Goal: Task Accomplishment & Management: Complete application form

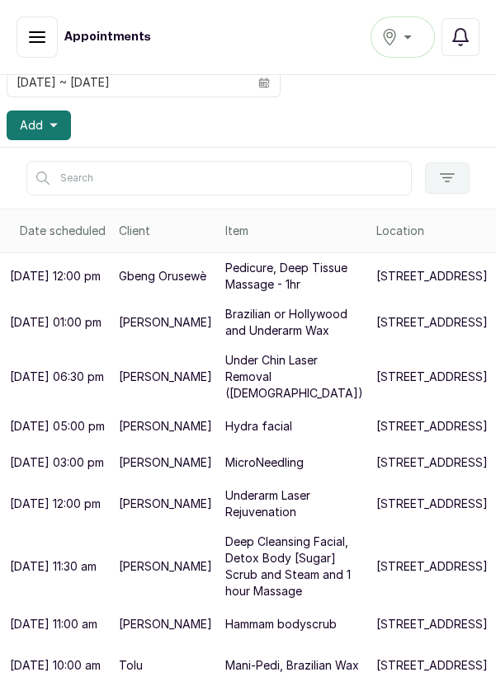
scroll to position [167, 0]
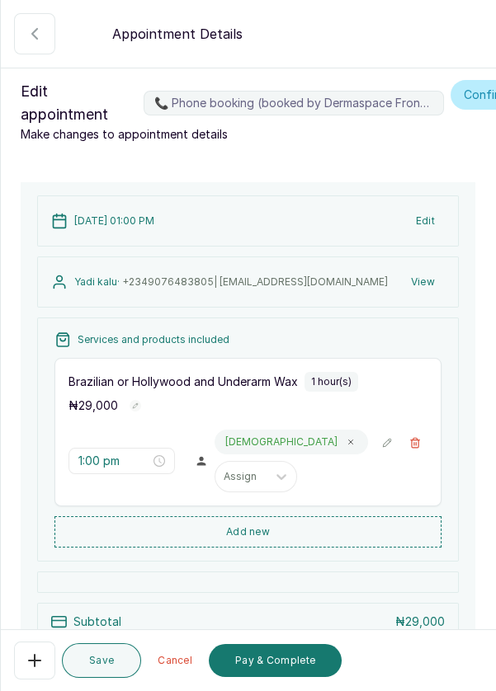
scroll to position [191, 0]
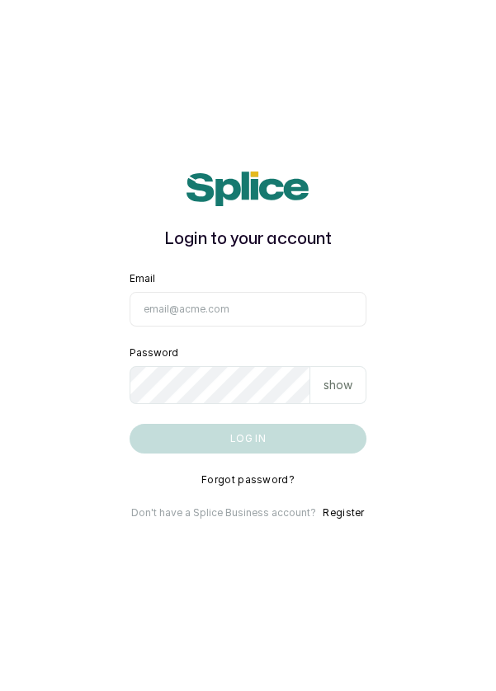
click at [256, 327] on input "Email" at bounding box center [248, 309] width 238 height 35
type input "[EMAIL_ADDRESS][DOMAIN_NAME]"
click at [129, 424] on button "Log in" at bounding box center [248, 439] width 238 height 30
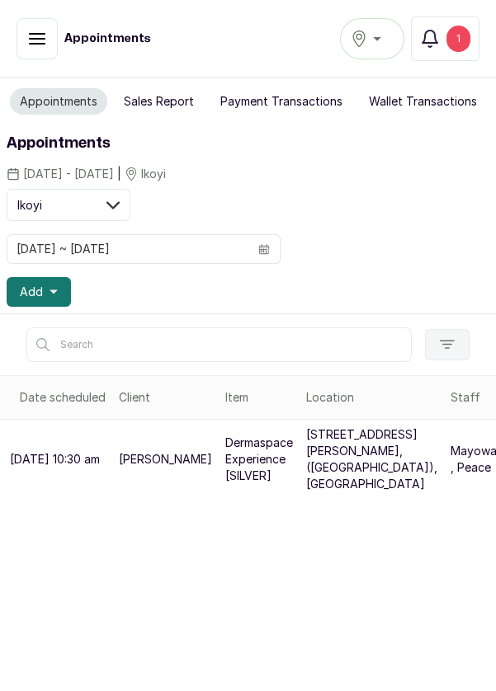
click at [385, 35] on div "Ikoyi" at bounding box center [372, 39] width 43 height 20
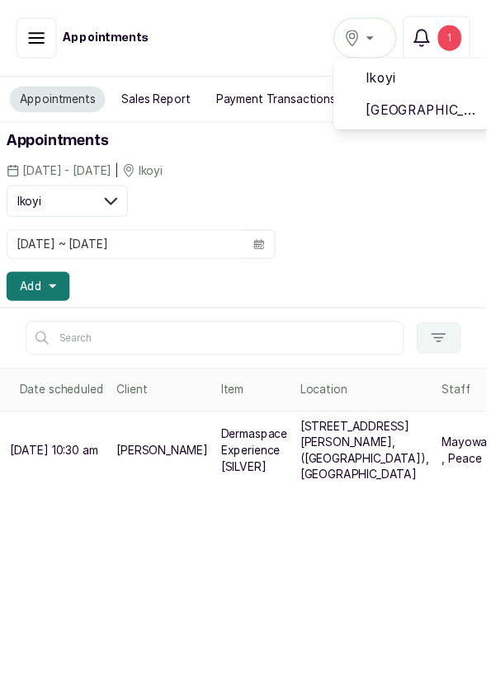
click at [442, 109] on span "[GEOGRAPHIC_DATA]" at bounding box center [432, 112] width 119 height 20
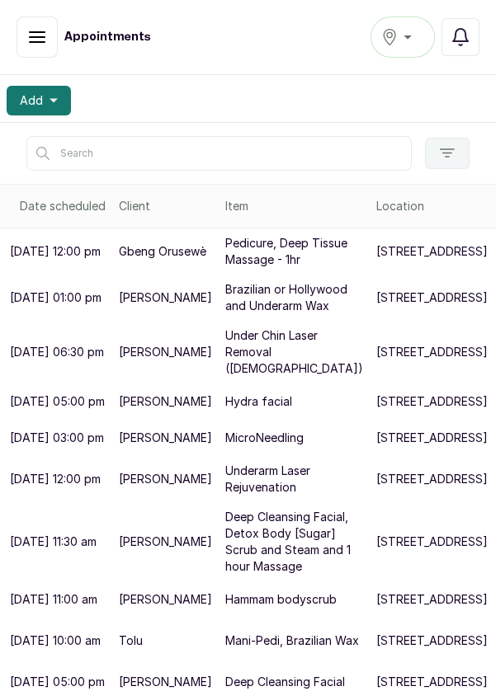
scroll to position [200, 0]
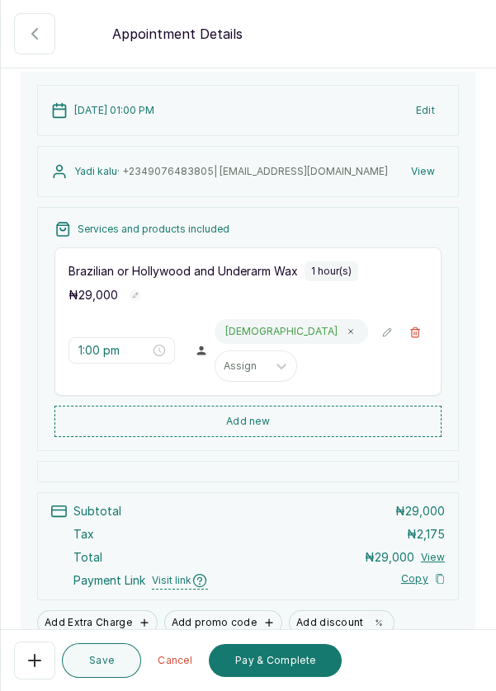
scroll to position [114, 0]
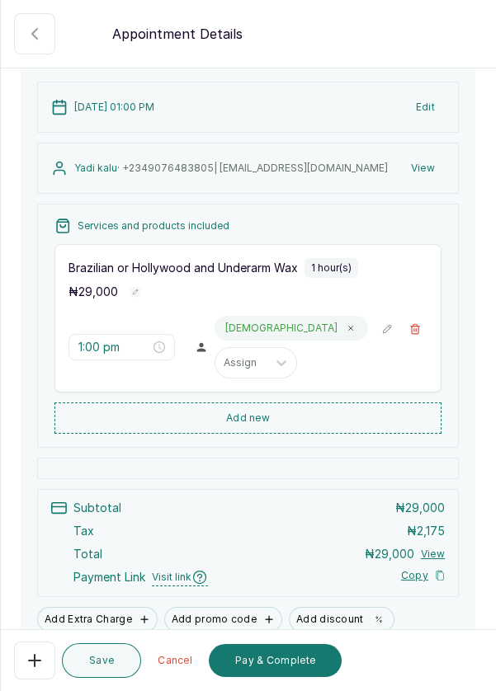
click at [370, 415] on button "Add new" at bounding box center [247, 417] width 387 height 31
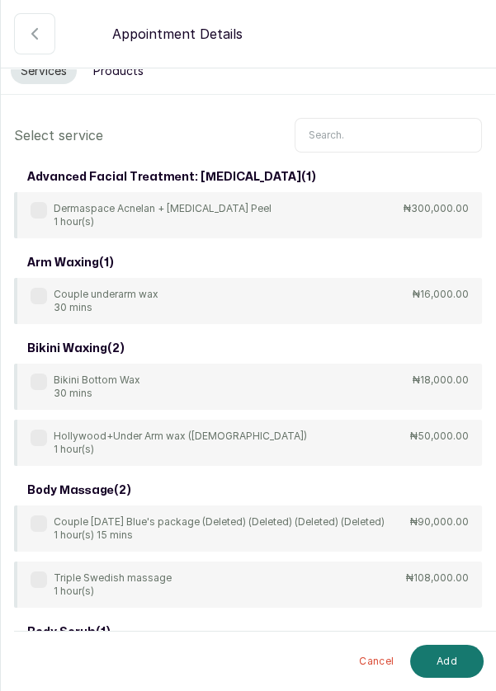
scroll to position [0, 0]
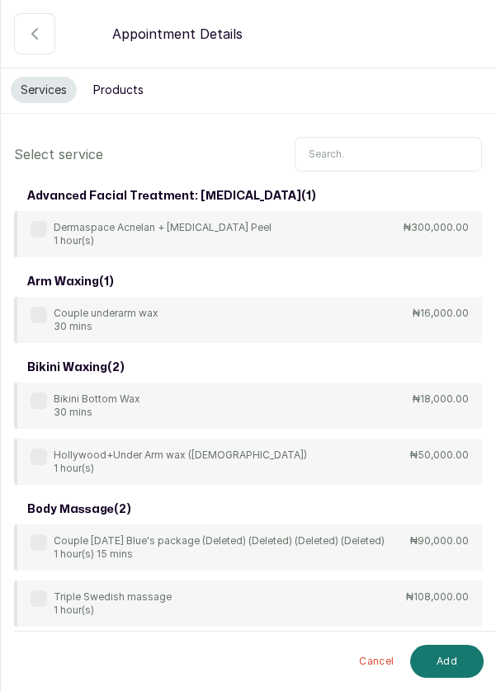
click at [380, 148] on input "text" at bounding box center [387, 154] width 187 height 35
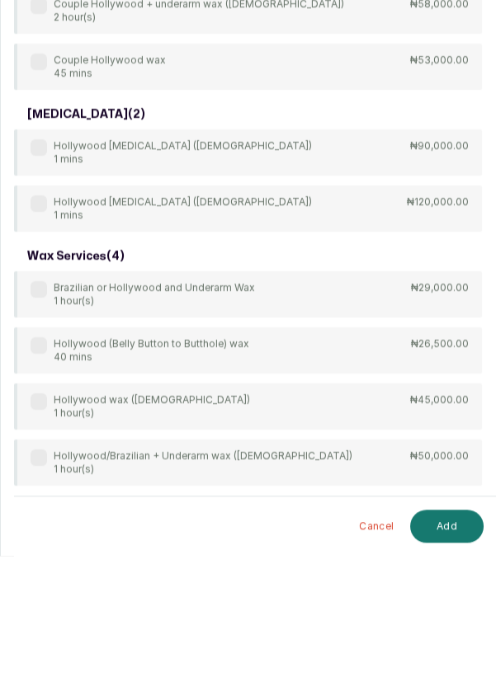
scroll to position [219, 0]
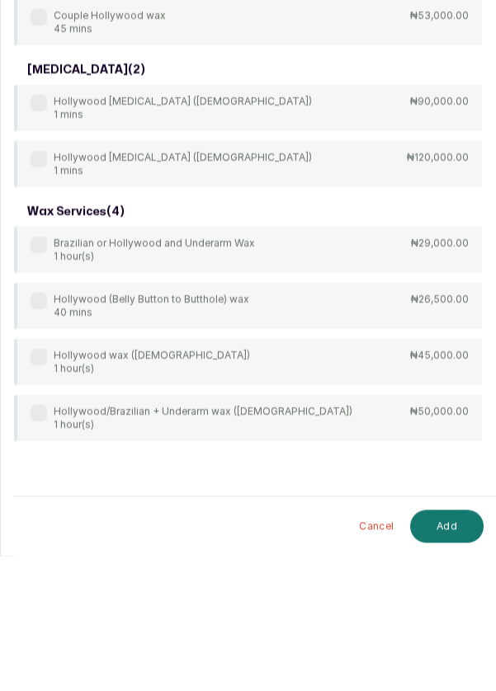
type input "Holly"
click at [33, 429] on div "wax services ( 4 ) Brazilian or Hollywood and Underarm Wax 1 hour(s) ₦29,000.00…" at bounding box center [248, 454] width 468 height 244
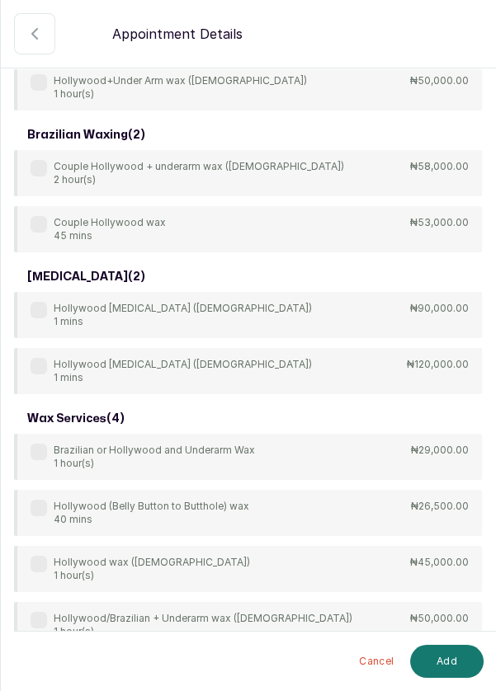
click at [27, 499] on div "Hollywood (Belly Button to Butthole) wax 40 mins ₦26,500.00" at bounding box center [248, 513] width 468 height 46
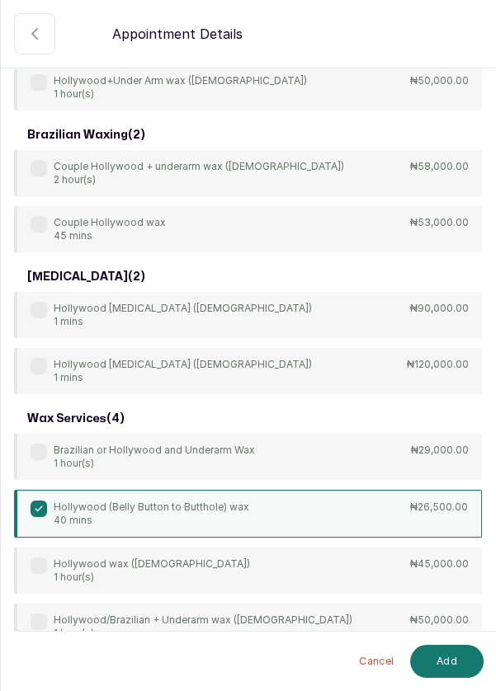
click at [455, 661] on button "Add" at bounding box center [446, 661] width 73 height 33
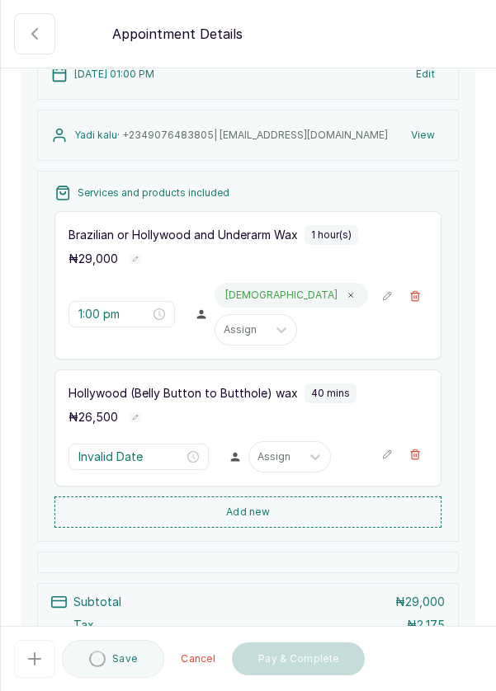
type input "2:00 pm"
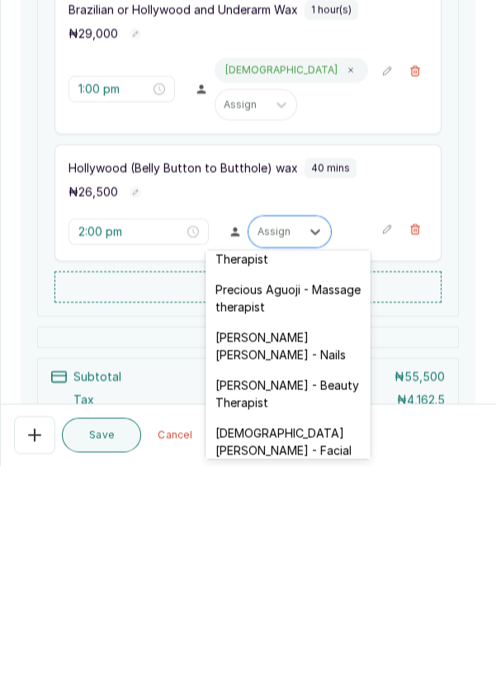
scroll to position [719, 0]
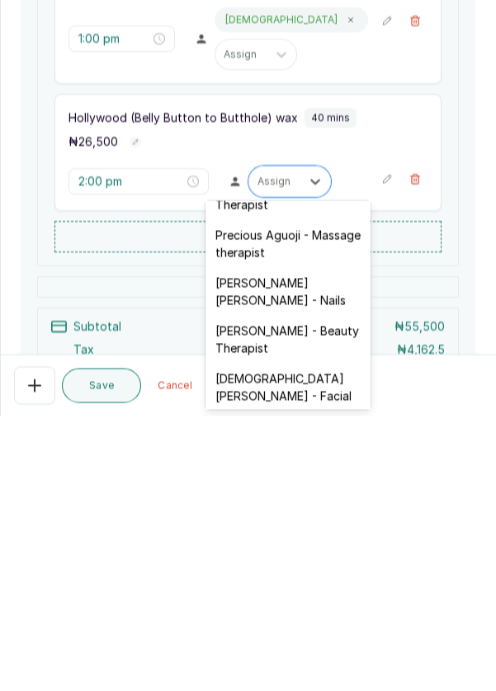
click at [333, 638] on div "Christiana Aluku - Facial" at bounding box center [287, 662] width 165 height 48
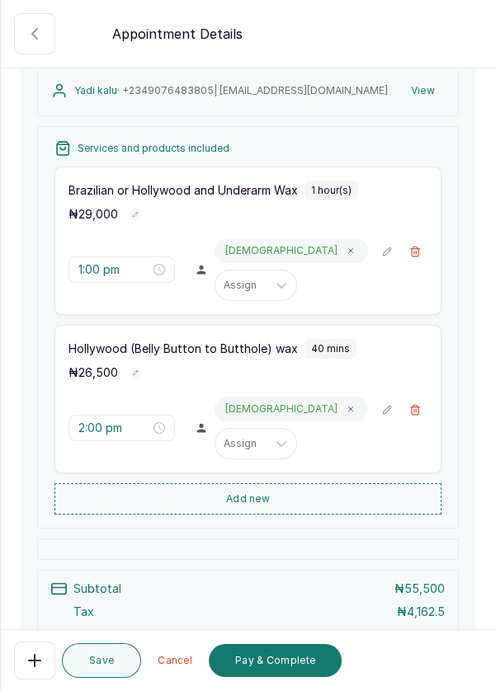
scroll to position [207, 0]
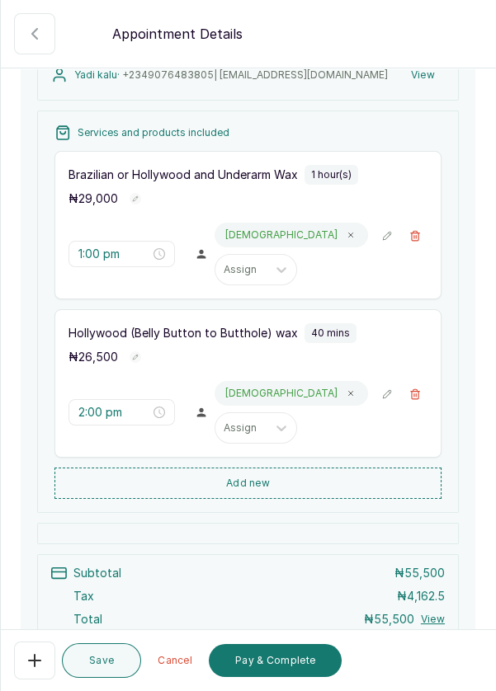
click at [424, 228] on button "📞 Phone booking (booked by Dermaspace Frontdesk)" at bounding box center [414, 236] width 25 height 25
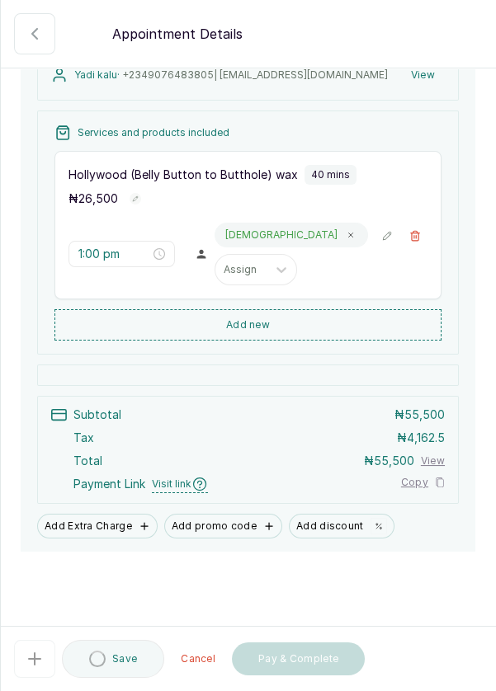
type input "2:00 pm"
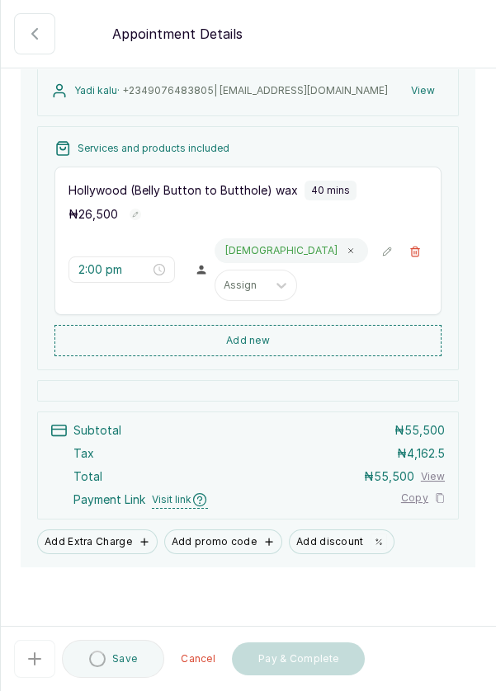
scroll to position [16, 0]
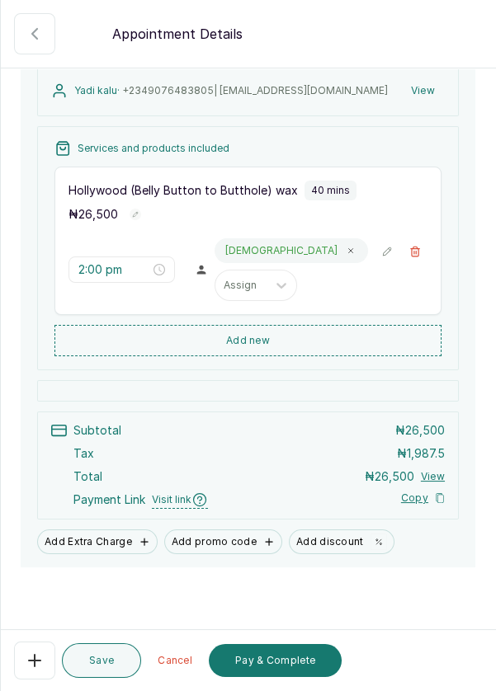
click at [105, 672] on button "Save" at bounding box center [101, 660] width 79 height 35
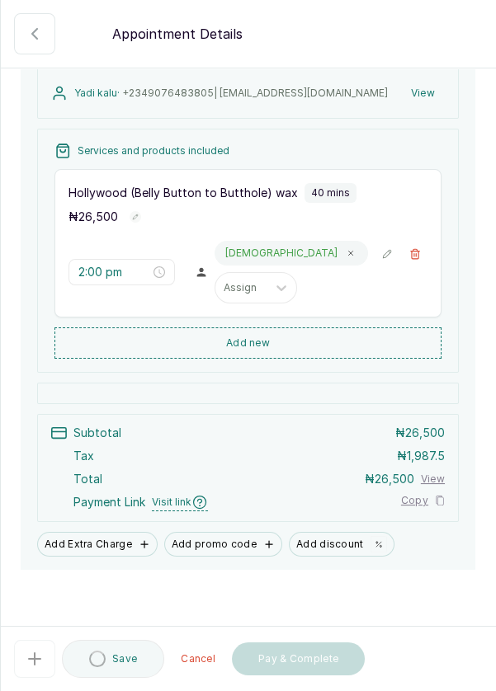
scroll to position [191, 0]
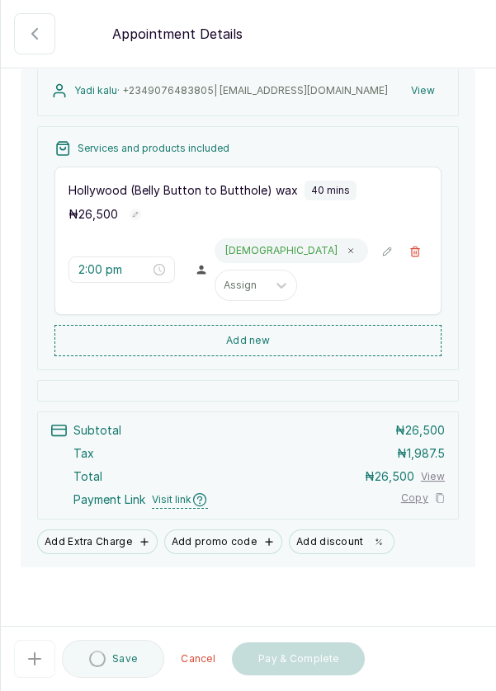
click at [25, 33] on icon "button" at bounding box center [35, 34] width 20 height 20
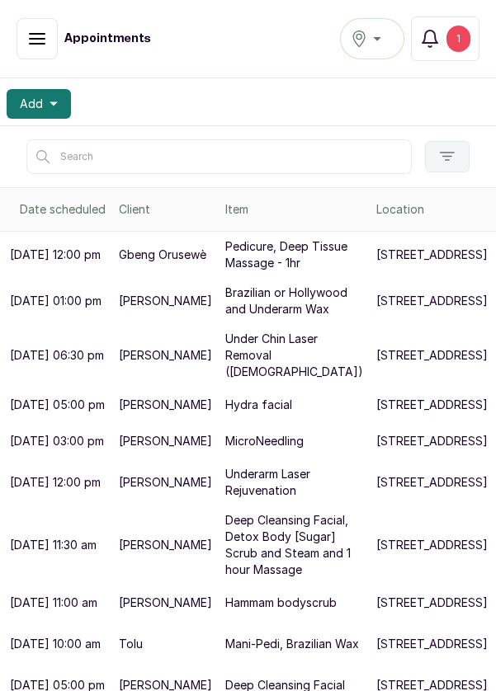
scroll to position [384, 0]
click at [472, 30] on button "Notifications 1" at bounding box center [445, 38] width 68 height 45
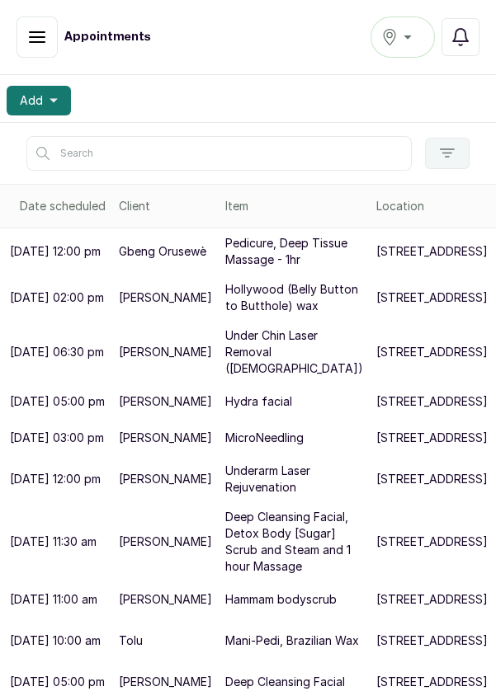
scroll to position [475, 0]
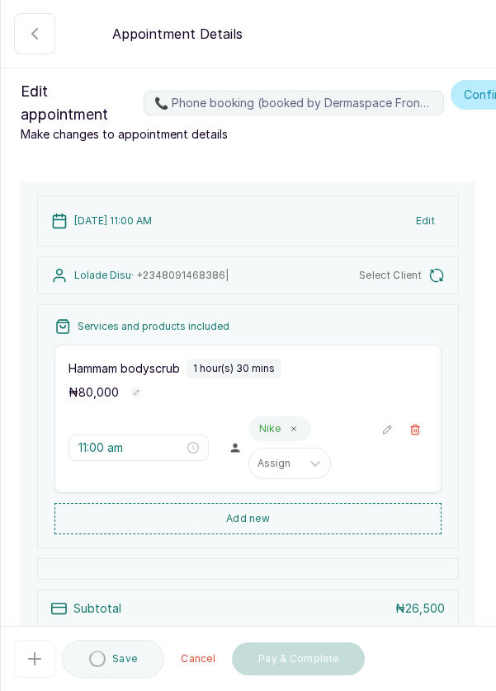
type input "11:00 am"
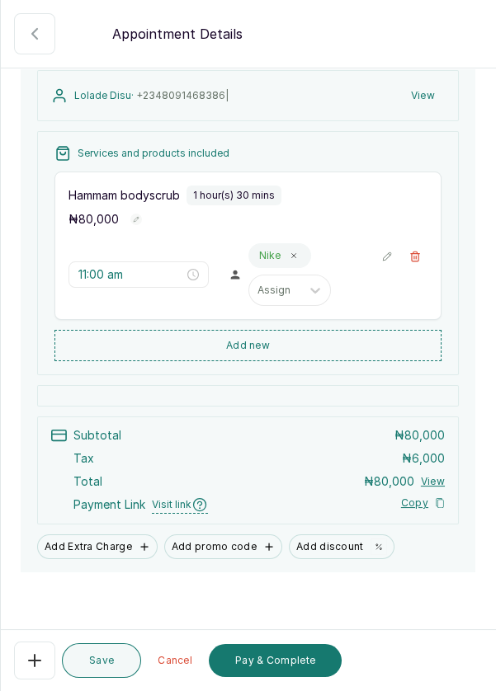
scroll to position [191, 0]
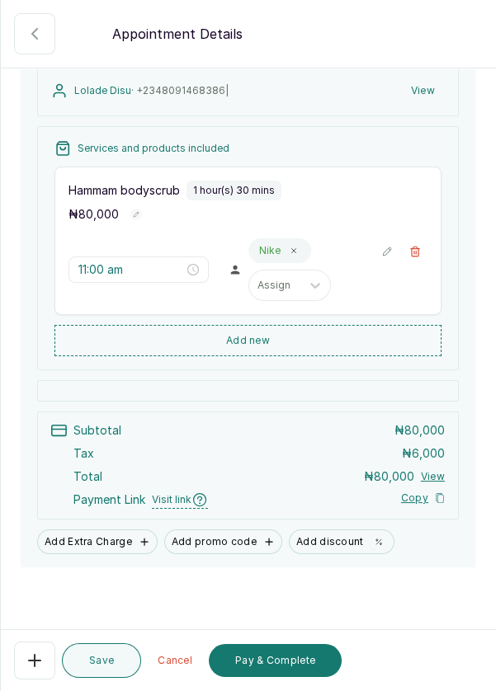
click at [316, 332] on button "Add new" at bounding box center [247, 340] width 387 height 31
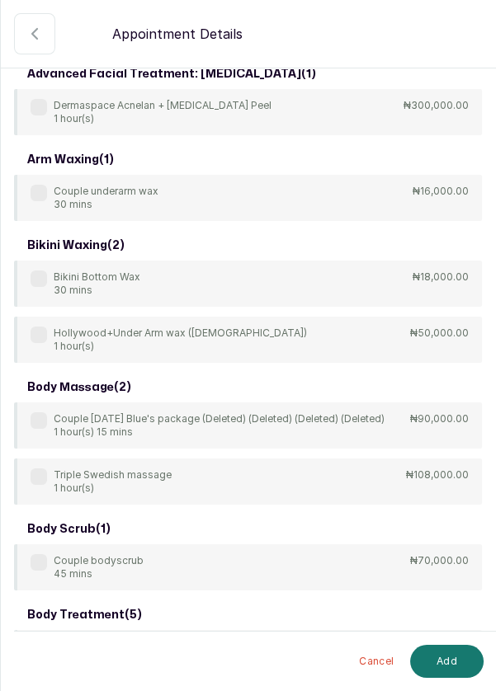
scroll to position [0, 0]
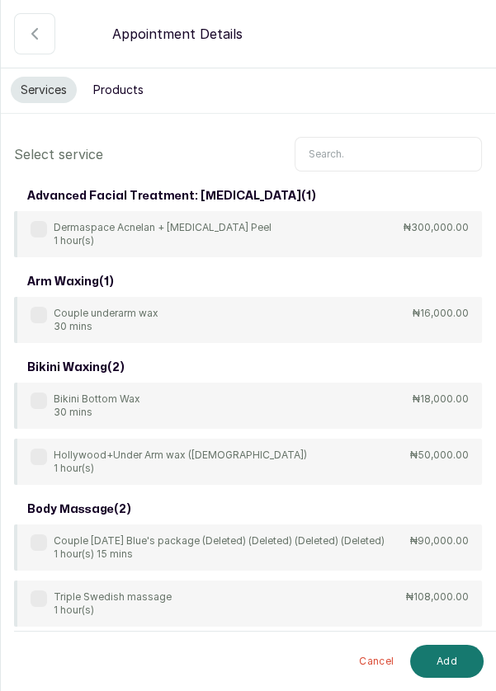
click at [393, 148] on input "text" at bounding box center [387, 154] width 187 height 35
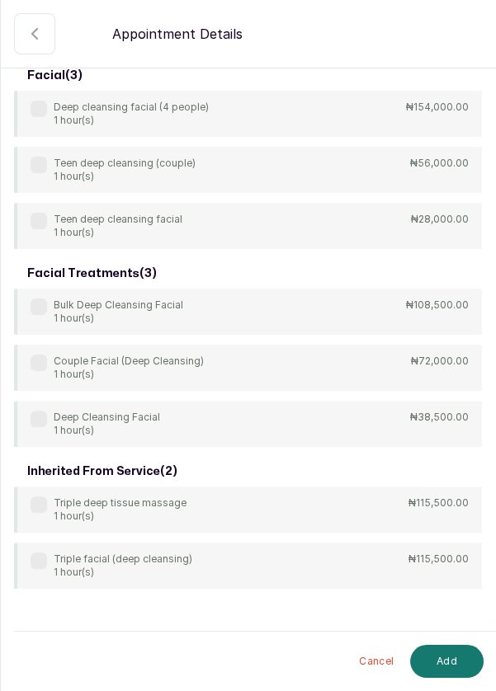
scroll to position [667, 0]
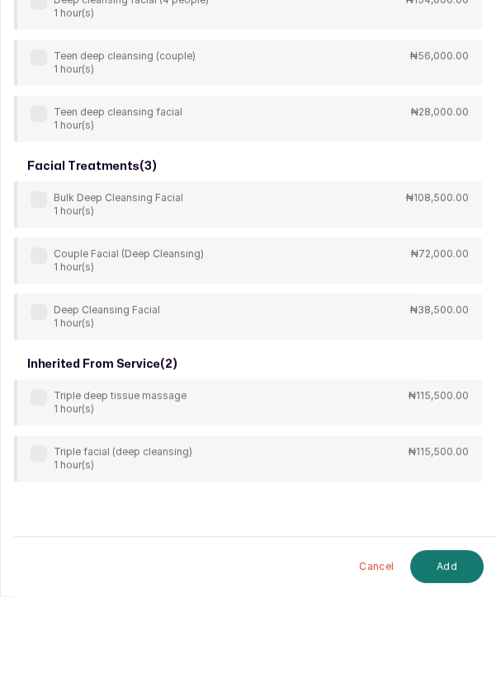
type input "Deep"
click at [47, 410] on div "Deep Cleansing Facial 1 hour(s)" at bounding box center [95, 411] width 129 height 26
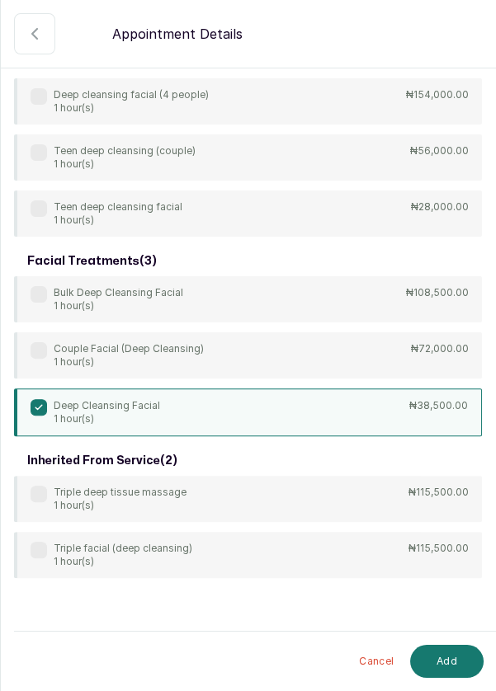
click at [454, 658] on button "Add" at bounding box center [446, 661] width 73 height 33
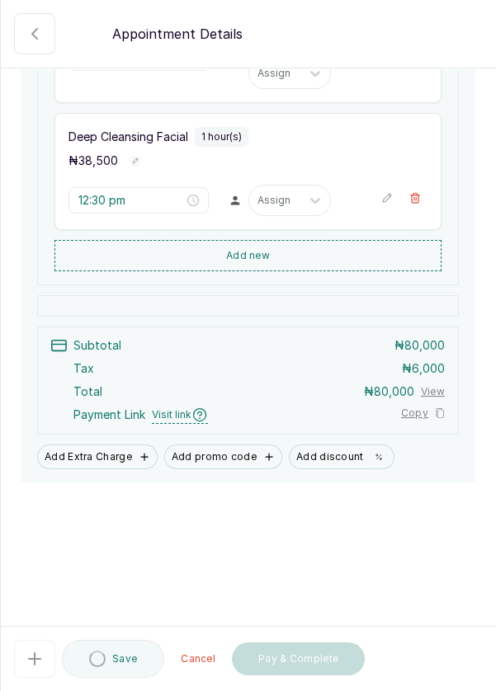
type input "12:30 pm"
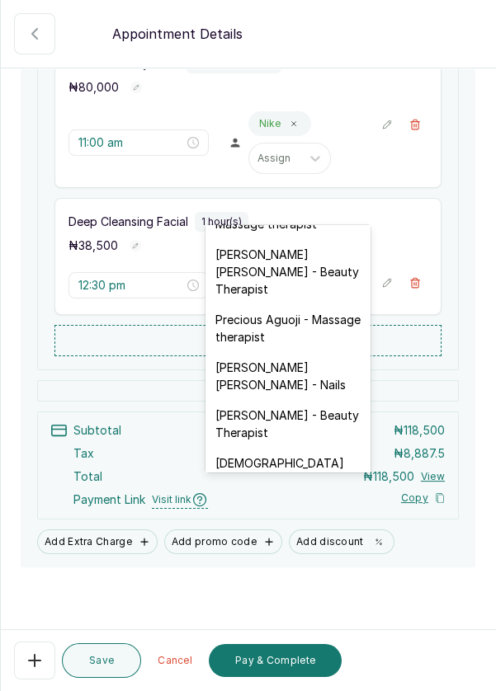
scroll to position [680, 0]
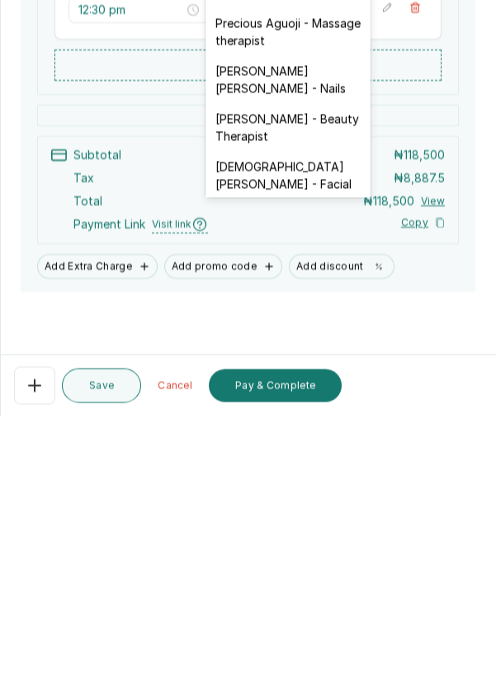
click at [346, 426] on div "Christiana Aluku - Facial" at bounding box center [287, 450] width 165 height 48
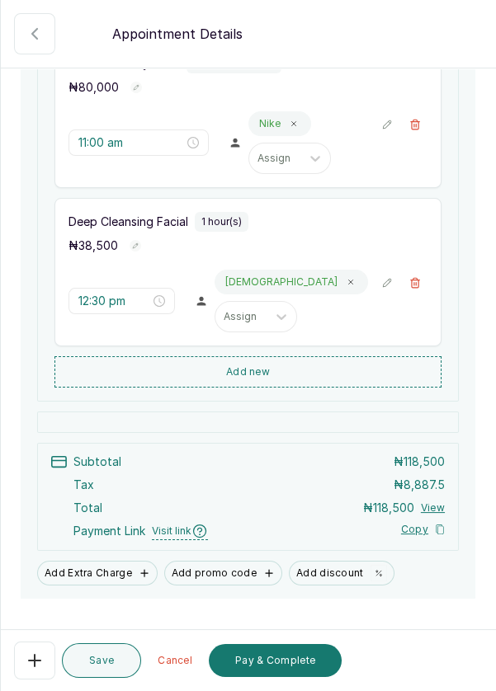
click at [100, 666] on button "Save" at bounding box center [101, 660] width 79 height 35
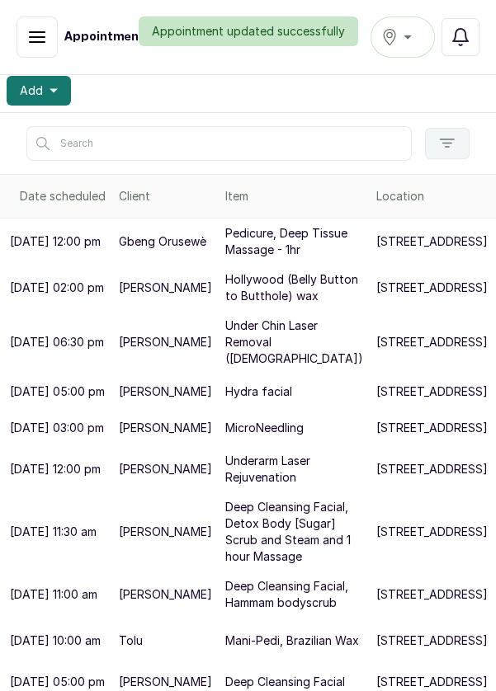
scroll to position [492, 0]
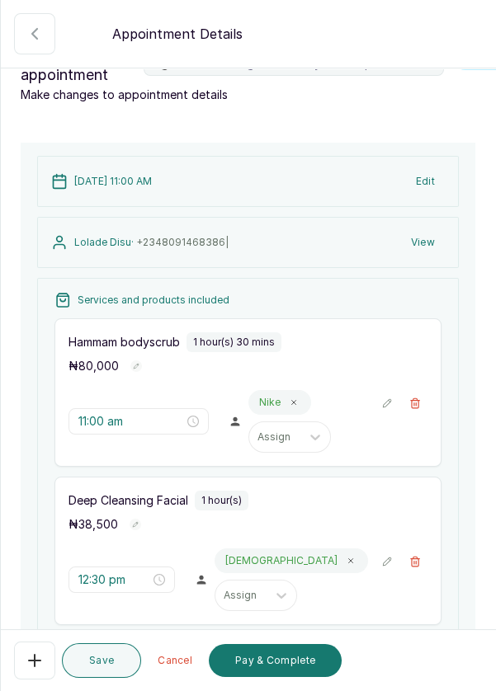
scroll to position [327, 0]
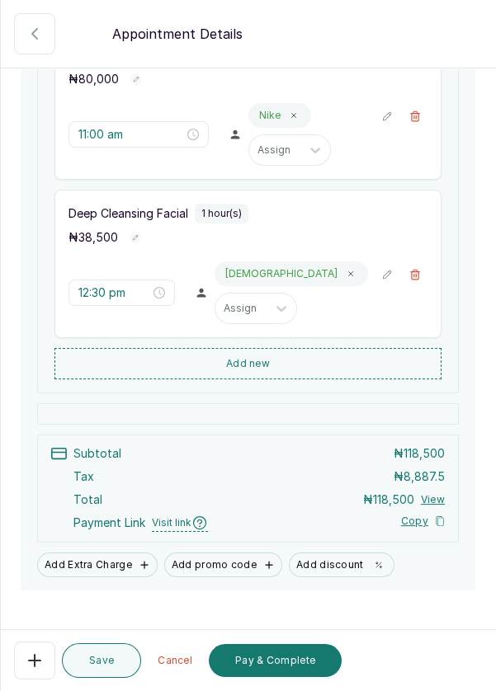
click at [311, 662] on button "Pay & Complete" at bounding box center [275, 660] width 133 height 33
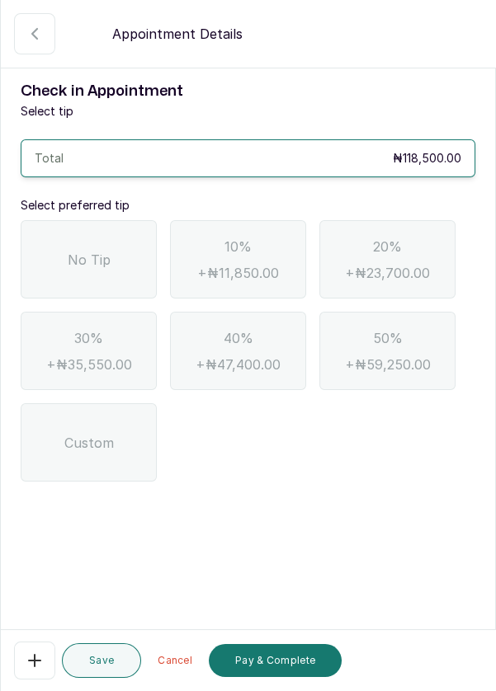
scroll to position [0, 0]
click at [92, 241] on div "No Tip" at bounding box center [89, 259] width 136 height 78
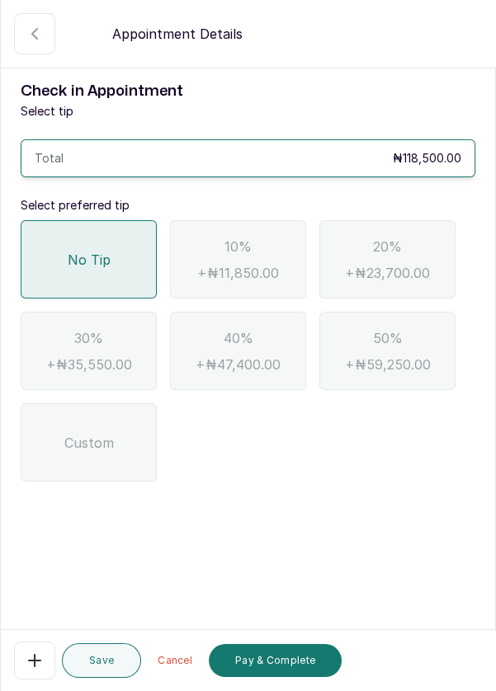
click at [297, 662] on button "Pay & Complete" at bounding box center [275, 660] width 133 height 33
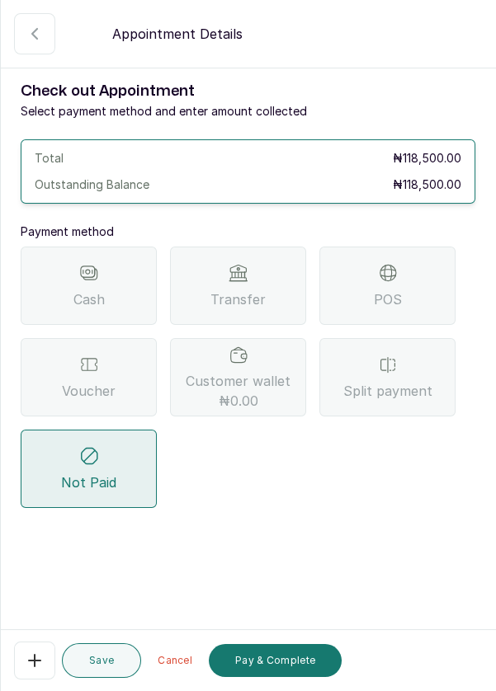
click at [411, 301] on div "POS" at bounding box center [387, 286] width 136 height 78
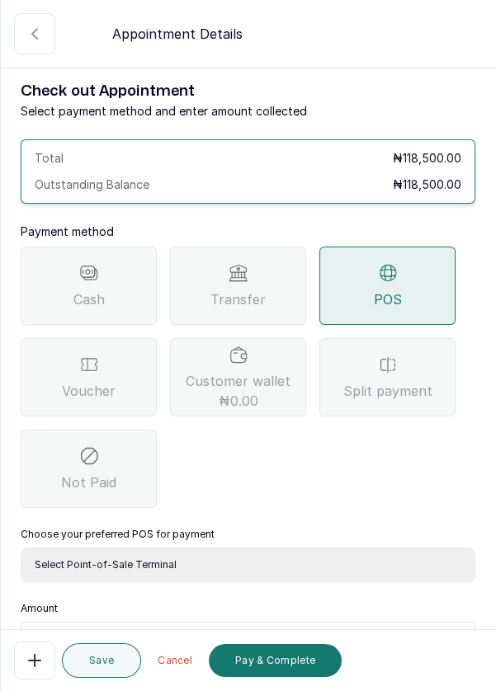
click at [207, 567] on select "Select Point-of-Sale Terminal Pos- Flutterwave Zenith Bank POS - Paga Paga POS …" at bounding box center [248, 565] width 454 height 35
select select "ea021b39-a6bc-4e4d-b5d1-02cb72451b32"
click at [21, 548] on select "Select Point-of-Sale Terminal Pos- Flutterwave Zenith Bank POS - Paga Paga POS …" at bounding box center [248, 565] width 454 height 35
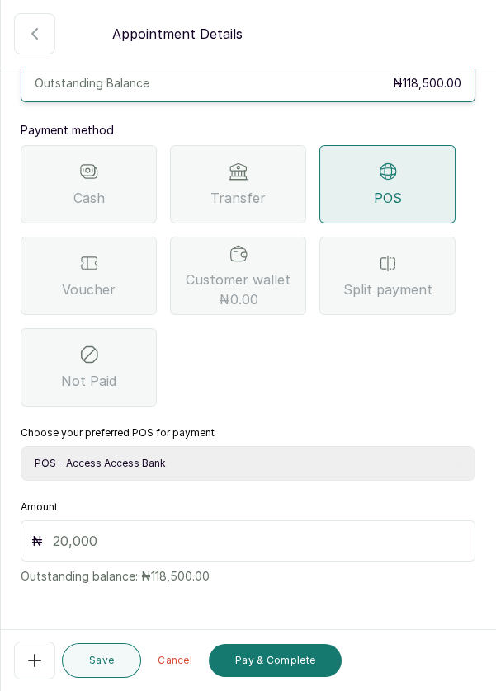
scroll to position [109, 0]
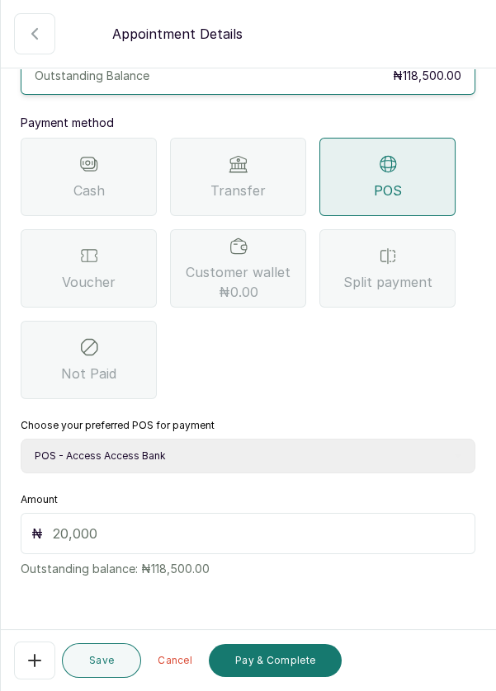
click at [131, 533] on input "text" at bounding box center [259, 534] width 412 height 20
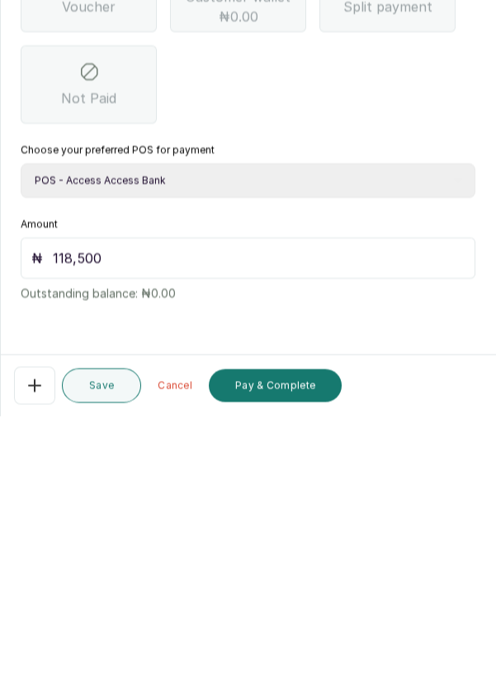
scroll to position [79, 0]
type input "118,500"
click at [311, 666] on button "Pay & Complete" at bounding box center [275, 660] width 133 height 33
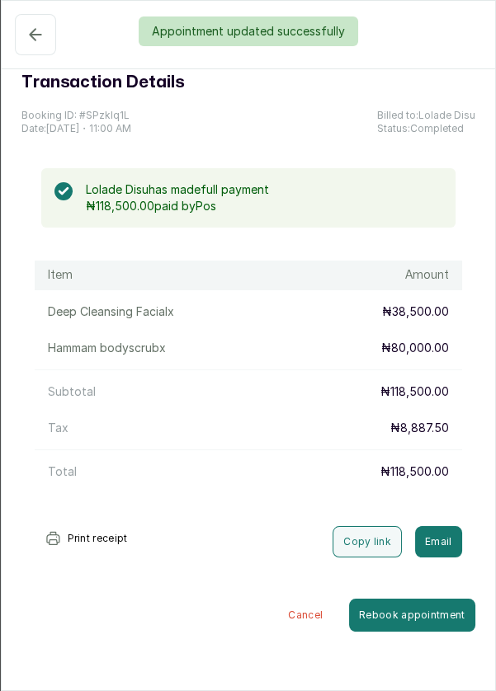
click at [21, 30] on div "Appointment updated successfully" at bounding box center [248, 31] width 496 height 30
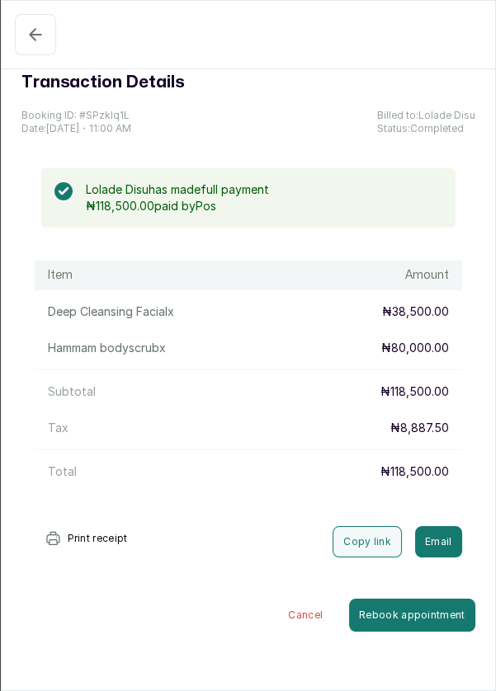
click at [22, 34] on button "Confirmed" at bounding box center [35, 34] width 41 height 41
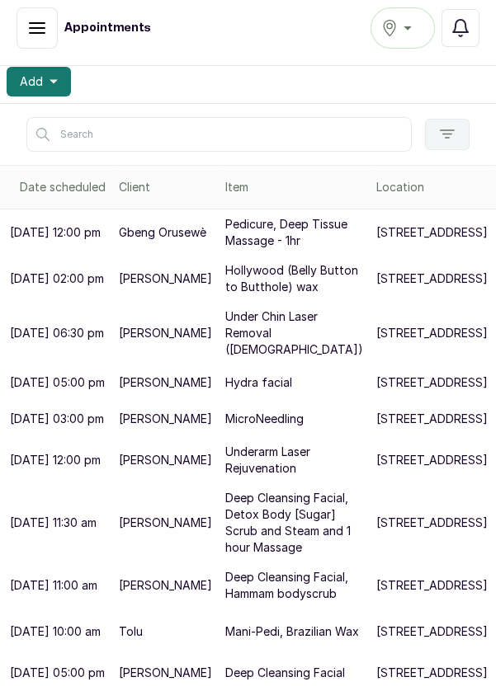
scroll to position [290, 0]
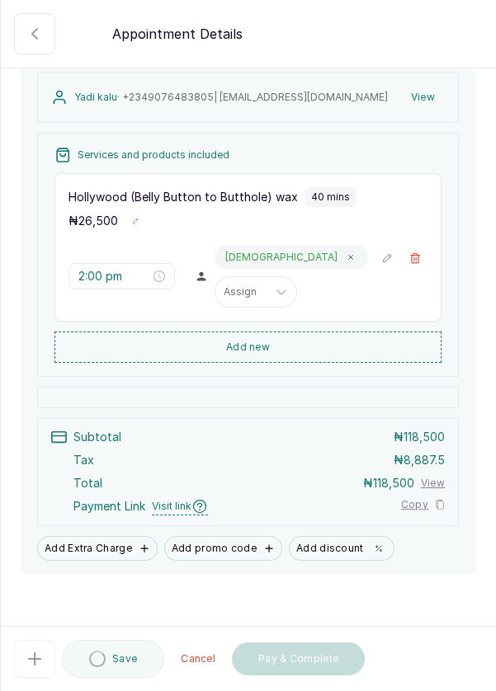
scroll to position [191, 0]
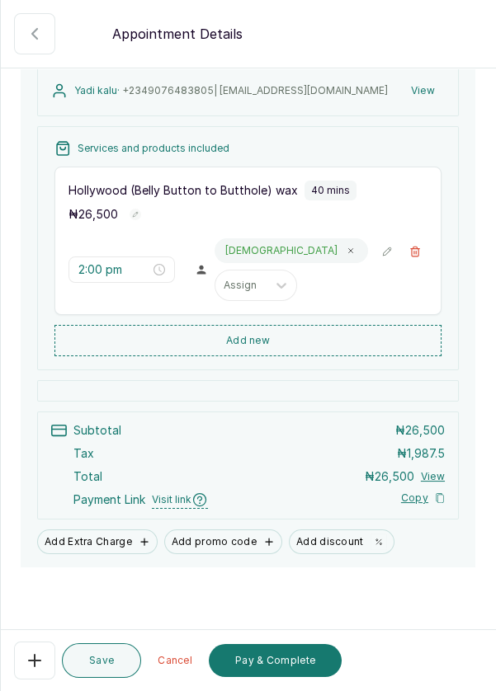
click at [301, 662] on button "Pay & Complete" at bounding box center [275, 660] width 133 height 33
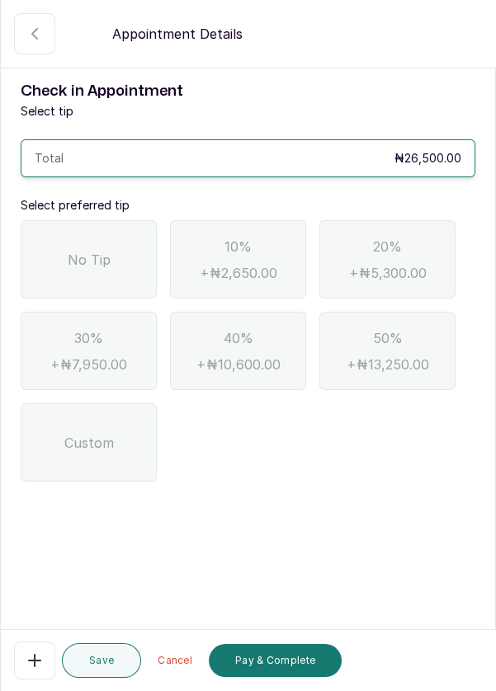
scroll to position [0, 0]
click at [111, 232] on div "No Tip" at bounding box center [89, 259] width 136 height 78
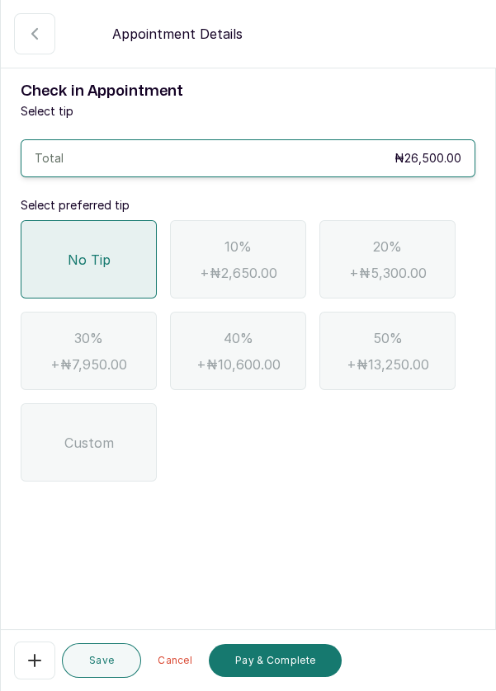
click at [295, 663] on button "Pay & Complete" at bounding box center [275, 660] width 133 height 33
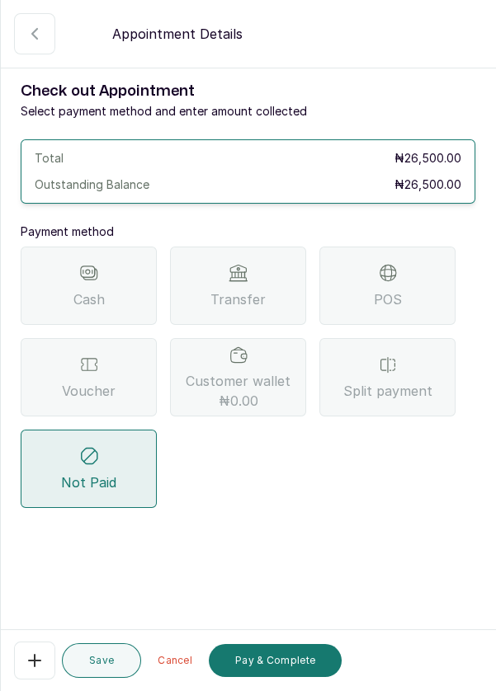
click at [277, 276] on div "Transfer" at bounding box center [238, 286] width 136 height 78
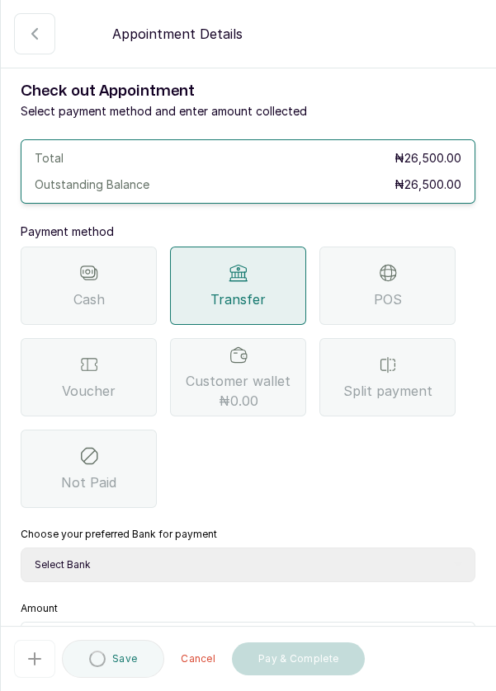
click at [308, 563] on select "Select Bank DERMASPACE ESTHETIC & WELLNESS CENT Sterling Bank DERMASPACEEST/DER…" at bounding box center [248, 565] width 454 height 35
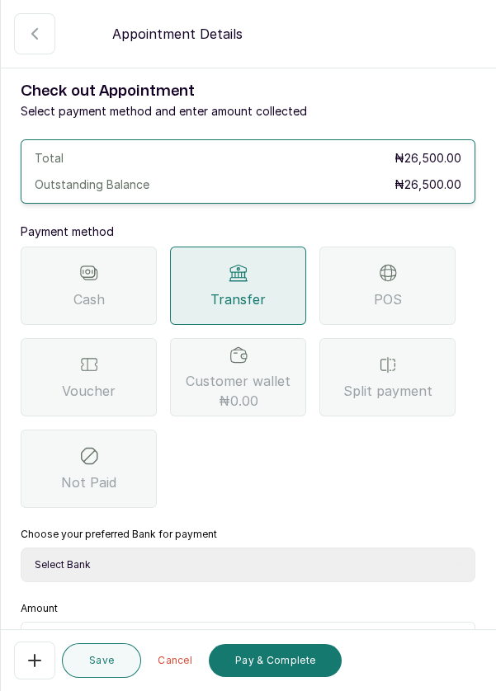
select select "818ea5c0-5b47-4751-8f35-6fc14409c533"
click at [21, 548] on select "Select Bank DERMASPACE ESTHETIC & WELLNESS CENT Sterling Bank DERMASPACEEST/DER…" at bounding box center [248, 565] width 454 height 35
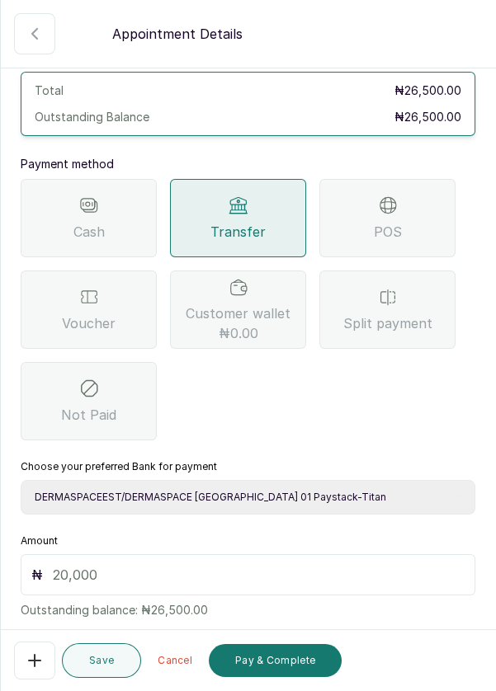
scroll to position [69, 0]
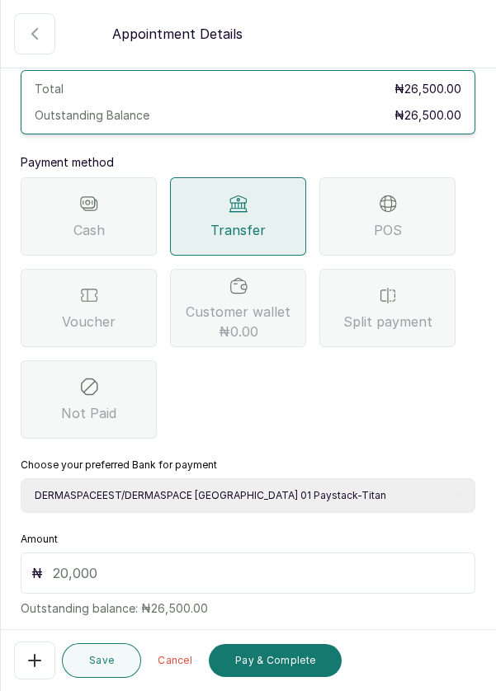
click at [148, 577] on input "text" at bounding box center [259, 573] width 412 height 20
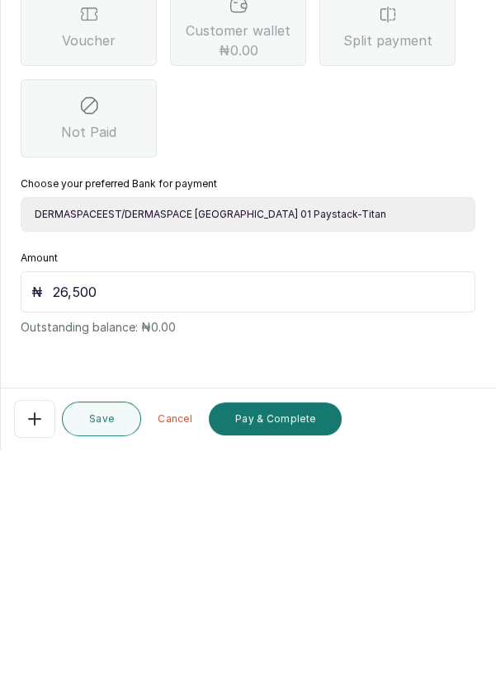
scroll to position [27, 0]
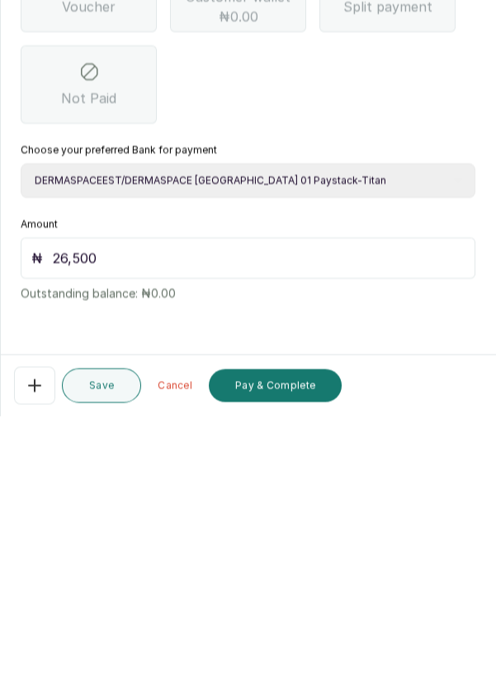
type input "26,500"
click at [308, 663] on button "Pay & Complete" at bounding box center [275, 660] width 133 height 33
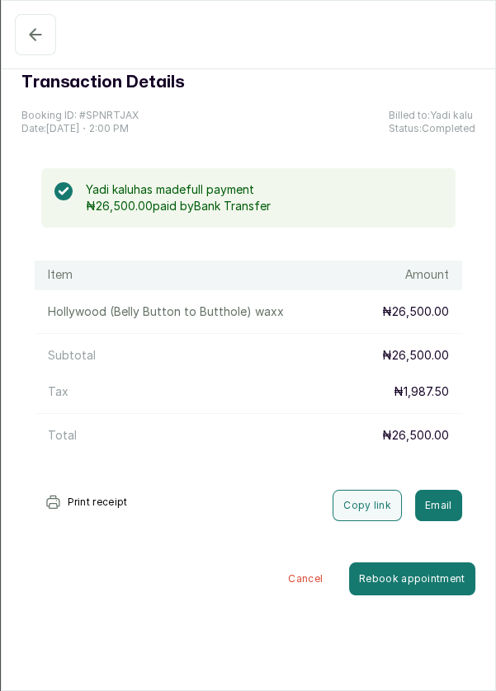
click at [26, 36] on icon "button" at bounding box center [36, 35] width 20 height 20
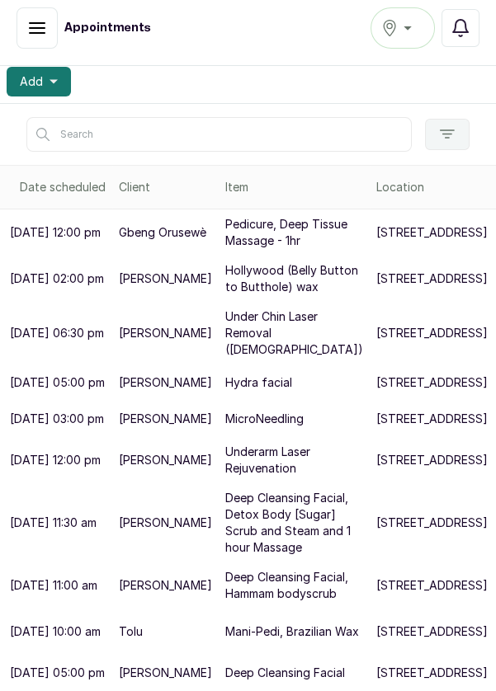
scroll to position [201, 0]
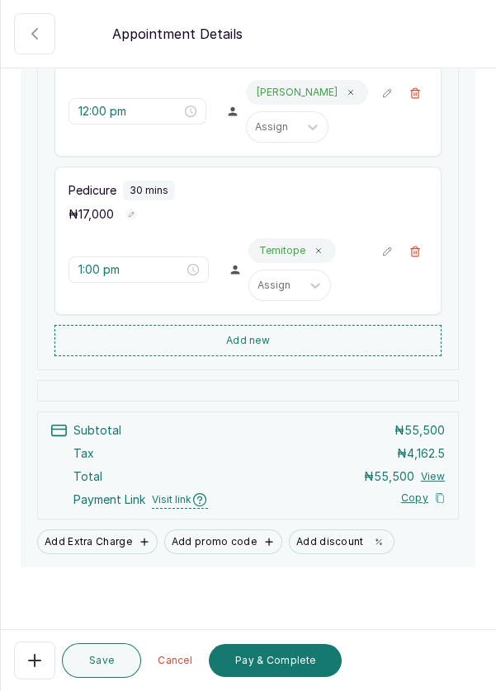
scroll to position [343, 0]
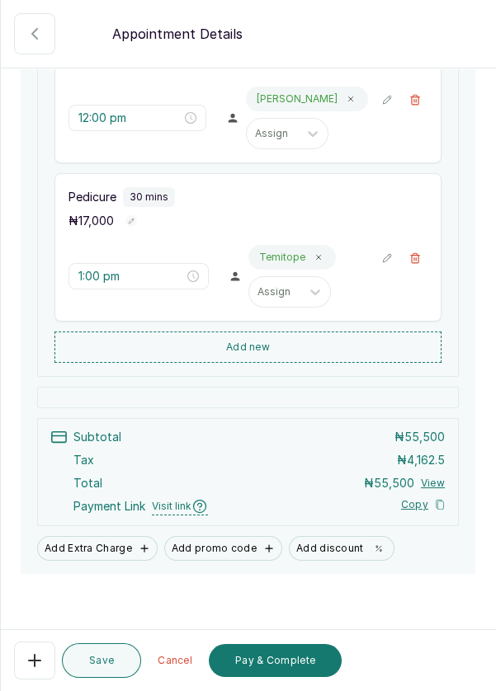
click at [293, 662] on button "Pay & Complete" at bounding box center [275, 660] width 133 height 33
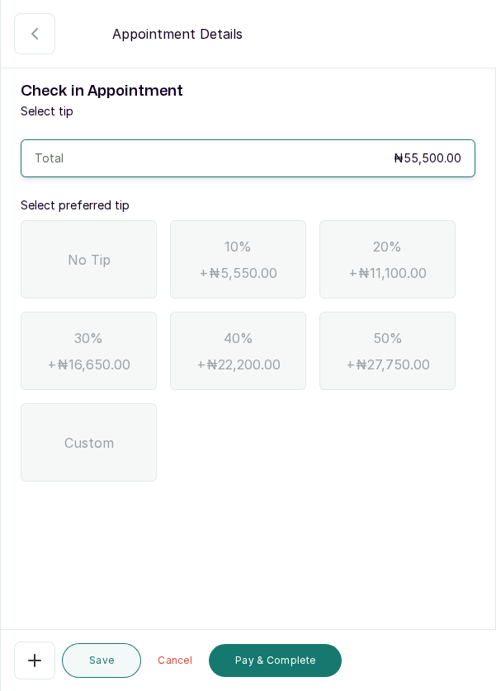
scroll to position [0, 0]
click at [90, 250] on span "No Tip" at bounding box center [89, 260] width 43 height 20
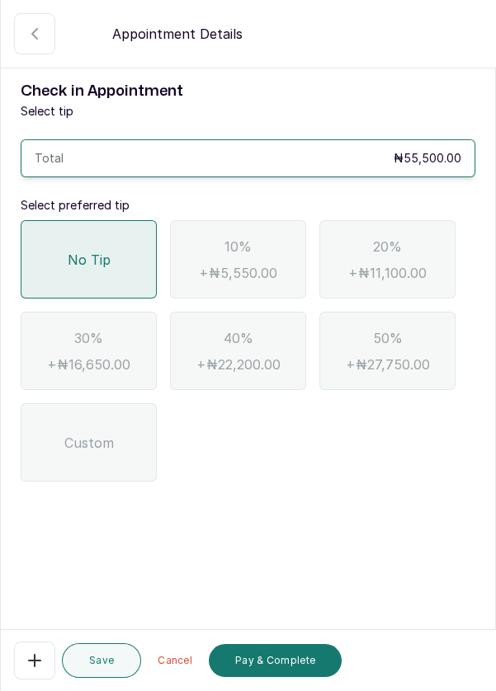
click at [281, 659] on button "Pay & Complete" at bounding box center [275, 660] width 133 height 33
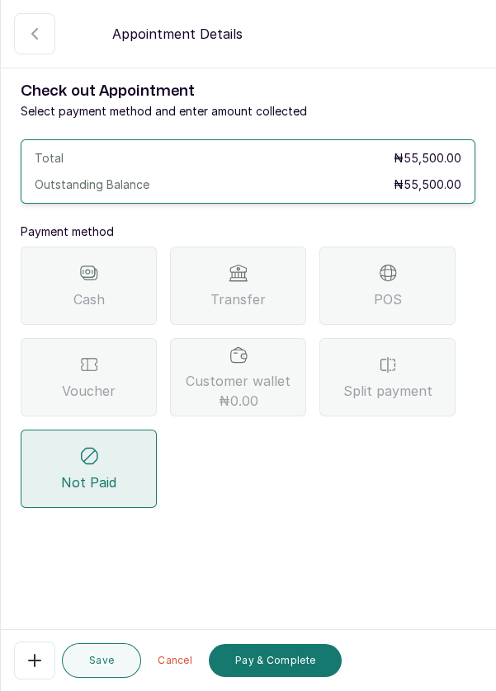
click at [397, 284] on div "POS" at bounding box center [387, 286] width 136 height 78
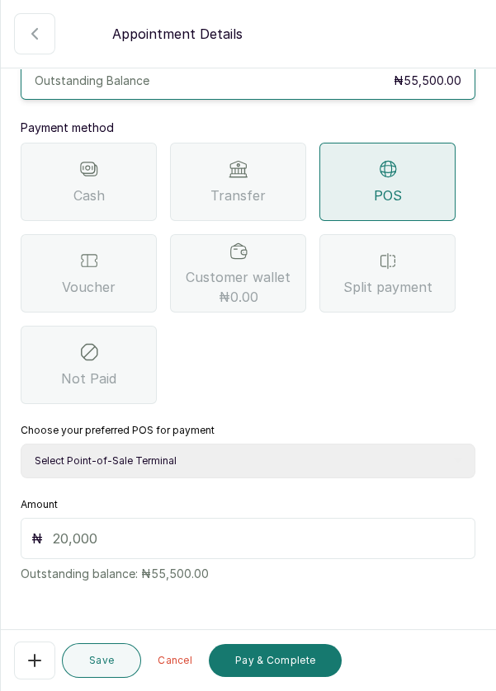
scroll to position [104, 0]
click at [299, 458] on select "Select Point-of-Sale Terminal Pos- Flutterwave Zenith Bank POS - Paga Paga POS …" at bounding box center [248, 461] width 454 height 35
select select "ea021b39-a6bc-4e4d-b5d1-02cb72451b32"
click at [21, 444] on select "Select Point-of-Sale Terminal Pos- Flutterwave Zenith Bank POS - Paga Paga POS …" at bounding box center [248, 461] width 454 height 35
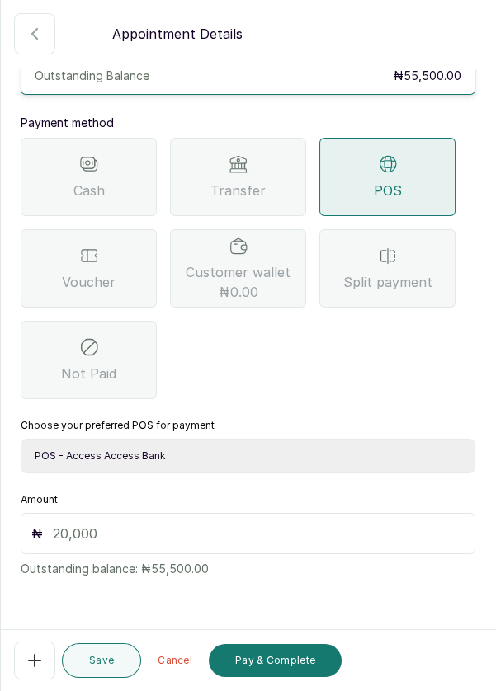
scroll to position [101, 0]
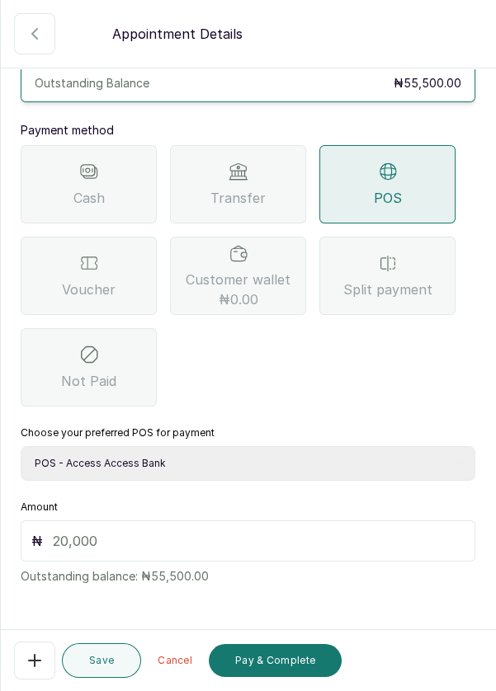
click at [127, 540] on input "text" at bounding box center [259, 541] width 412 height 20
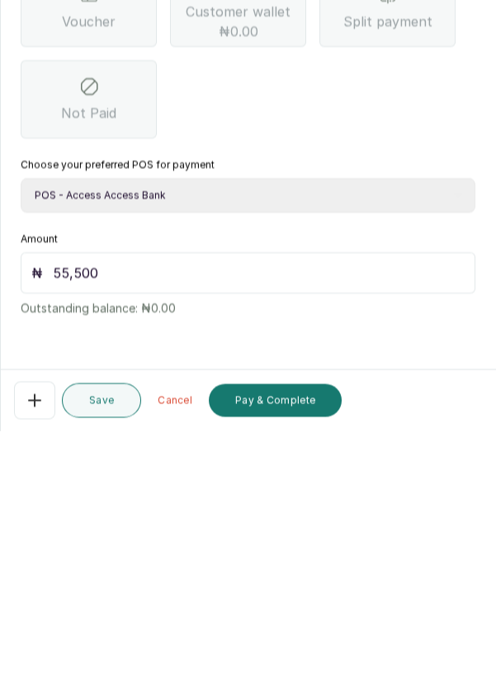
scroll to position [79, 0]
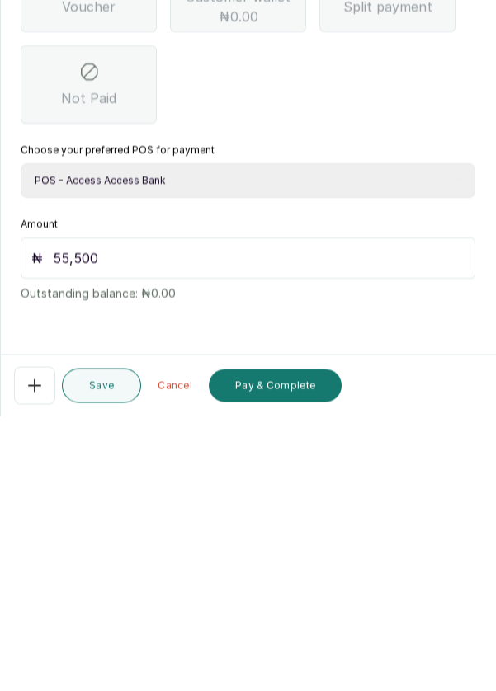
type input "55,500"
click at [299, 662] on button "Pay & Complete" at bounding box center [275, 660] width 133 height 33
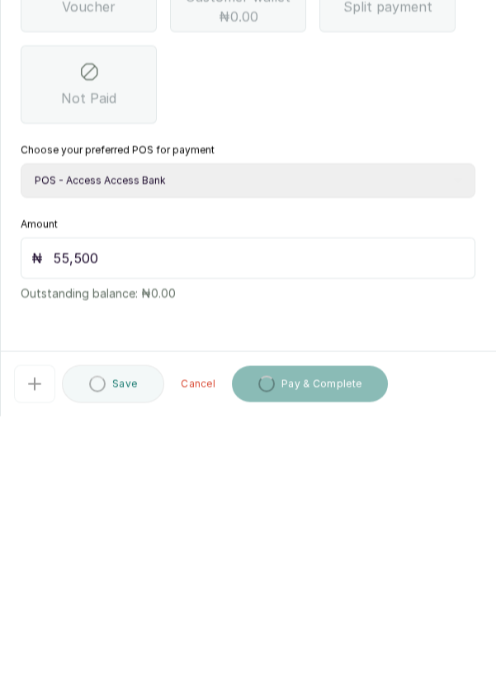
scroll to position [27, 0]
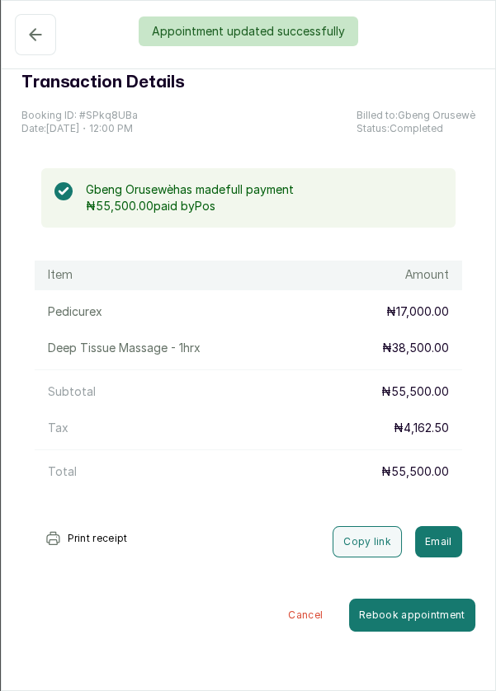
click at [31, 20] on div "Appointment updated successfully" at bounding box center [248, 31] width 496 height 30
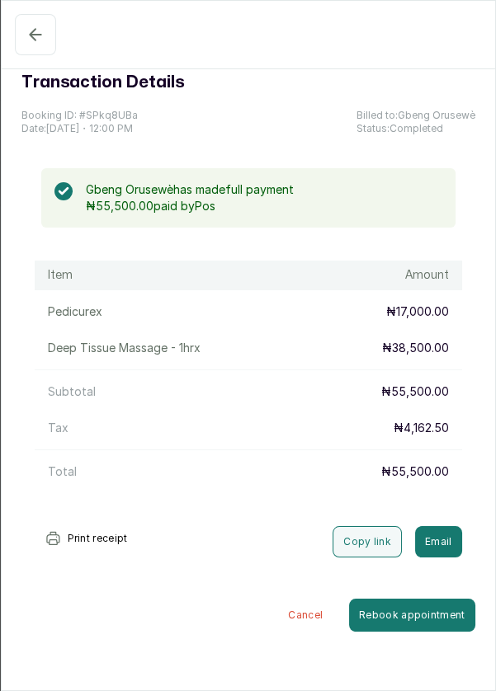
click at [22, 42] on button "Completed" at bounding box center [35, 34] width 41 height 41
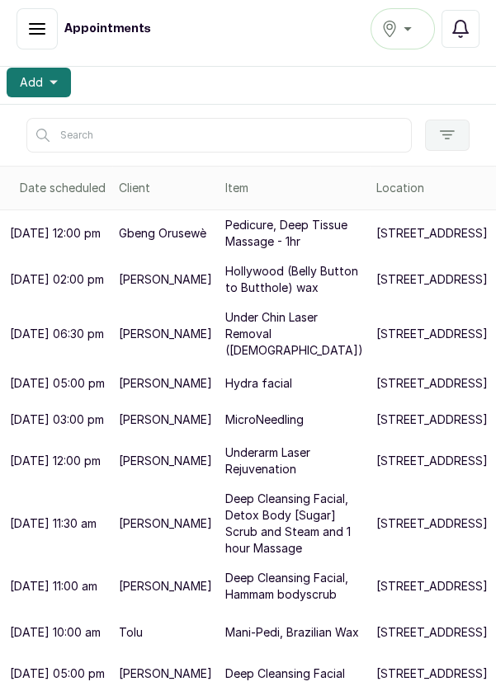
scroll to position [492, 0]
click at [137, 641] on p "Tolu" at bounding box center [131, 632] width 24 height 16
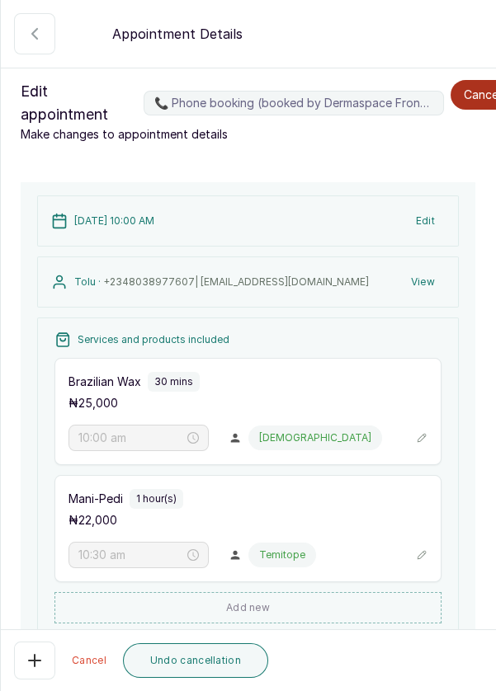
click at [22, 46] on button "📞 Phone booking (booked by Dermaspace Frontdesk)" at bounding box center [34, 33] width 41 height 41
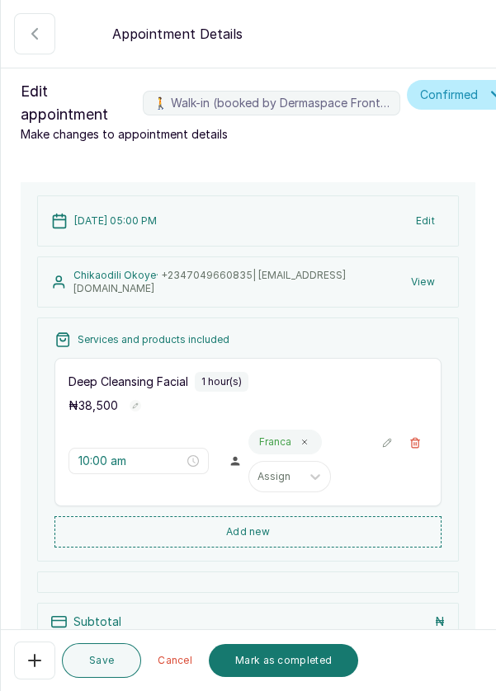
type input "5:00 pm"
click at [35, 666] on icon "button" at bounding box center [35, 661] width 12 height 12
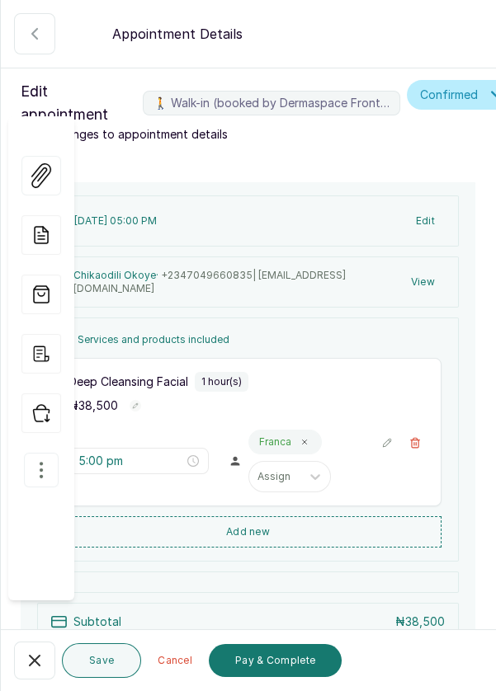
click at [49, 460] on icon "button" at bounding box center [41, 470] width 20 height 20
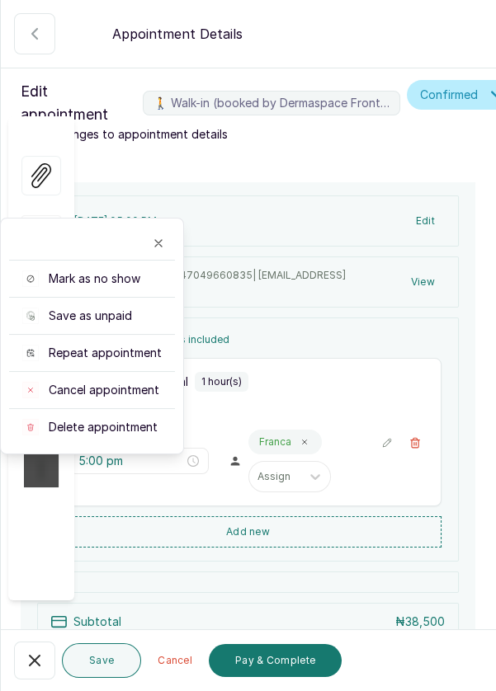
click at [144, 382] on span "Cancel appointment" at bounding box center [104, 390] width 111 height 16
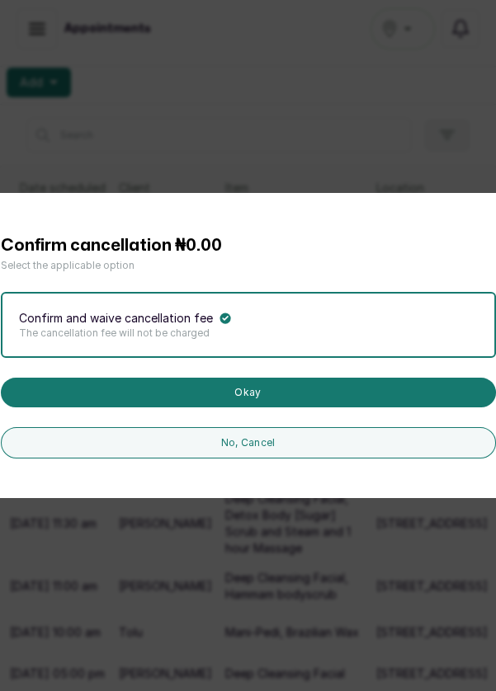
click at [336, 407] on button "Okay" at bounding box center [248, 393] width 495 height 30
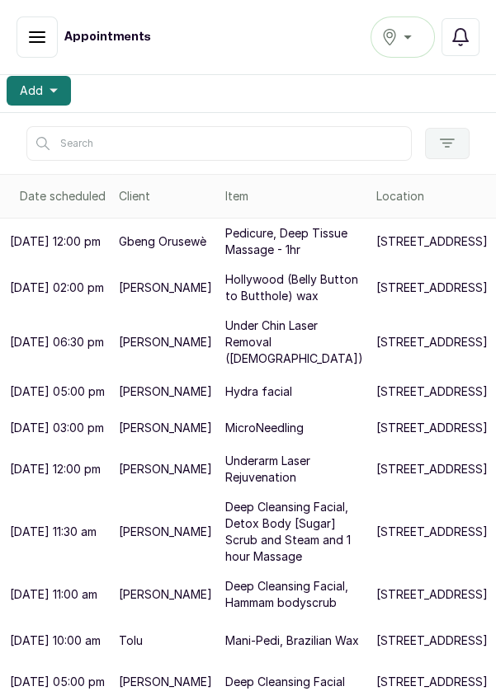
scroll to position [413, 0]
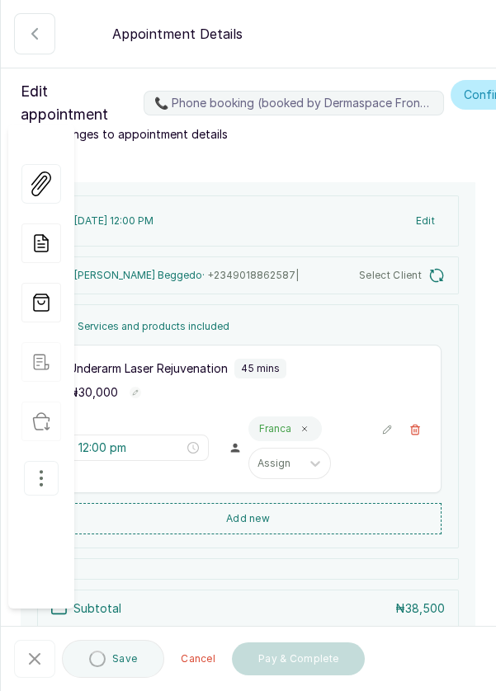
type input "12:00 pm"
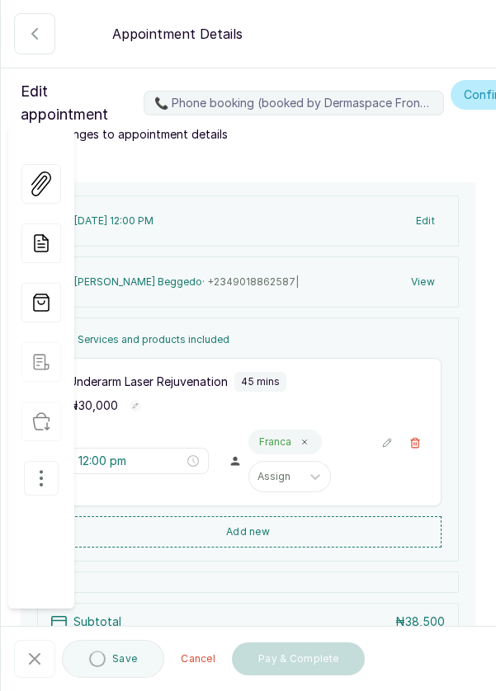
click at [33, 468] on icon "button" at bounding box center [41, 478] width 20 height 20
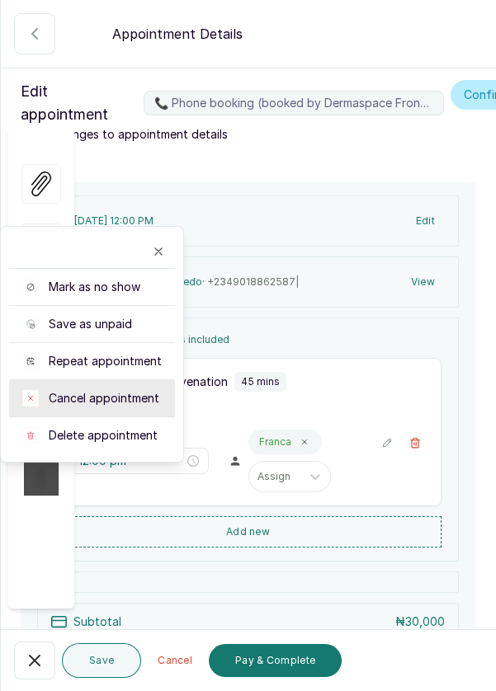
click at [141, 390] on span "Cancel appointment" at bounding box center [104, 398] width 111 height 16
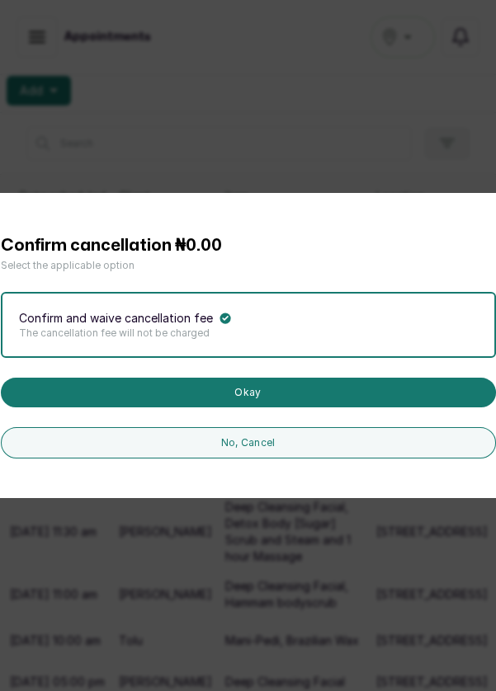
click at [389, 407] on button "Okay" at bounding box center [248, 393] width 495 height 30
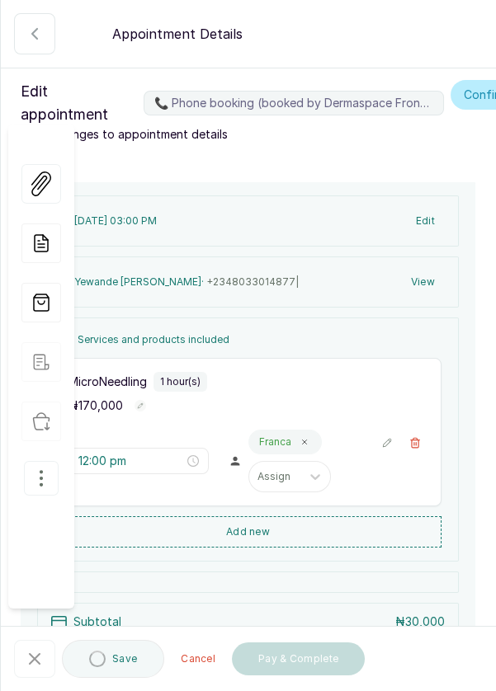
type input "3:00 pm"
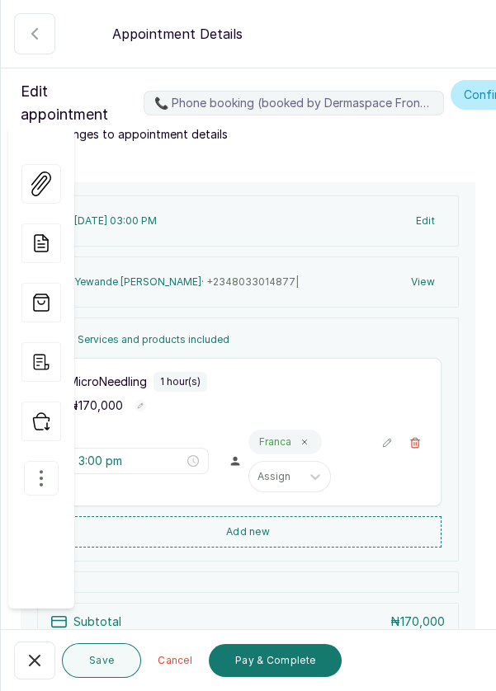
click at [31, 468] on icon "button" at bounding box center [41, 478] width 20 height 20
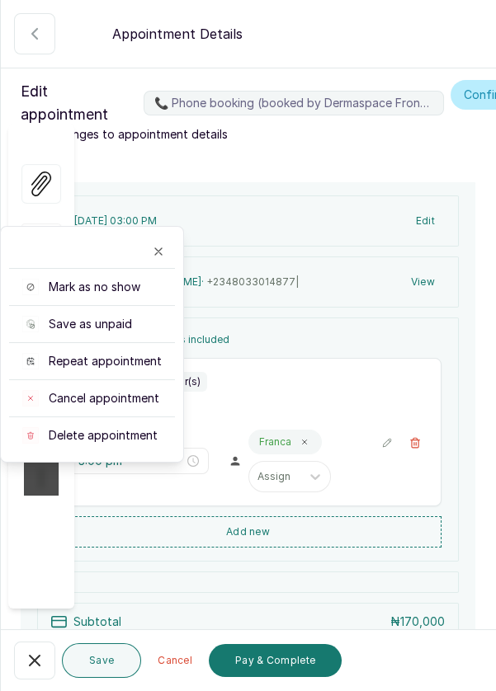
click at [132, 390] on span "Cancel appointment" at bounding box center [104, 398] width 111 height 16
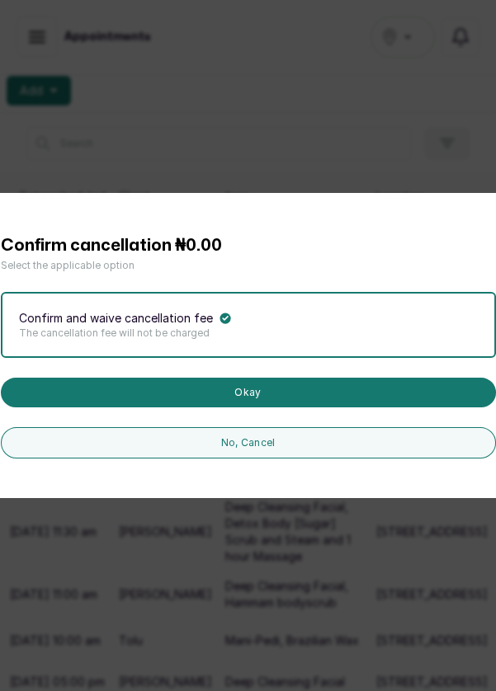
click at [413, 407] on button "Okay" at bounding box center [248, 393] width 495 height 30
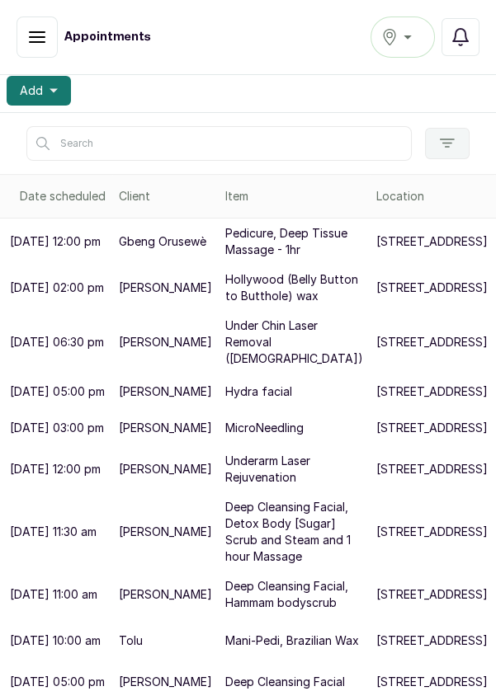
scroll to position [336, 0]
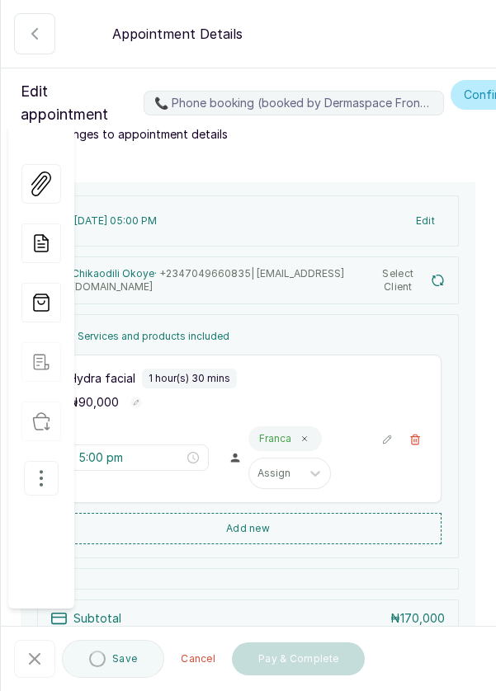
type input "5:00 pm"
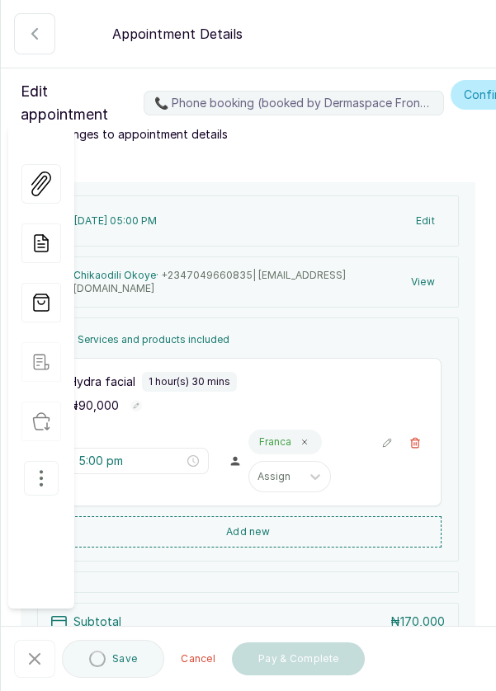
click at [27, 461] on button "button" at bounding box center [41, 478] width 35 height 35
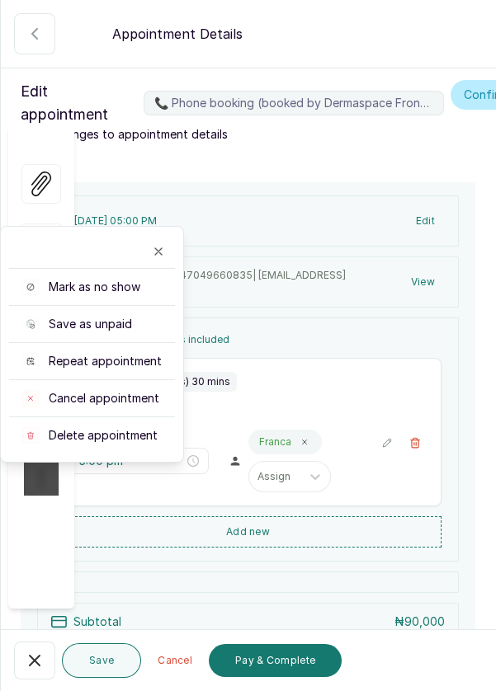
click at [131, 390] on span "Cancel appointment" at bounding box center [104, 398] width 111 height 16
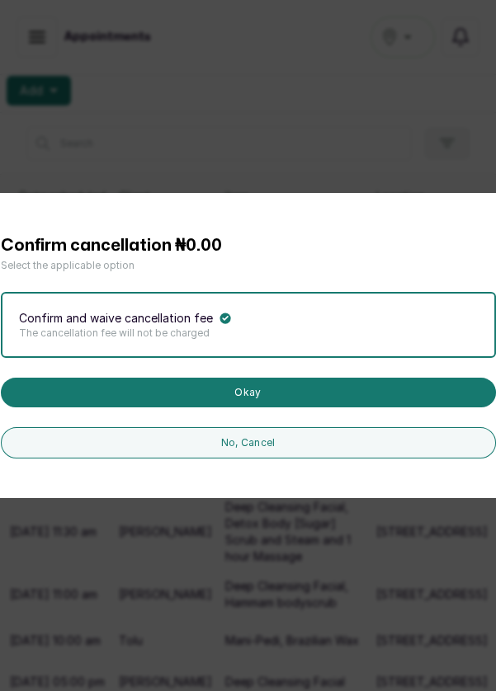
click at [357, 407] on button "Okay" at bounding box center [248, 393] width 495 height 30
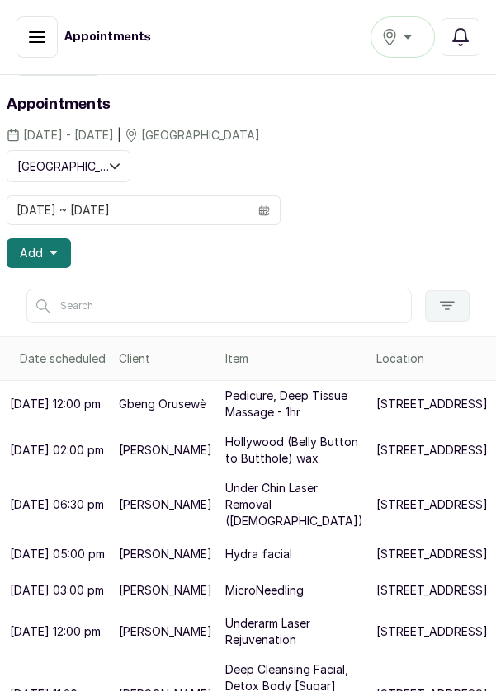
scroll to position [0, 0]
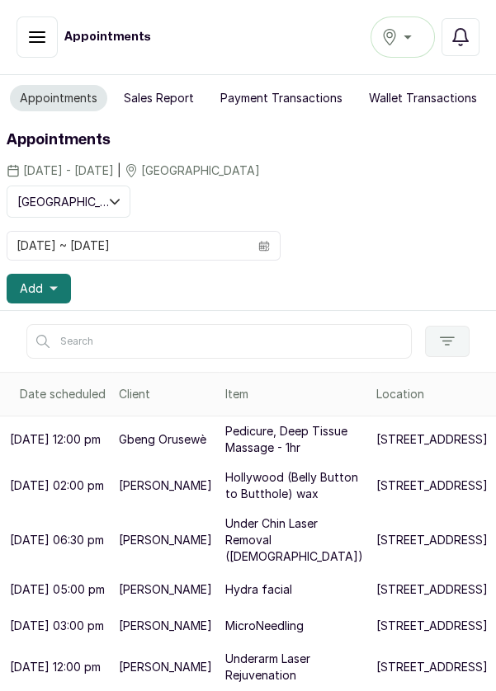
click at [63, 282] on button "Add" at bounding box center [39, 289] width 64 height 30
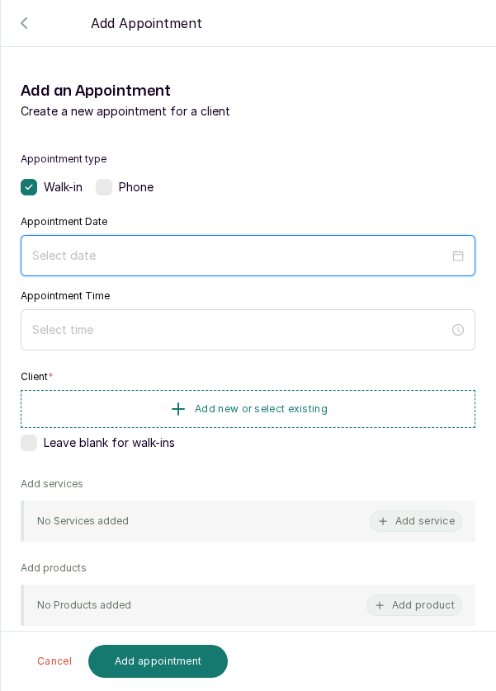
click at [327, 248] on input at bounding box center [240, 256] width 417 height 18
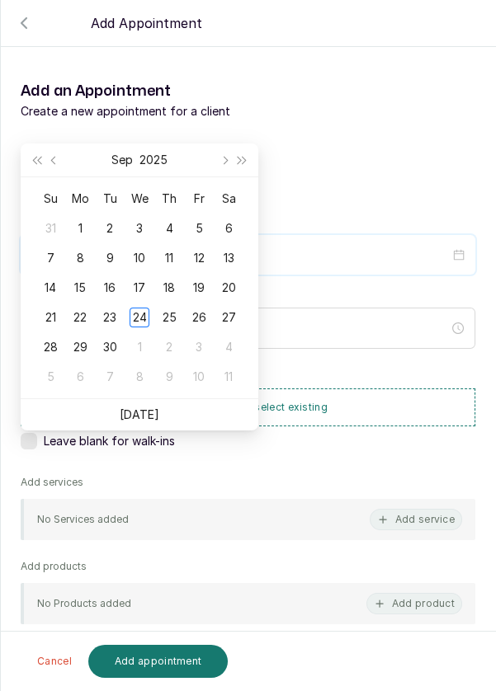
scroll to position [134, 0]
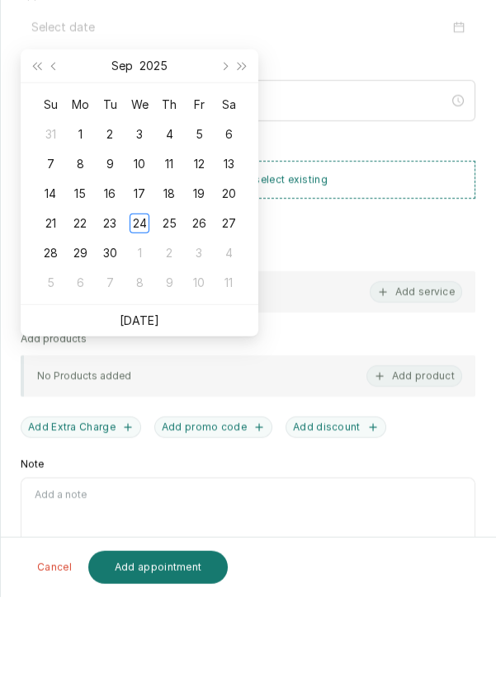
click at [153, 413] on link "Today" at bounding box center [140, 414] width 40 height 14
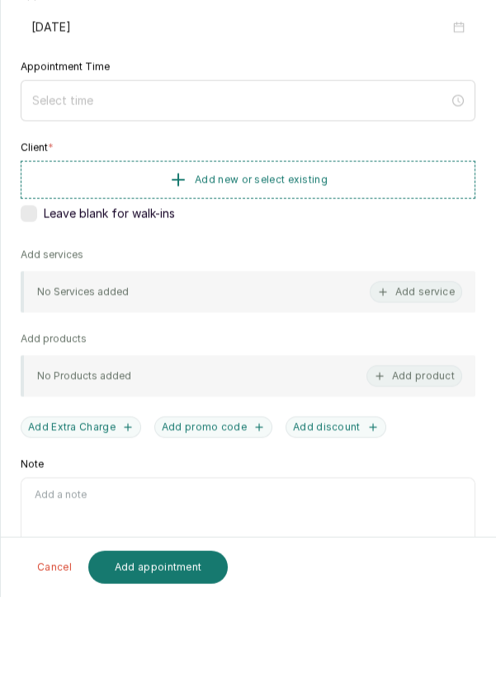
type input "2025/09/24"
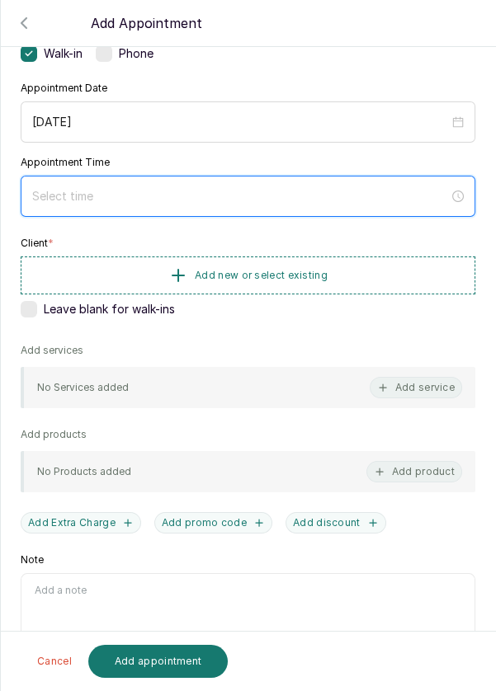
click at [326, 187] on input at bounding box center [240, 196] width 417 height 18
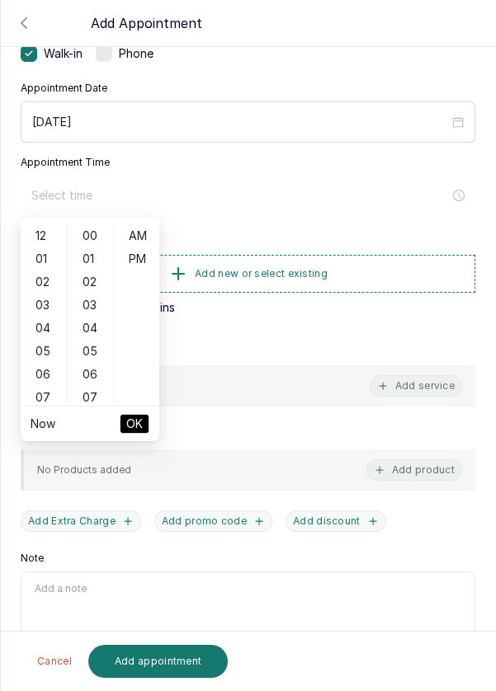
click at [42, 265] on div "01" at bounding box center [44, 258] width 40 height 23
click at [138, 258] on div "PM" at bounding box center [137, 258] width 40 height 23
type input "1:00 pm"
click at [144, 425] on button "OK" at bounding box center [135, 424] width 30 height 20
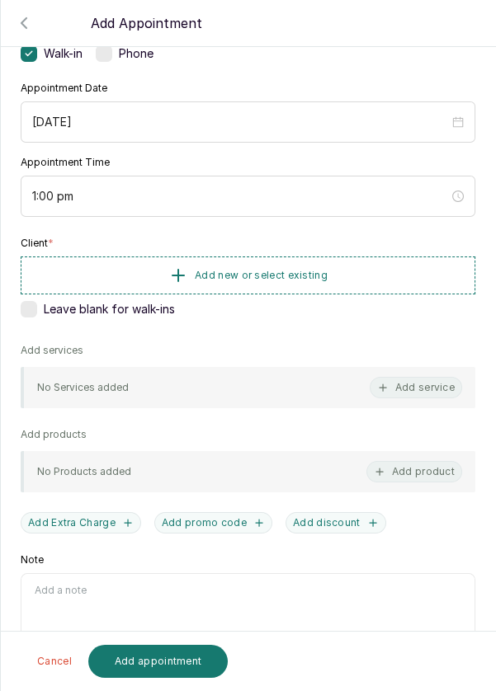
click at [384, 280] on button "Add new or select existing" at bounding box center [248, 276] width 454 height 38
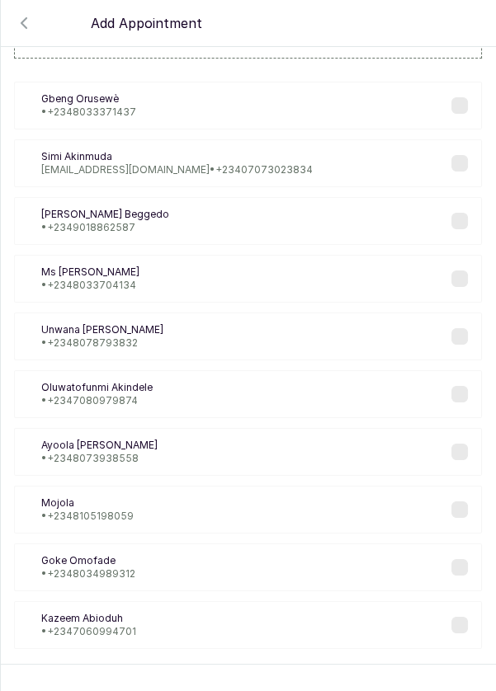
scroll to position [67, 0]
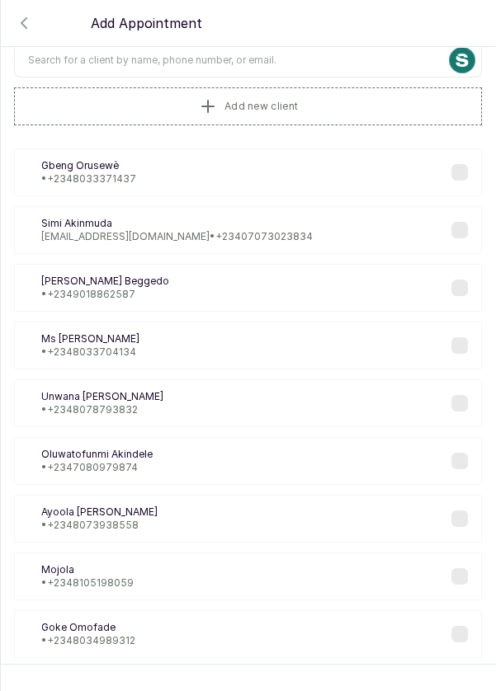
click at [355, 60] on input "text" at bounding box center [248, 60] width 468 height 35
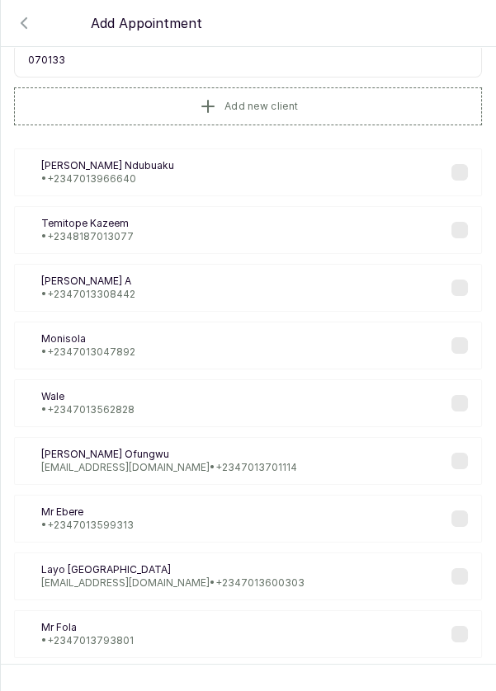
type input "0701330"
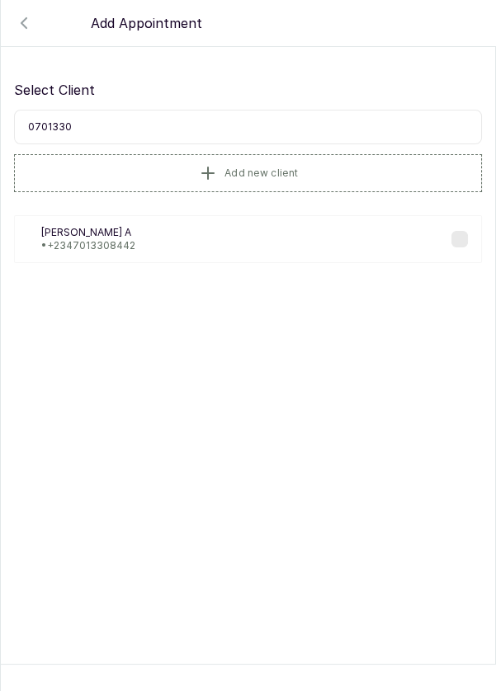
scroll to position [0, 0]
click at [144, 246] on div "BA Bobby A • +234 7013308442" at bounding box center [248, 239] width 468 height 48
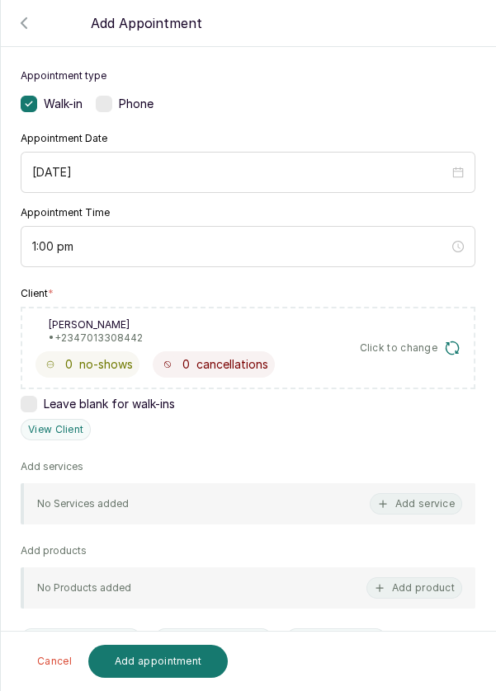
scroll to position [200, 0]
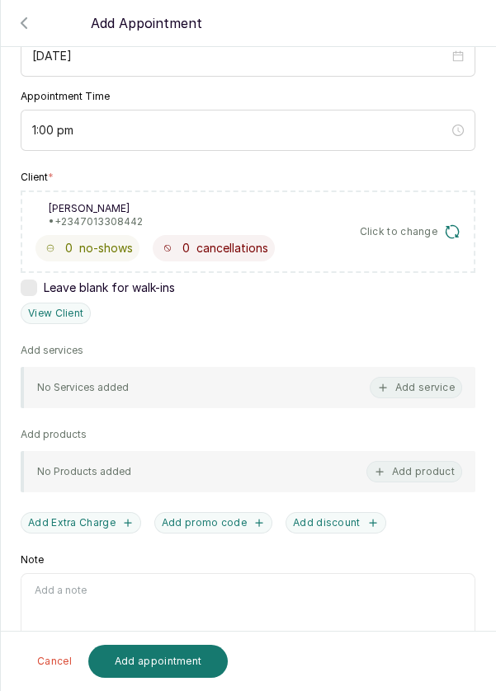
click at [441, 385] on button "Add service" at bounding box center [416, 387] width 92 height 21
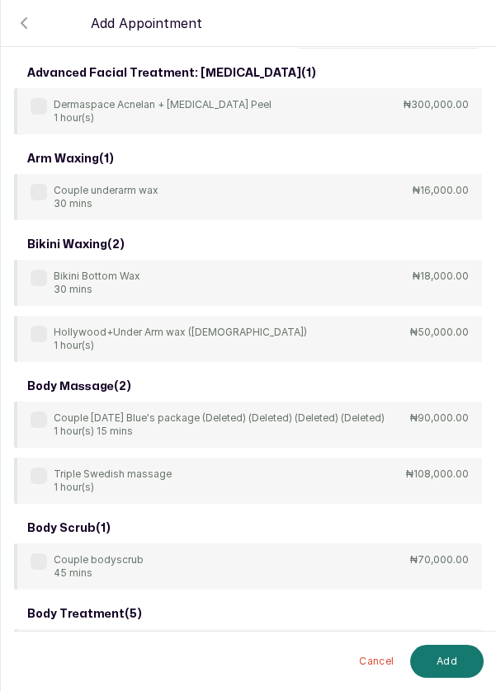
scroll to position [0, 0]
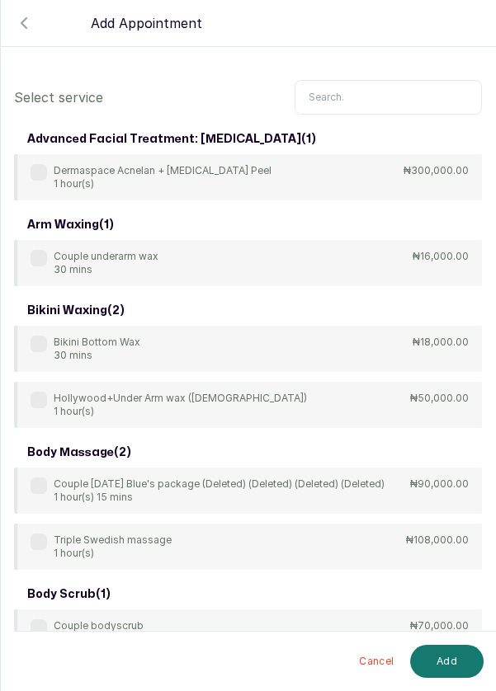
click at [402, 92] on input "text" at bounding box center [387, 97] width 187 height 35
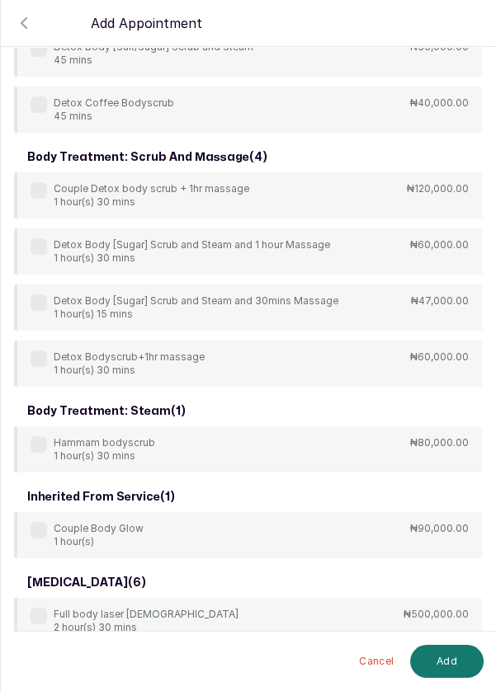
scroll to position [382, 0]
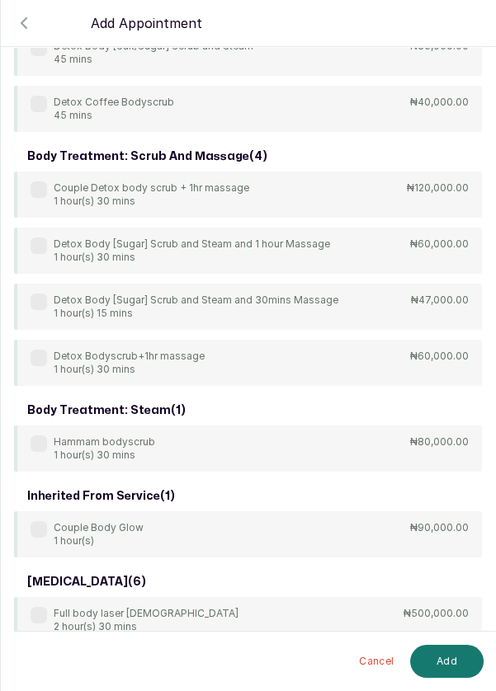
type input "Body"
click at [39, 308] on div "body scrub ( 1 ) Couple bodyscrub 45 mins ₦70,000.00 body treatment ( 1 ) Coupl…" at bounding box center [248, 404] width 468 height 1323
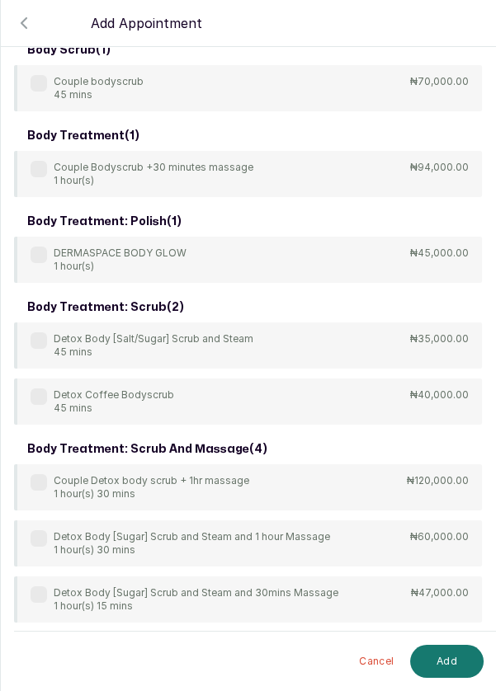
click at [36, 598] on label at bounding box center [39, 594] width 16 height 16
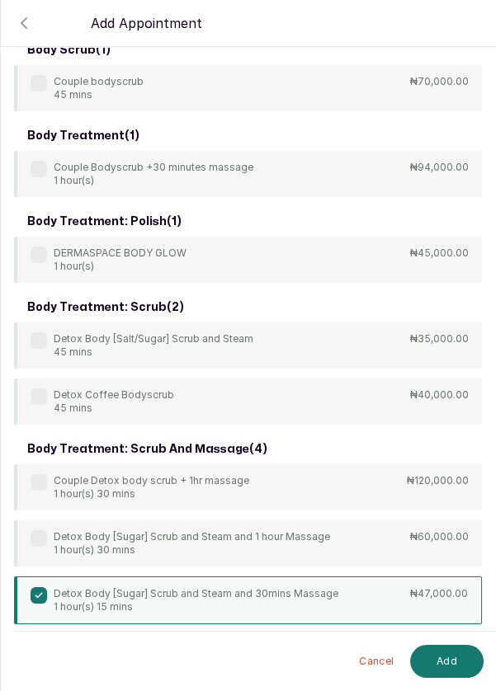
click at [445, 662] on button "Add" at bounding box center [446, 661] width 73 height 33
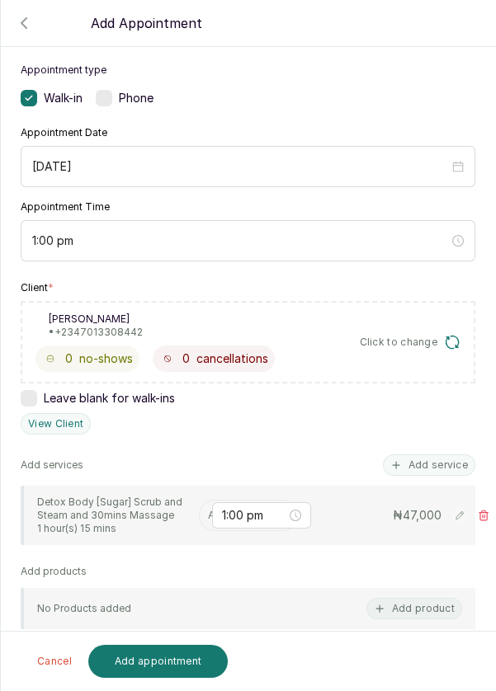
click at [208, 511] on input "text" at bounding box center [209, 516] width 2 height 12
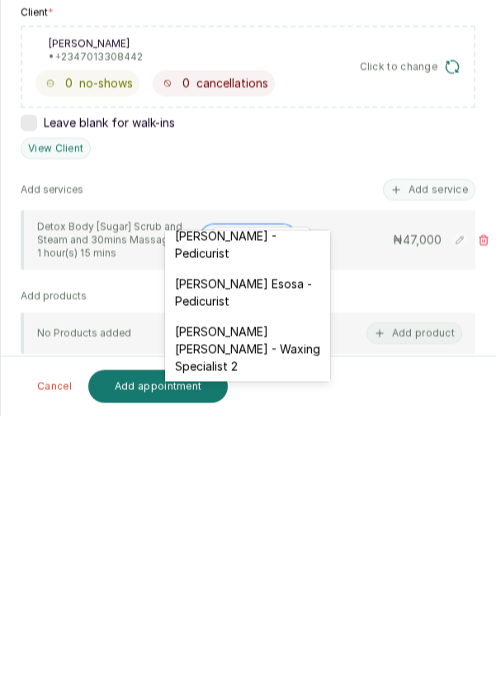
scroll to position [171, 0]
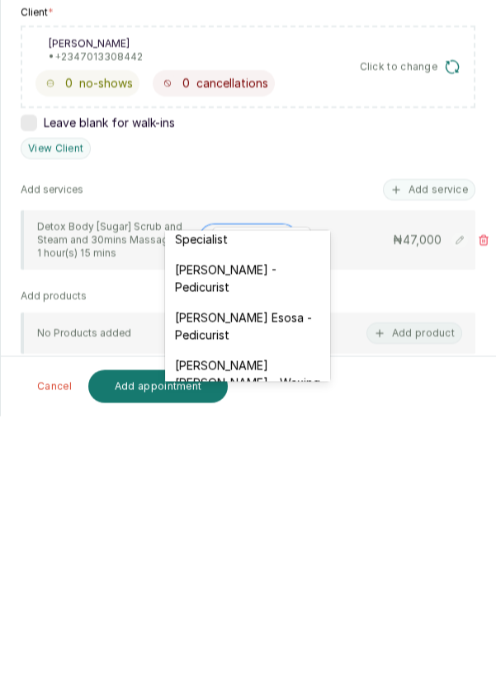
click at [289, 558] on div "JOY Asabia Oluwapelumi - Pedicurist" at bounding box center [247, 554] width 165 height 48
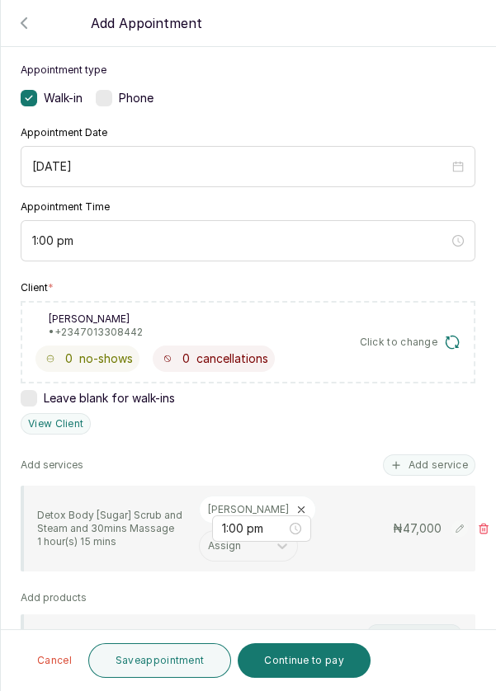
click at [445, 454] on button "Add service" at bounding box center [429, 464] width 92 height 21
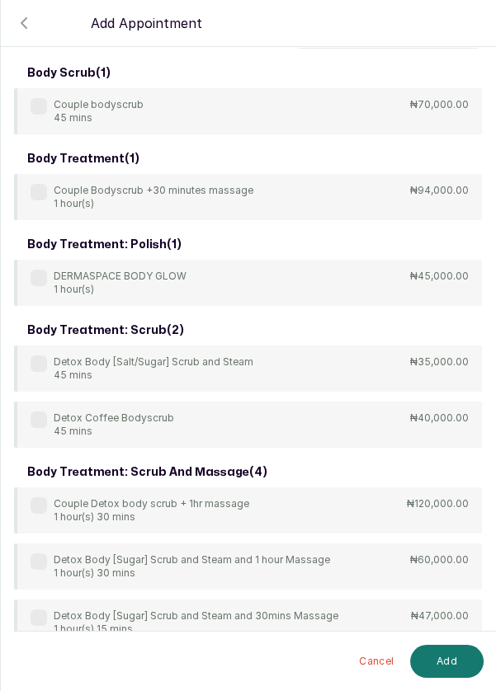
scroll to position [0, 0]
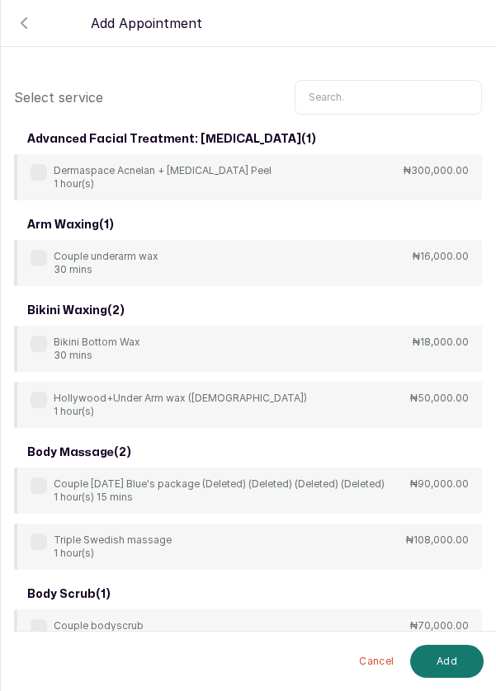
click at [388, 92] on input "text" at bounding box center [387, 97] width 187 height 35
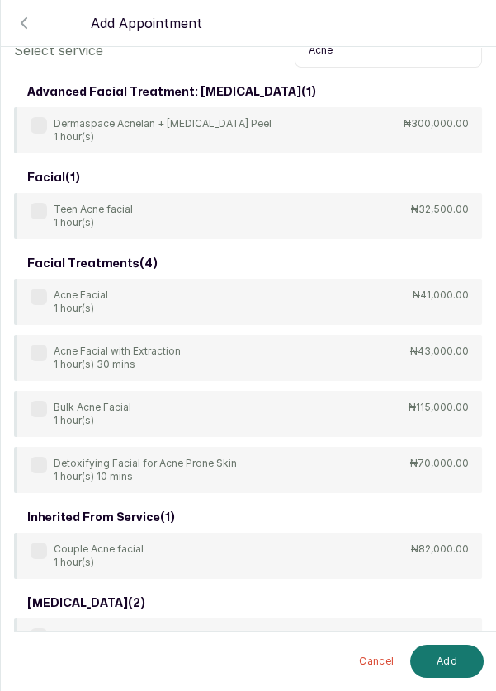
scroll to position [76, 0]
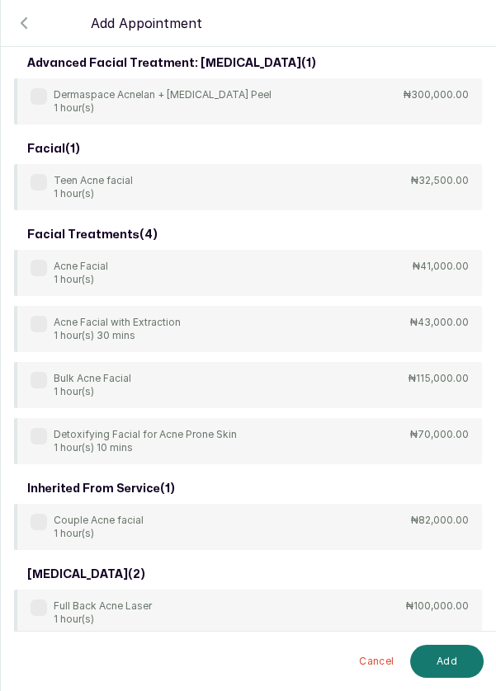
type input "Acne"
click at [37, 279] on div "Acne Facial 1 hour(s)" at bounding box center [70, 273] width 78 height 26
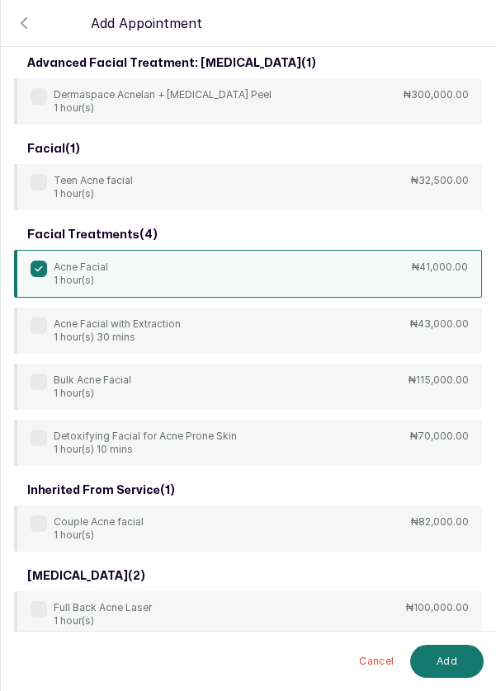
click at [448, 666] on button "Add" at bounding box center [446, 661] width 73 height 33
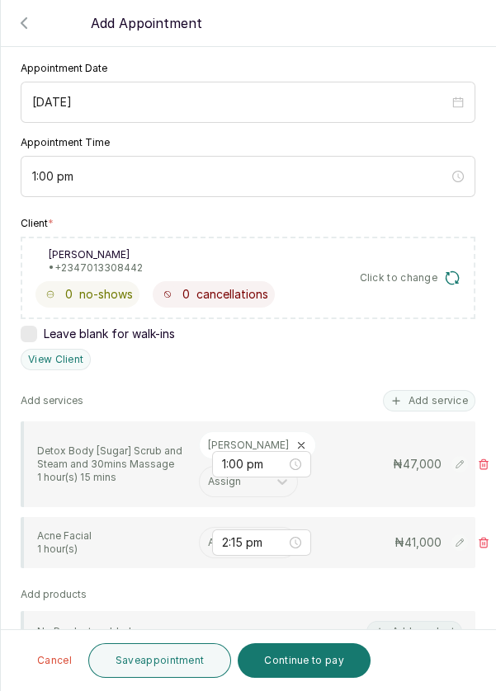
scroll to position [181, 0]
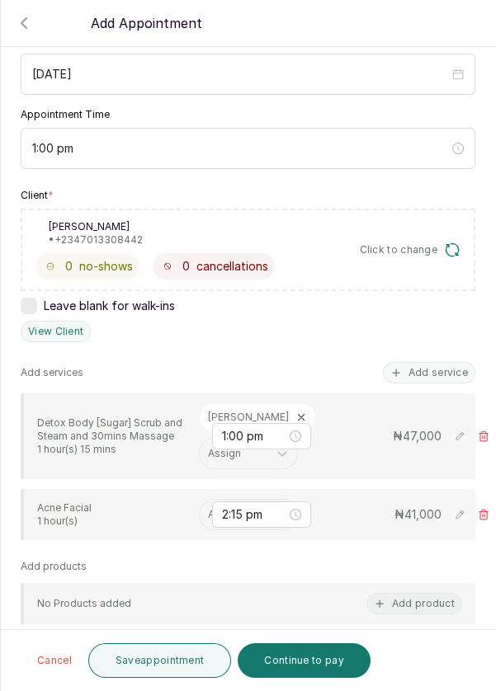
click at [208, 520] on input "text" at bounding box center [209, 515] width 2 height 12
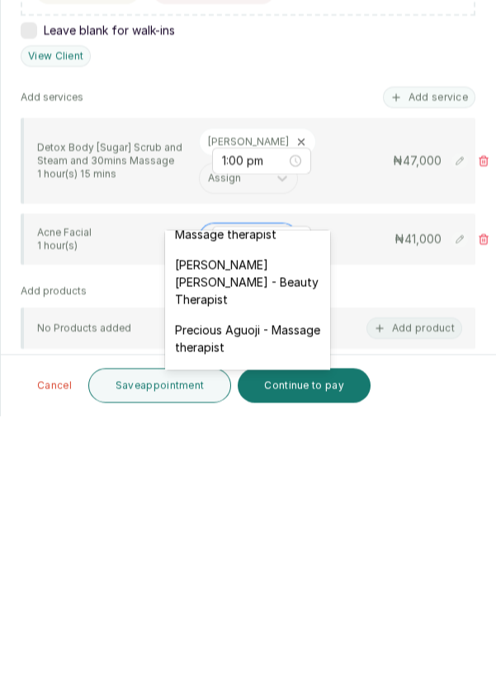
scroll to position [788, 0]
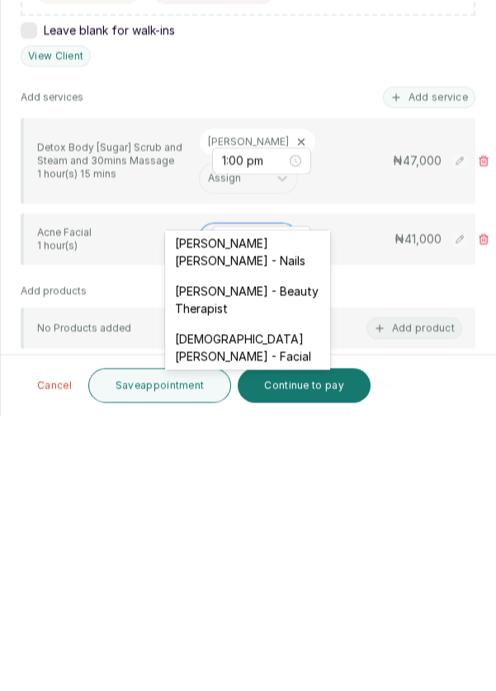
click at [291, 599] on div "Christiana Aluku - Facial" at bounding box center [247, 623] width 165 height 48
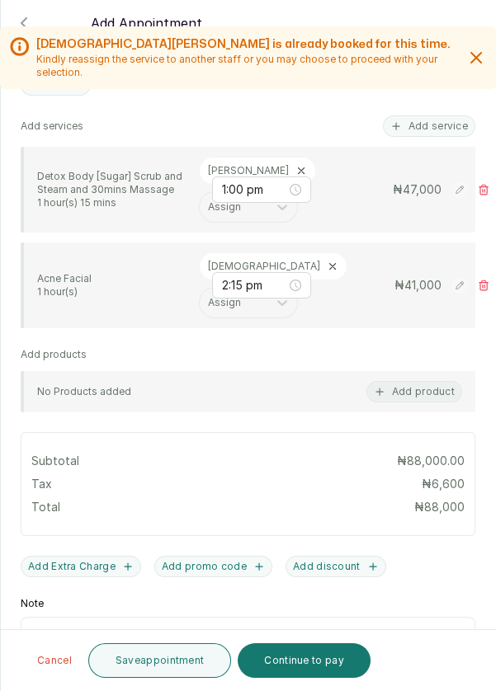
scroll to position [438, 0]
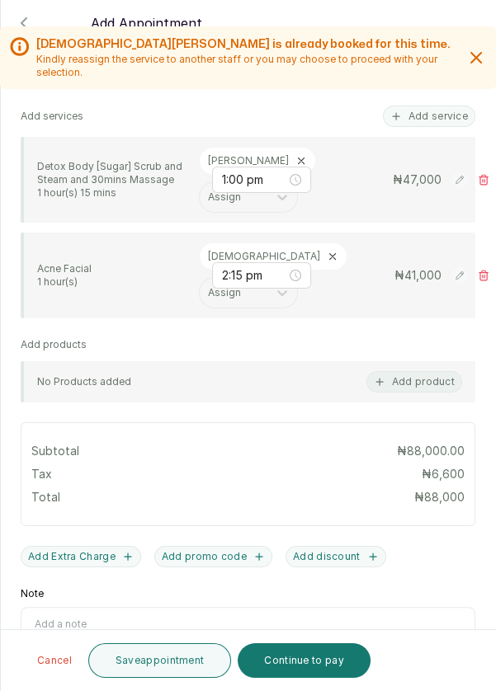
click at [143, 664] on button "Save appointment" at bounding box center [160, 660] width 144 height 35
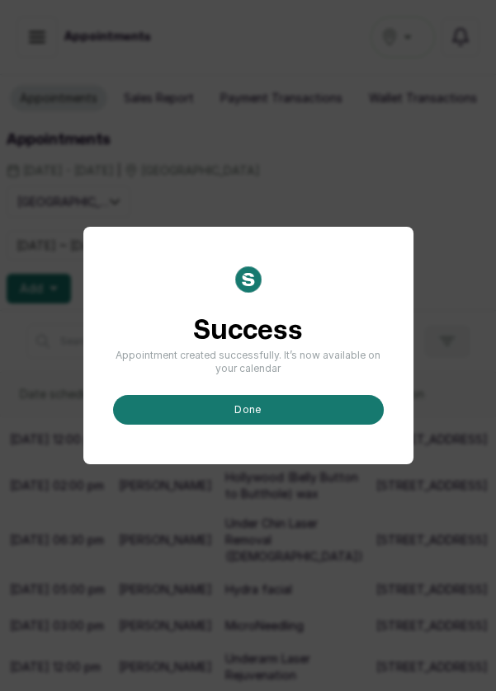
click at [329, 425] on button "done" at bounding box center [248, 410] width 271 height 30
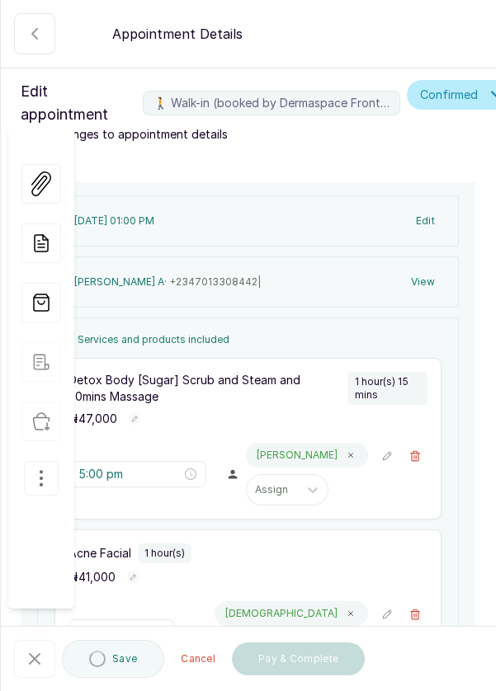
type input "1:00 pm"
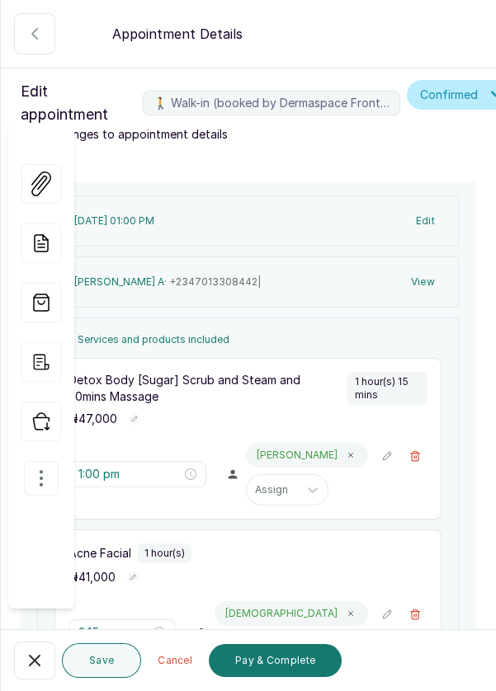
click at [23, 660] on button "🚶 Walk-in (booked by Dermaspace Frontdesk)" at bounding box center [34, 661] width 41 height 38
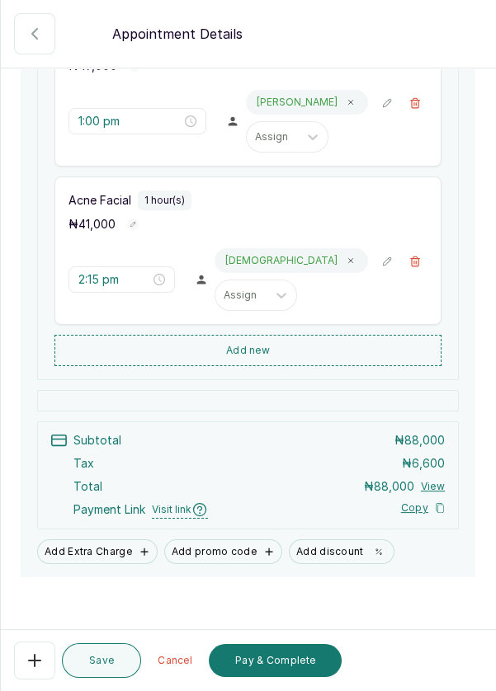
scroll to position [363, 0]
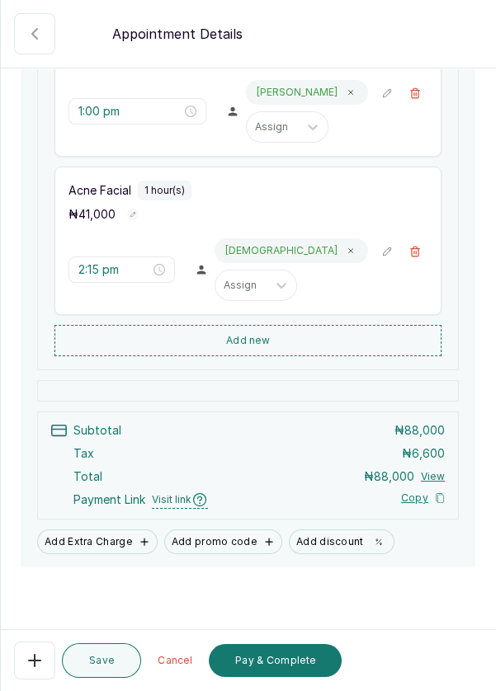
click at [295, 667] on button "Pay & Complete" at bounding box center [275, 660] width 133 height 33
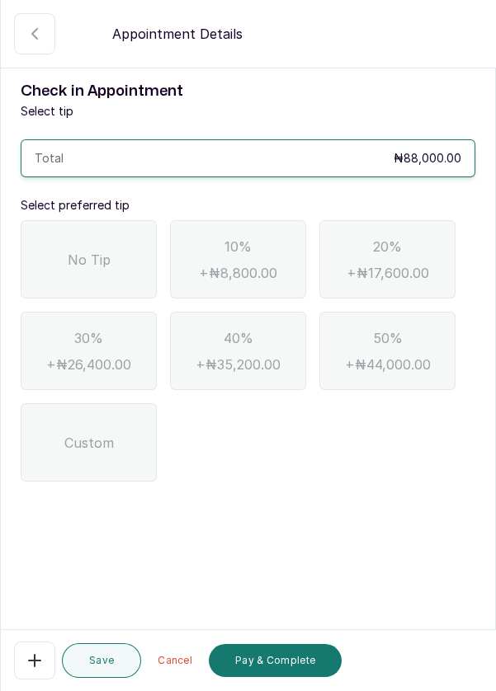
scroll to position [0, 0]
click at [84, 265] on span "No Tip" at bounding box center [89, 260] width 43 height 20
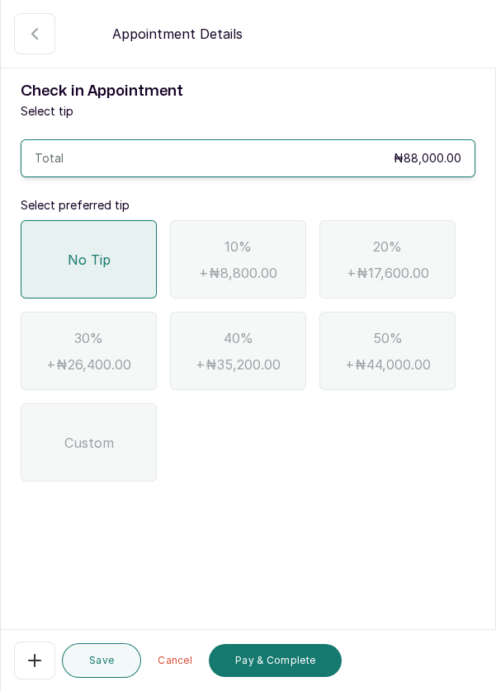
click at [284, 664] on button "Pay & Complete" at bounding box center [275, 660] width 133 height 33
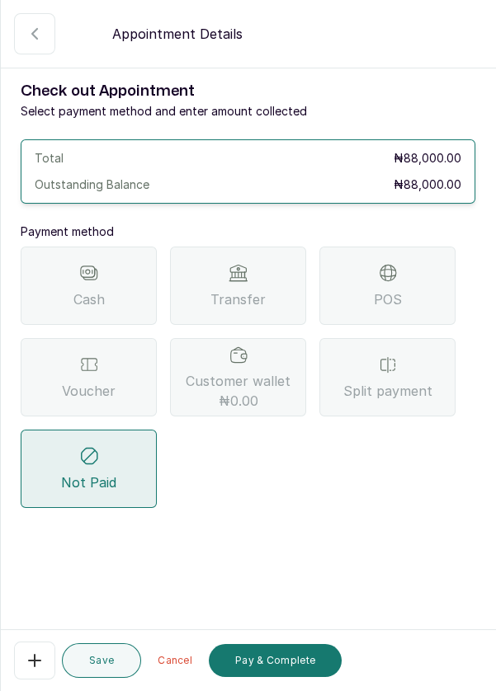
click at [253, 303] on span "Transfer" at bounding box center [237, 299] width 55 height 20
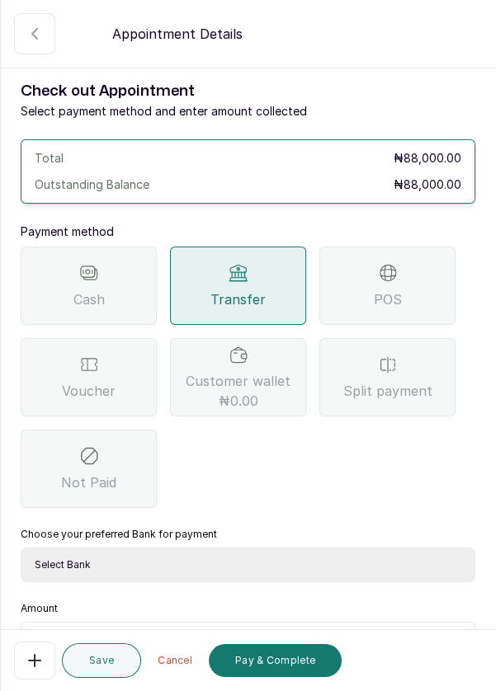
click at [295, 565] on select "Select Bank DERMASPACE ESTHETIC & WELLNESS CENT Sterling Bank DERMASPACEEST/DER…" at bounding box center [248, 565] width 454 height 35
select select "818ea5c0-5b47-4751-8f35-6fc14409c533"
click at [21, 548] on select "Select Bank DERMASPACE ESTHETIC & WELLNESS CENT Sterling Bank DERMASPACEEST/DER…" at bounding box center [248, 565] width 454 height 35
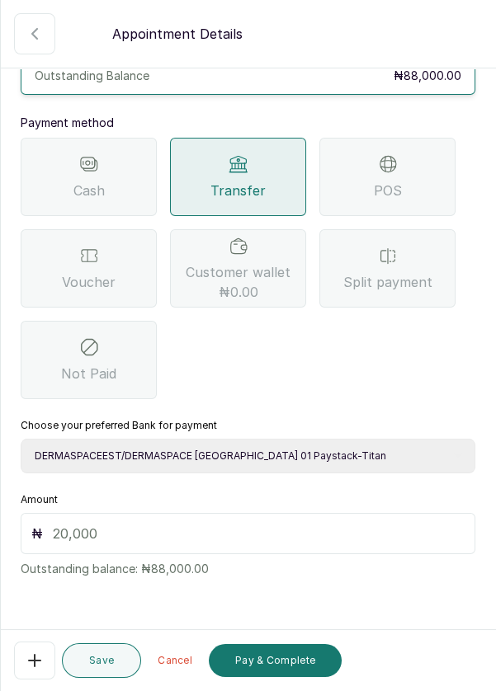
click at [73, 538] on input "text" at bounding box center [259, 534] width 412 height 20
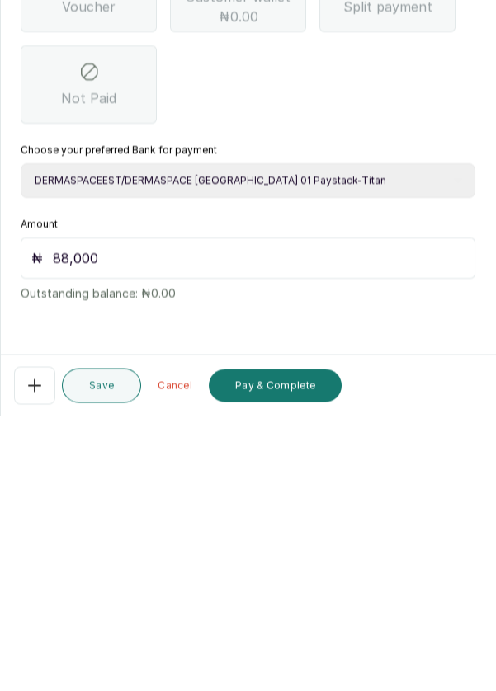
scroll to position [79, 0]
type input "88,000"
click at [300, 670] on button "Pay & Complete" at bounding box center [275, 660] width 133 height 33
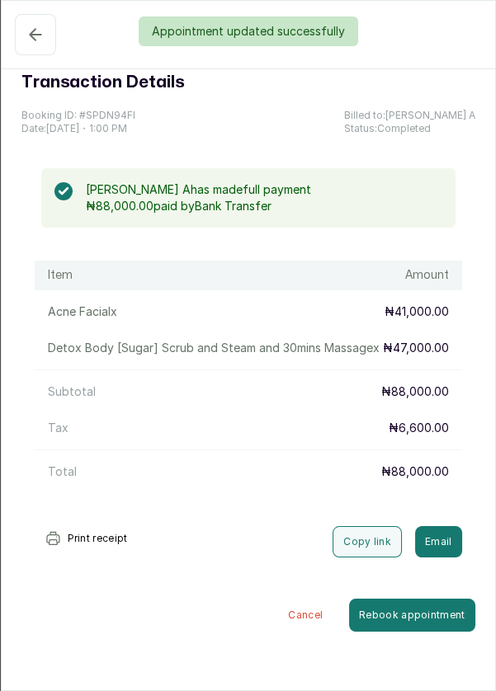
click at [22, 35] on div "Appointment updated successfully" at bounding box center [248, 31] width 496 height 30
click at [40, 20] on div "Appointment updated successfully" at bounding box center [248, 31] width 496 height 30
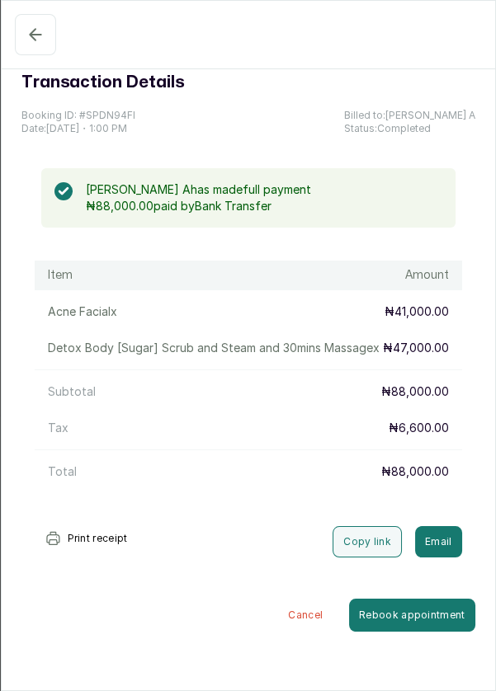
click at [32, 32] on icon "button" at bounding box center [36, 35] width 20 height 20
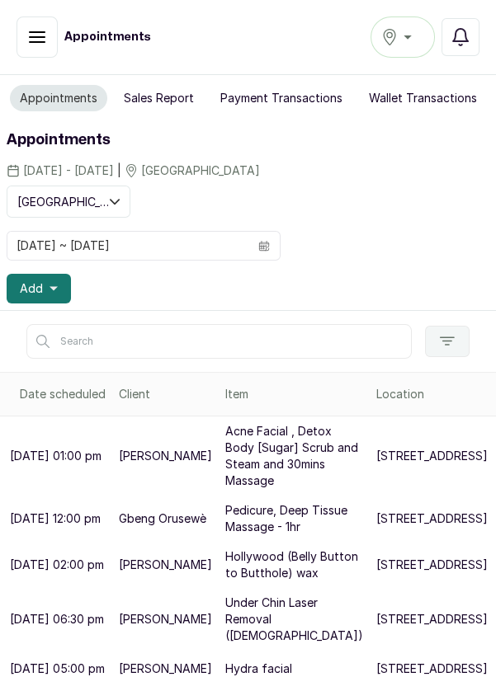
click at [56, 285] on icon "button" at bounding box center [53, 289] width 8 height 8
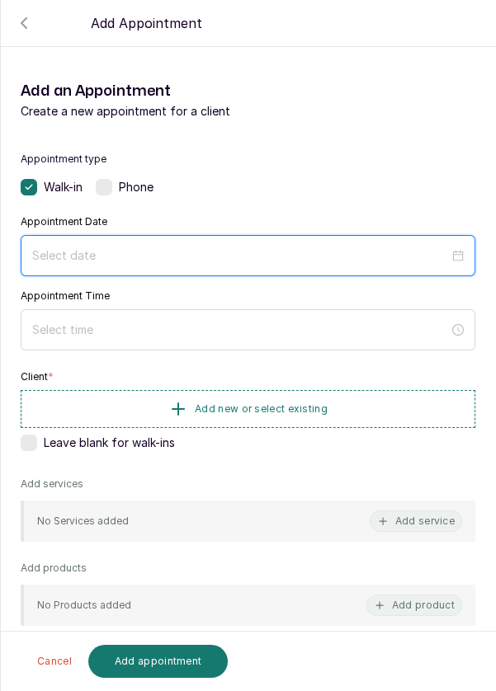
click at [299, 257] on input at bounding box center [240, 256] width 417 height 18
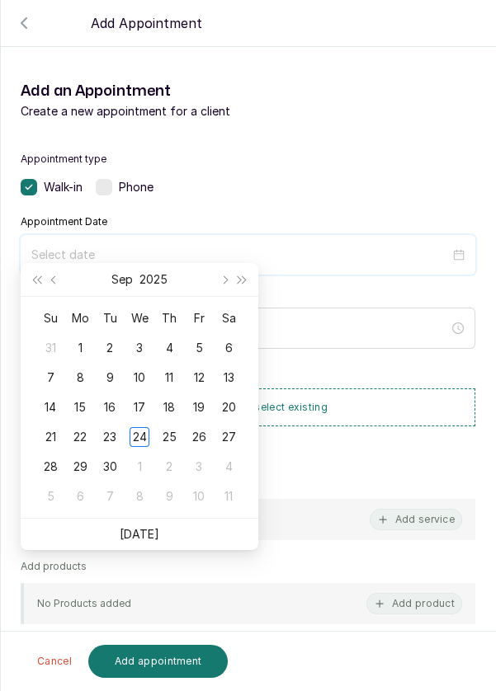
scroll to position [134, 0]
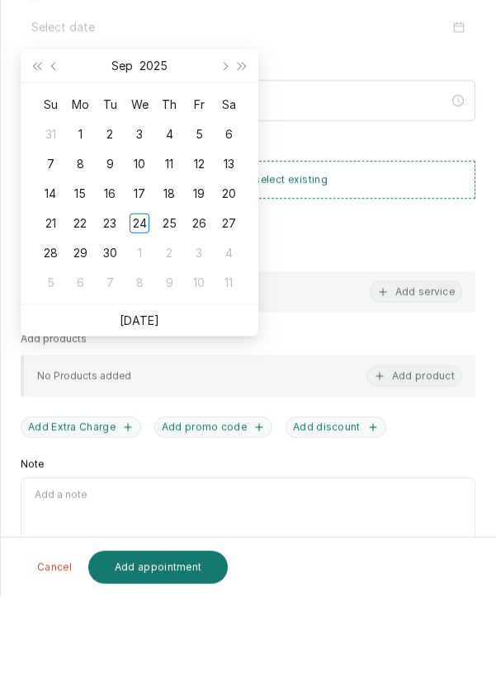
click at [149, 415] on link "Today" at bounding box center [140, 414] width 40 height 14
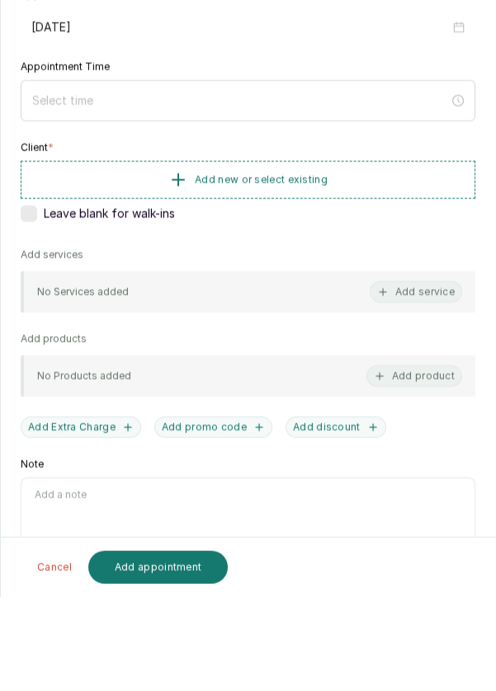
type input "2025/09/24"
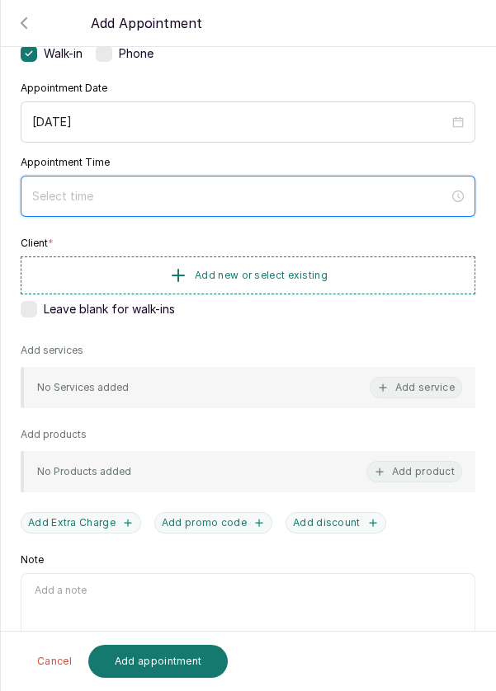
click at [170, 200] on input at bounding box center [240, 196] width 417 height 18
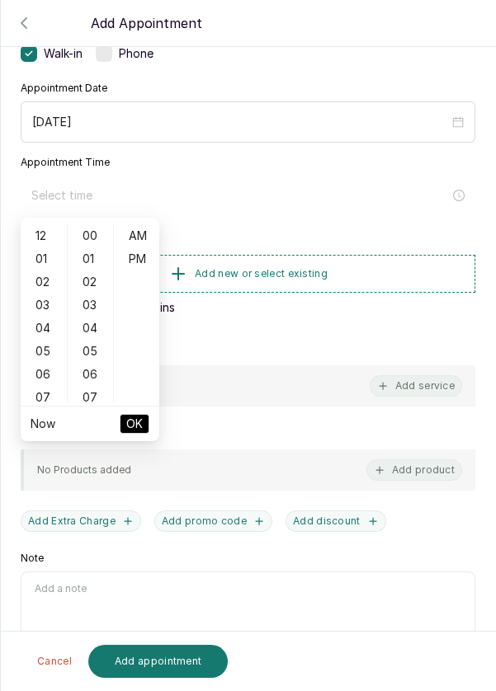
click at [42, 376] on div "06" at bounding box center [44, 374] width 40 height 23
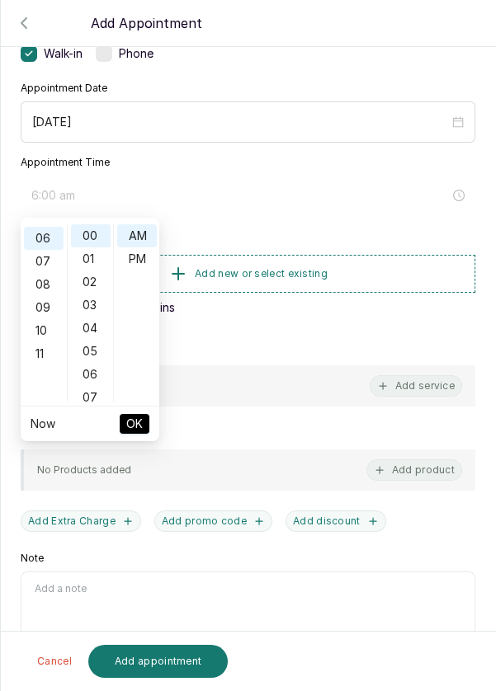
scroll to position [139, 0]
click at [149, 262] on div "PM" at bounding box center [137, 258] width 40 height 23
type input "6:00 pm"
click at [142, 423] on span "OK" at bounding box center [134, 423] width 16 height 31
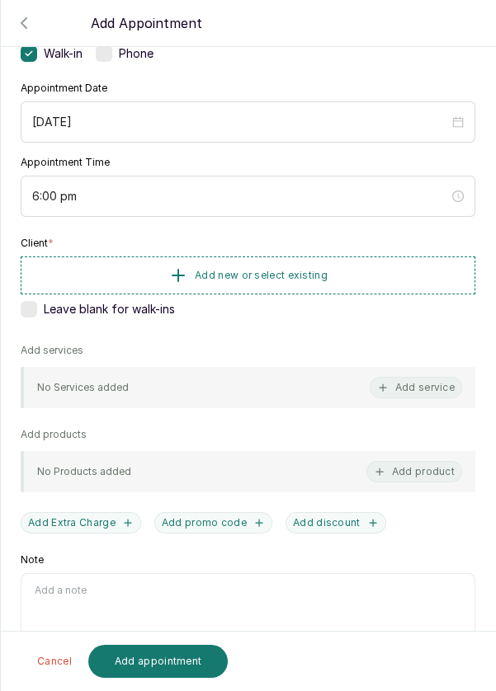
click at [355, 273] on button "Add new or select existing" at bounding box center [248, 276] width 454 height 38
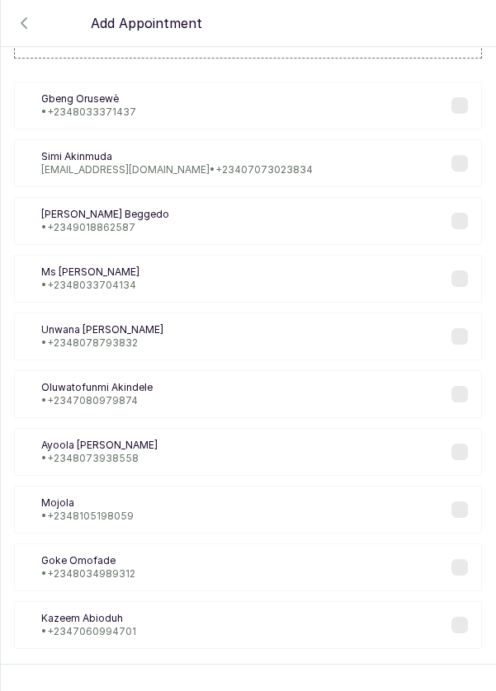
scroll to position [67, 0]
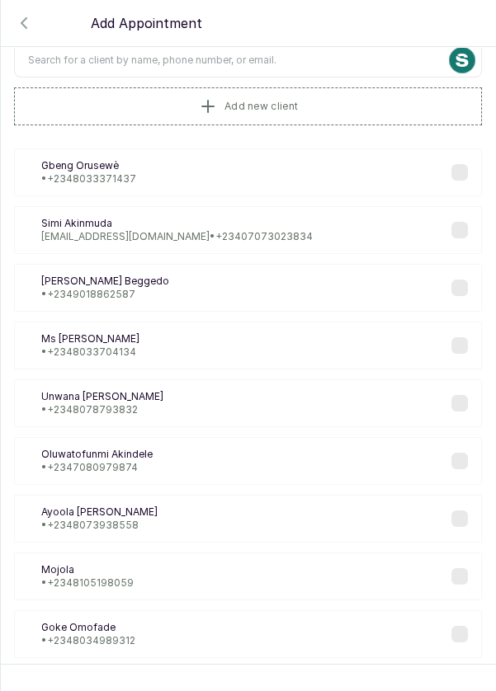
click at [308, 61] on input "text" at bounding box center [248, 60] width 468 height 35
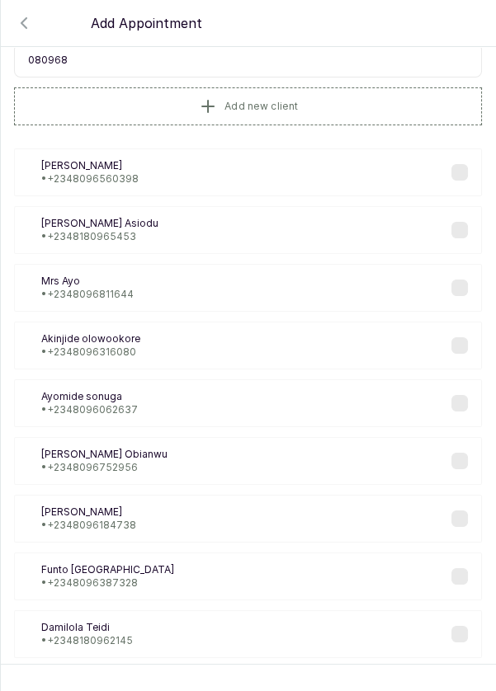
type input "0809682"
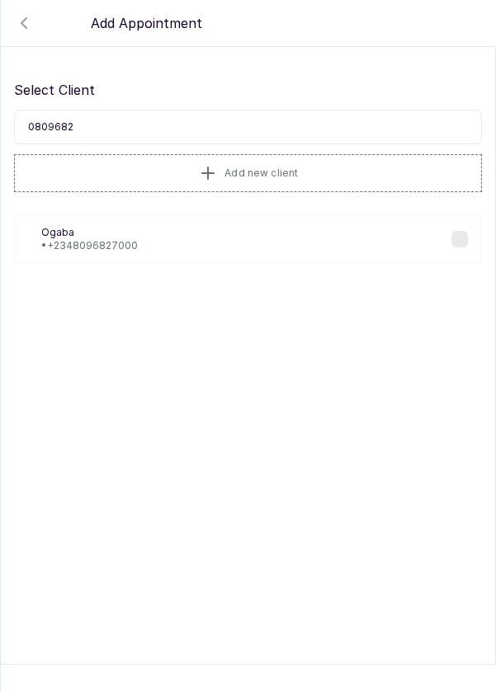
scroll to position [0, 0]
click at [120, 241] on p "• +234 8096827000" at bounding box center [89, 245] width 96 height 13
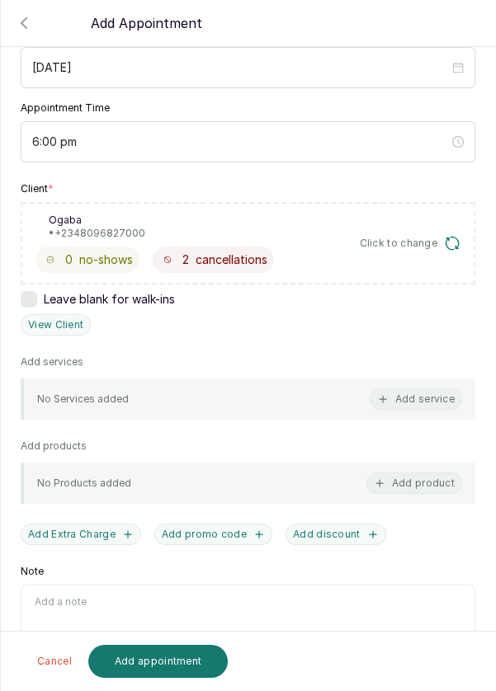
scroll to position [200, 0]
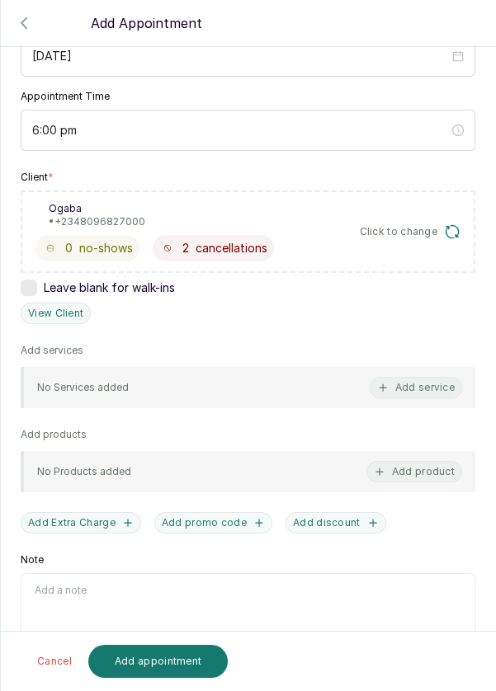
click at [423, 388] on button "Add service" at bounding box center [416, 387] width 92 height 21
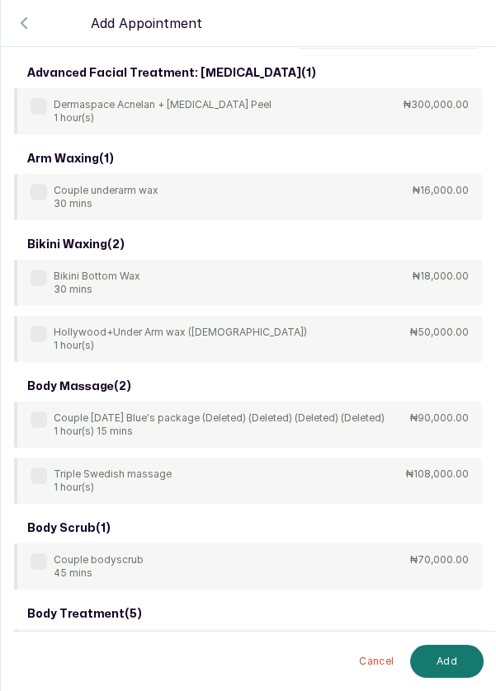
scroll to position [2, 0]
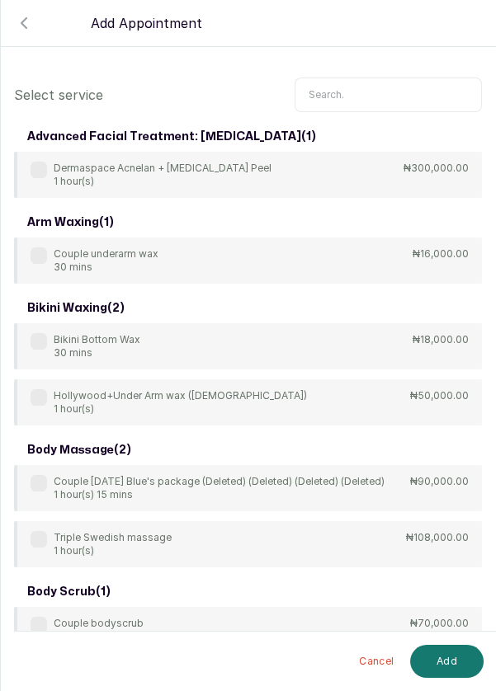
click at [371, 96] on input "text" at bounding box center [387, 95] width 187 height 35
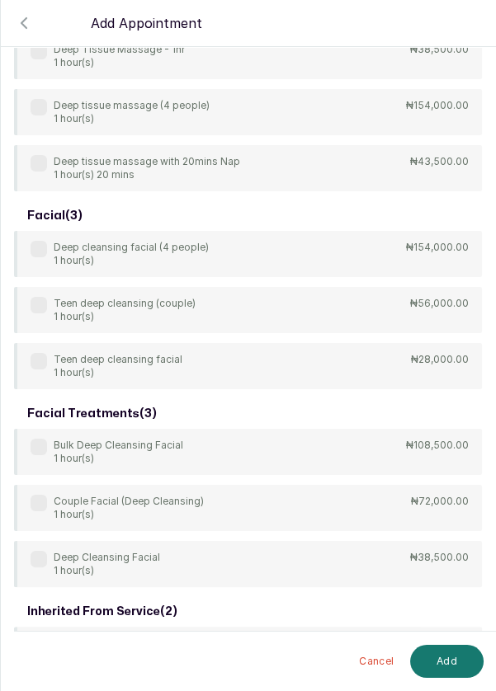
scroll to position [495, 0]
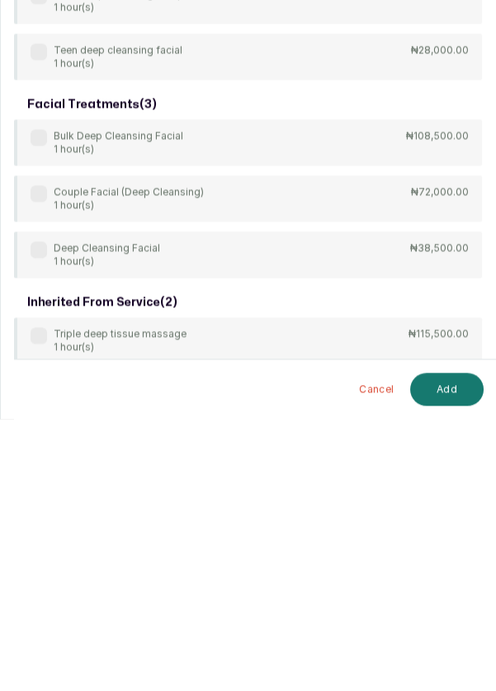
type input "Deep"
click at [36, 522] on label at bounding box center [39, 522] width 16 height 16
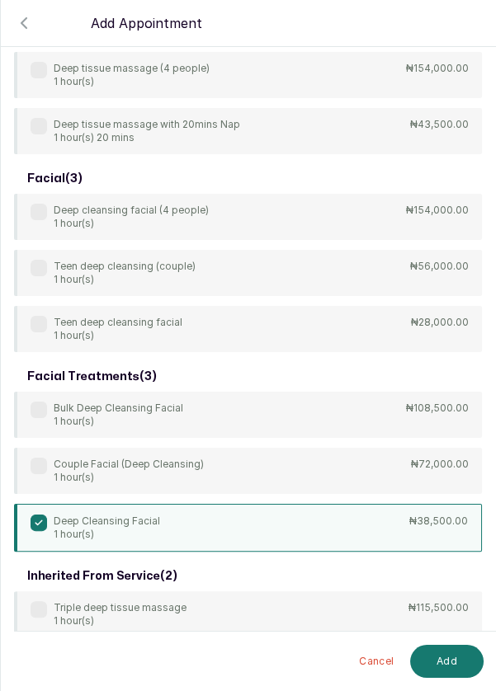
click at [452, 660] on button "Add" at bounding box center [446, 661] width 73 height 33
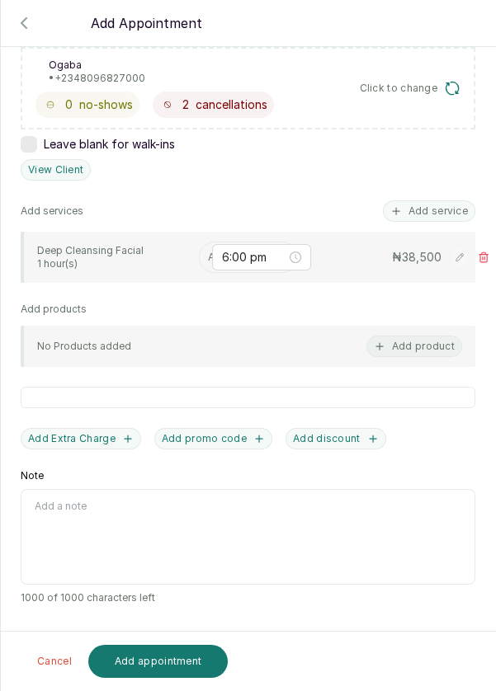
scroll to position [79, 0]
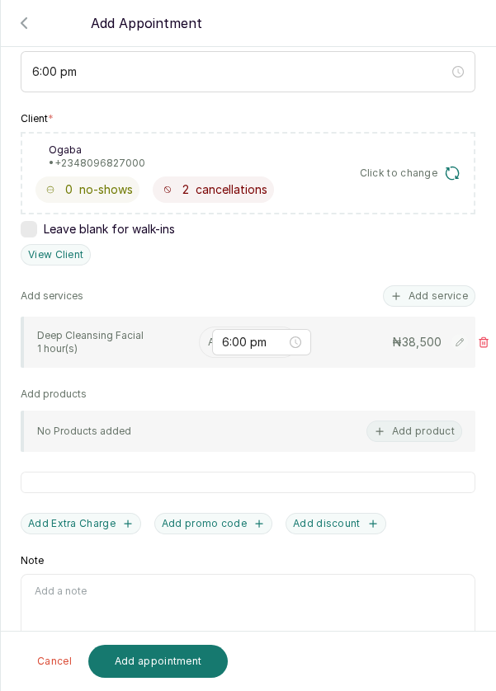
click at [208, 337] on input "text" at bounding box center [209, 343] width 2 height 12
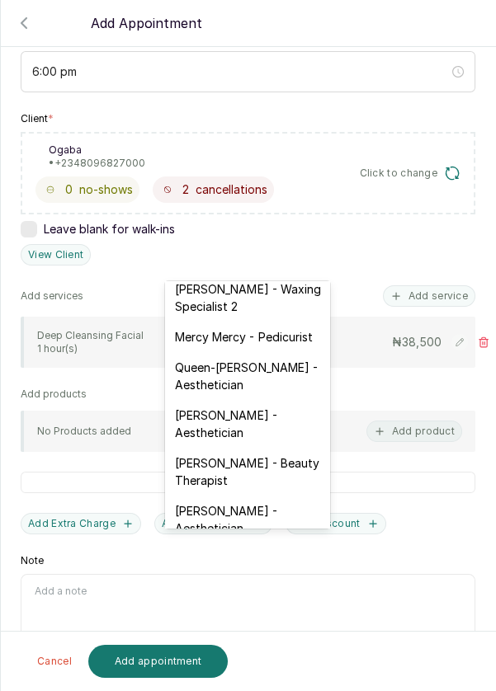
scroll to position [680, 0]
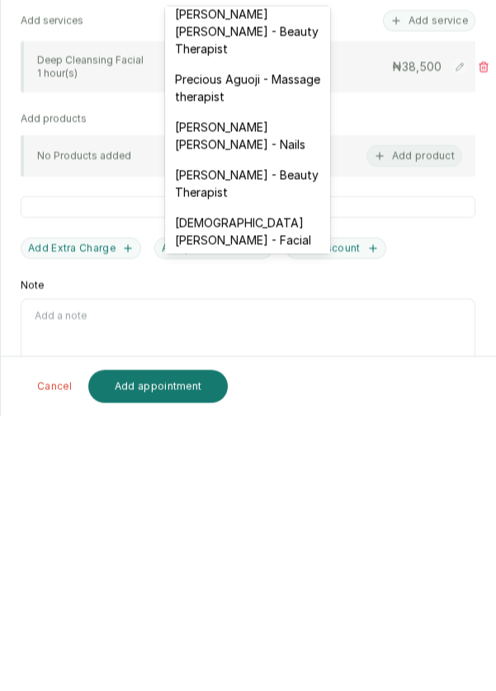
click at [286, 482] on div "Christiana Aluku - Facial" at bounding box center [247, 506] width 165 height 48
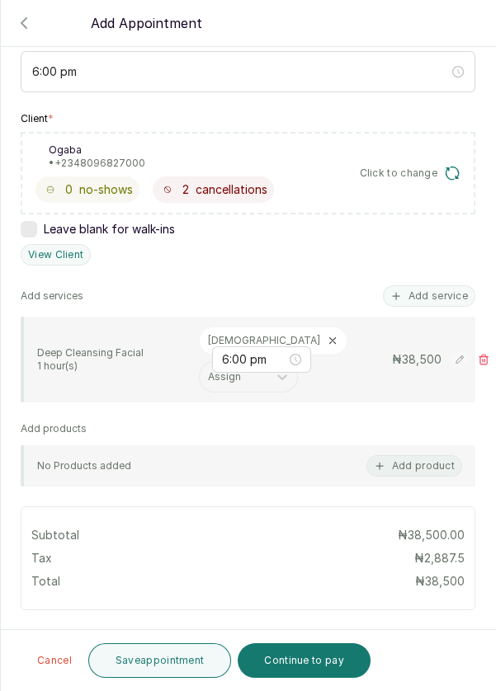
click at [186, 668] on button "Save appointment" at bounding box center [160, 660] width 144 height 35
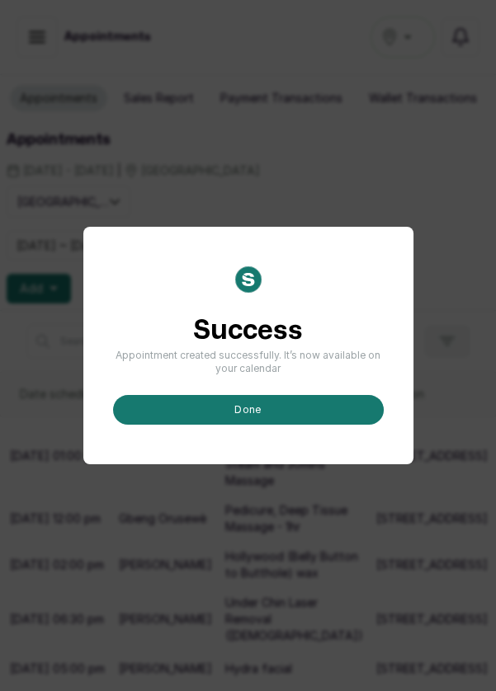
click at [261, 425] on button "done" at bounding box center [248, 410] width 271 height 30
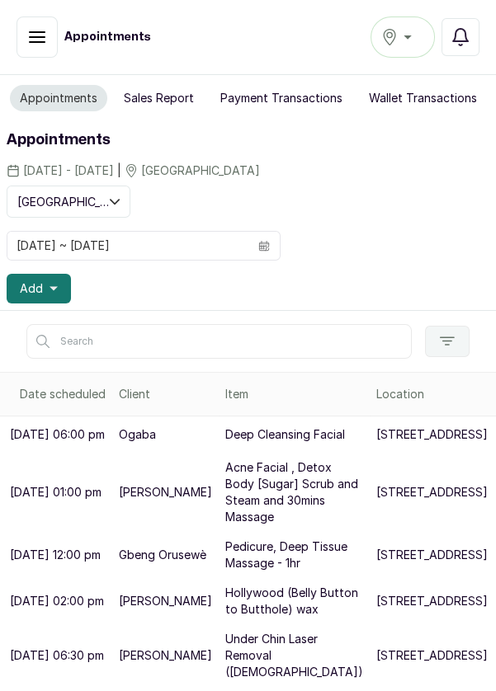
click at [52, 287] on icon "button" at bounding box center [53, 289] width 8 height 4
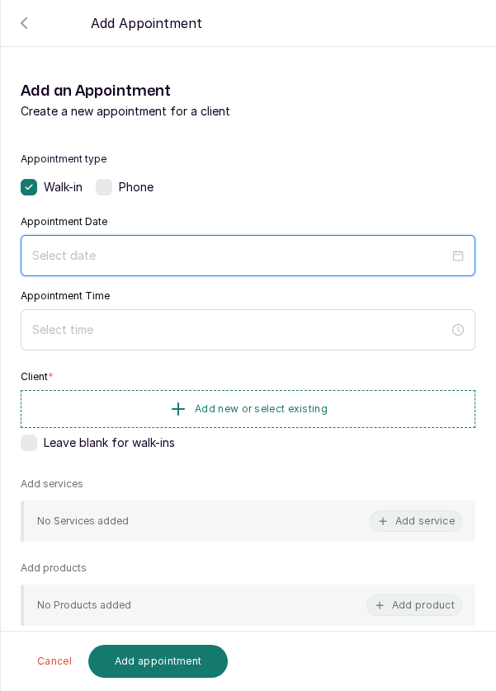
click at [162, 257] on input at bounding box center [240, 256] width 417 height 18
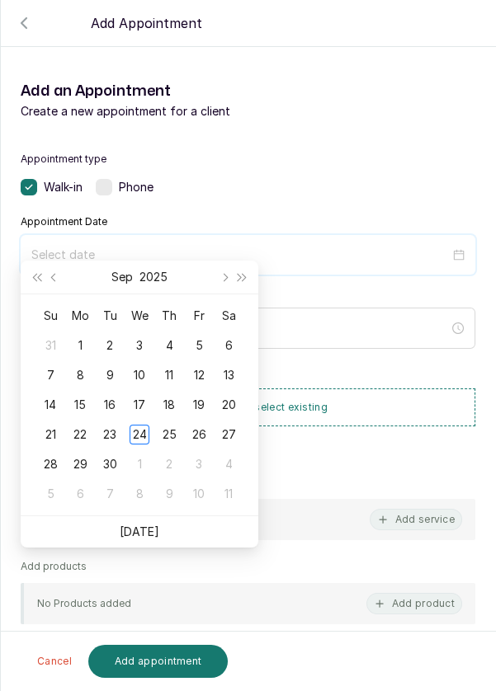
scroll to position [134, 0]
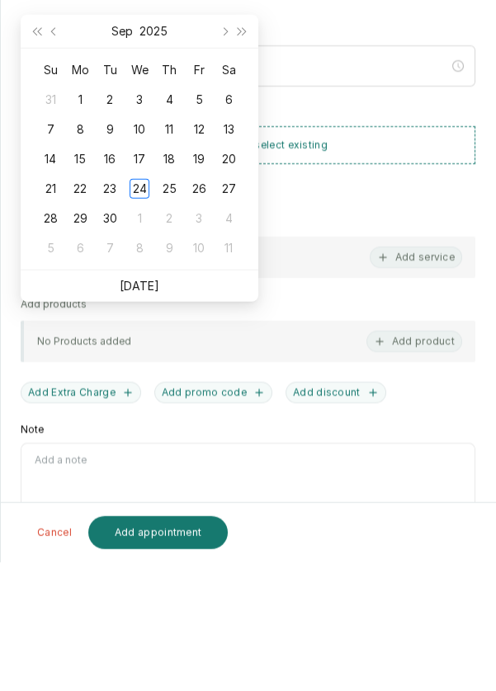
click at [151, 411] on link "Today" at bounding box center [140, 414] width 40 height 14
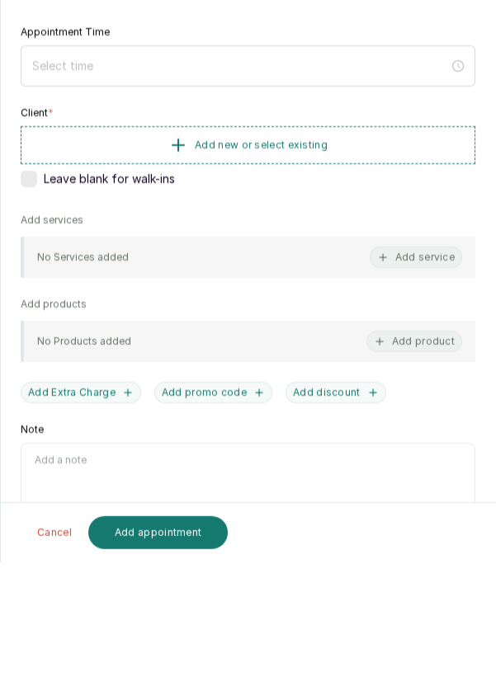
type input "2025/09/24"
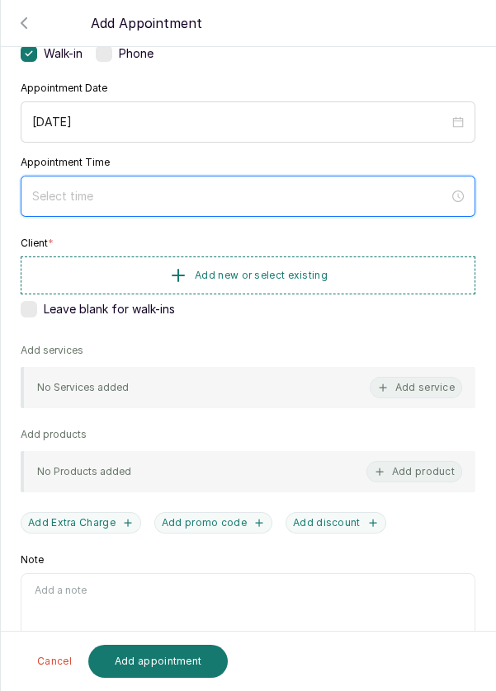
click at [320, 188] on input at bounding box center [240, 196] width 417 height 18
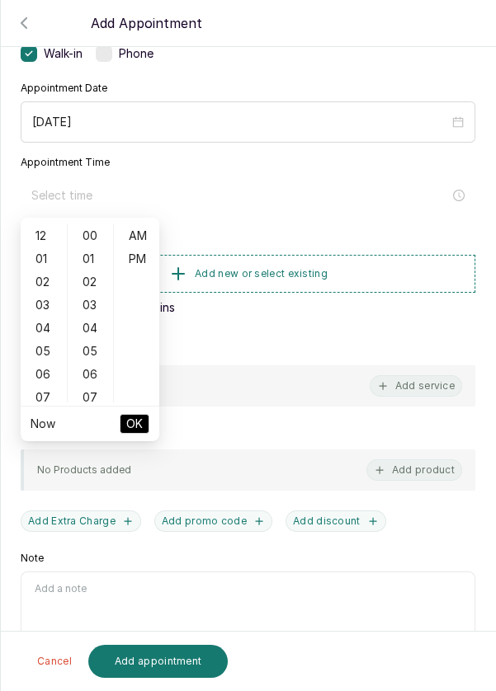
click at [35, 331] on div "04" at bounding box center [44, 328] width 40 height 23
click at [95, 346] on div "05" at bounding box center [91, 351] width 40 height 23
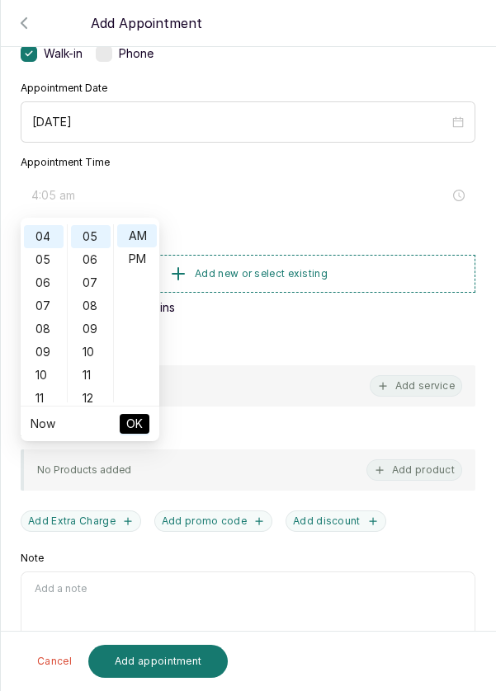
click at [100, 354] on div "10" at bounding box center [91, 352] width 40 height 23
click at [96, 355] on div "15" at bounding box center [91, 351] width 40 height 23
click at [96, 351] on div "20" at bounding box center [91, 352] width 40 height 23
click at [96, 346] on div "25" at bounding box center [91, 351] width 40 height 23
click at [93, 348] on div "30" at bounding box center [91, 351] width 40 height 23
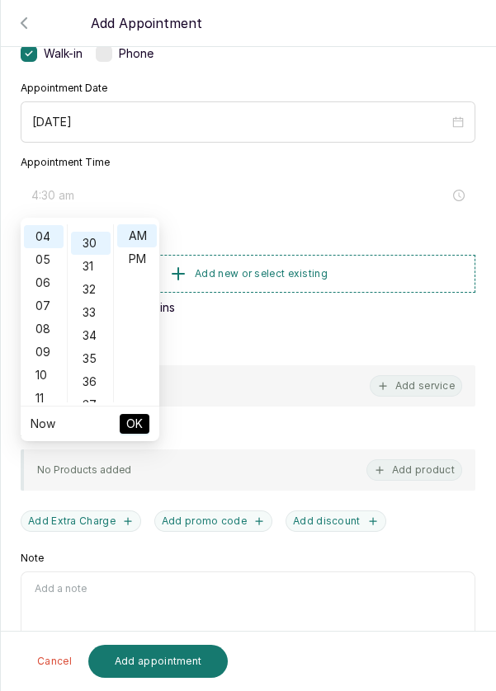
scroll to position [692, 0]
click at [147, 256] on div "PM" at bounding box center [137, 258] width 40 height 23
type input "4:30 pm"
click at [147, 426] on button "OK" at bounding box center [135, 424] width 30 height 20
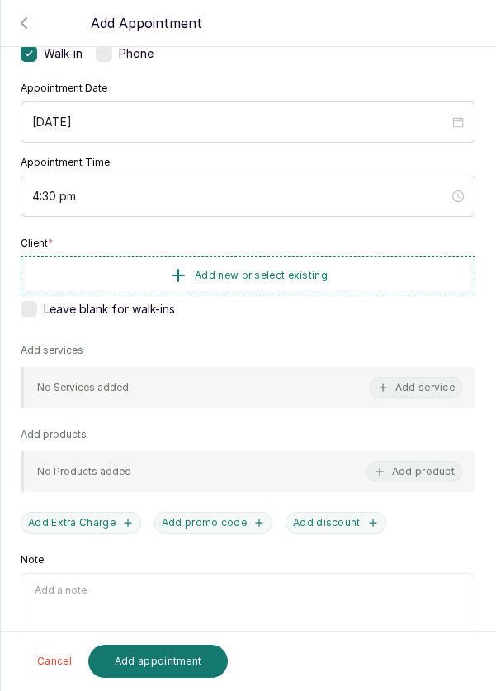
click at [411, 269] on button "Add new or select existing" at bounding box center [248, 276] width 454 height 38
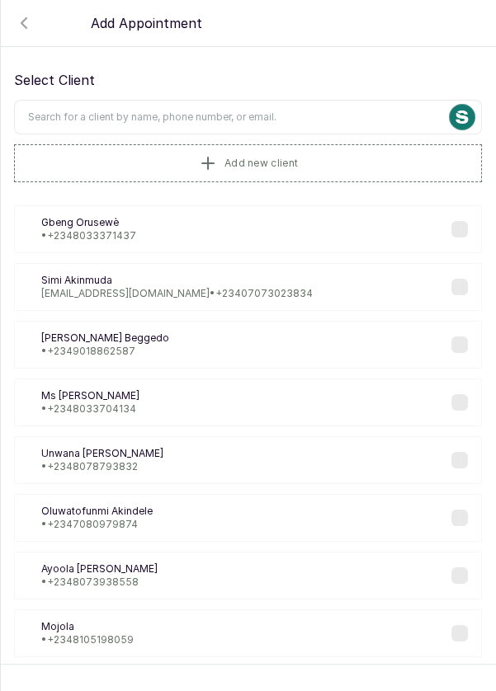
scroll to position [13, 0]
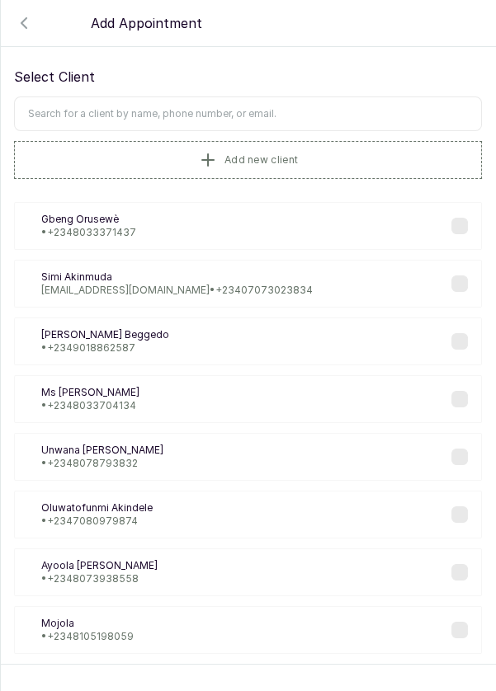
click at [368, 108] on input "text" at bounding box center [248, 113] width 468 height 35
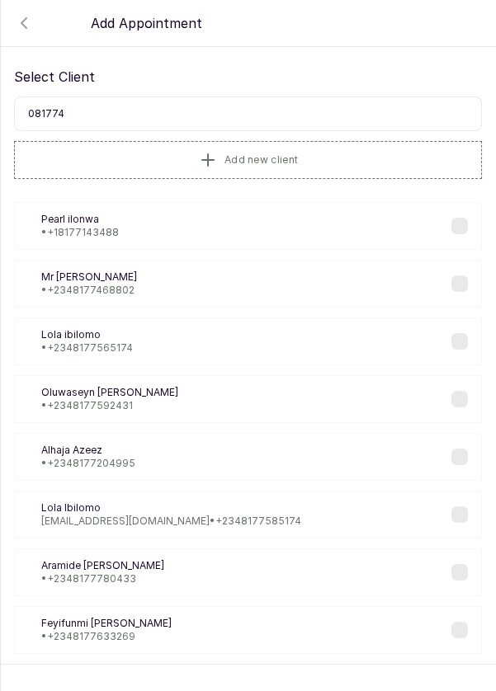
type input "0817746"
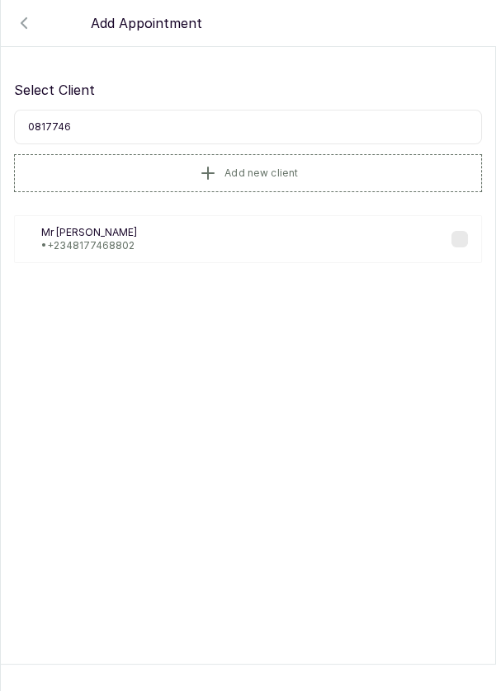
scroll to position [0, 0]
click at [239, 226] on div "MA Mr Abimbola • +234 8177468802" at bounding box center [248, 239] width 468 height 48
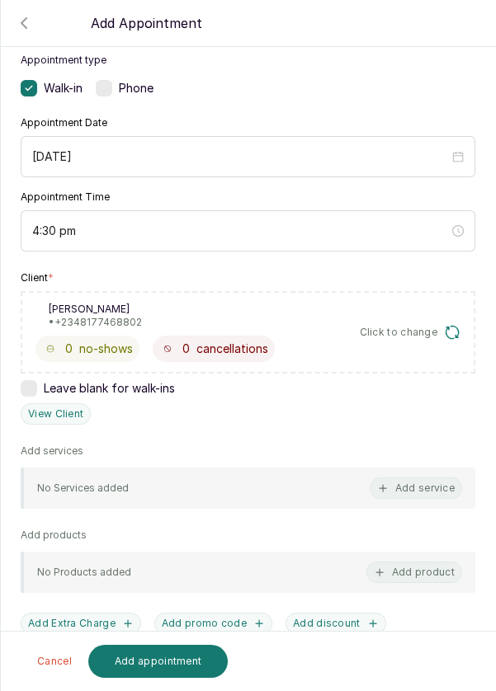
click at [426, 492] on button "Add service" at bounding box center [416, 488] width 92 height 21
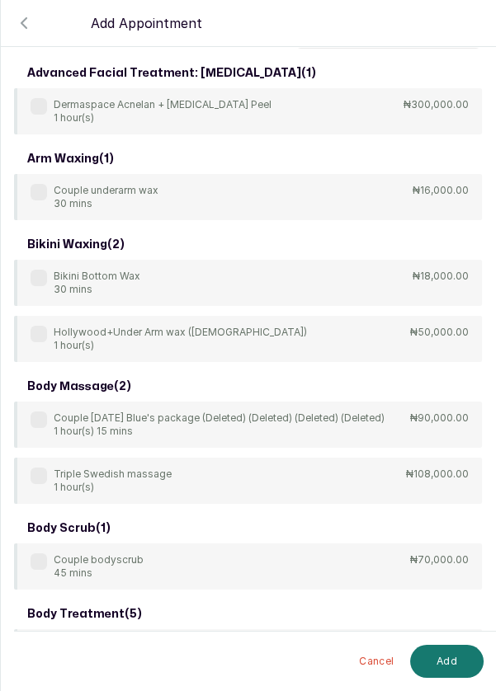
click at [375, 49] on input "text" at bounding box center [387, 31] width 187 height 35
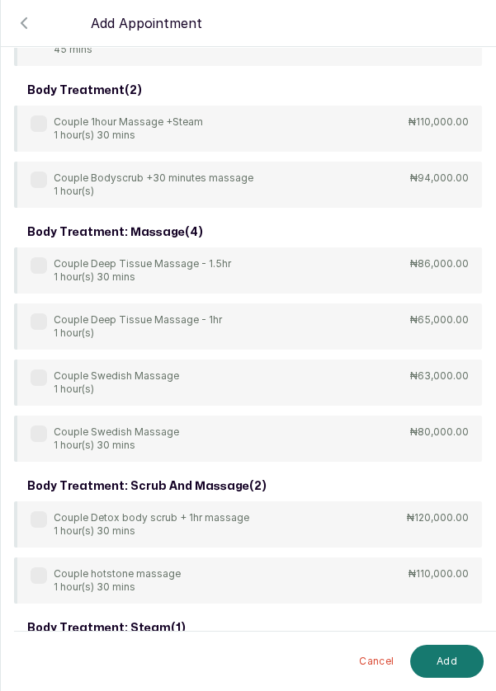
scroll to position [307, 0]
type input "Couple"
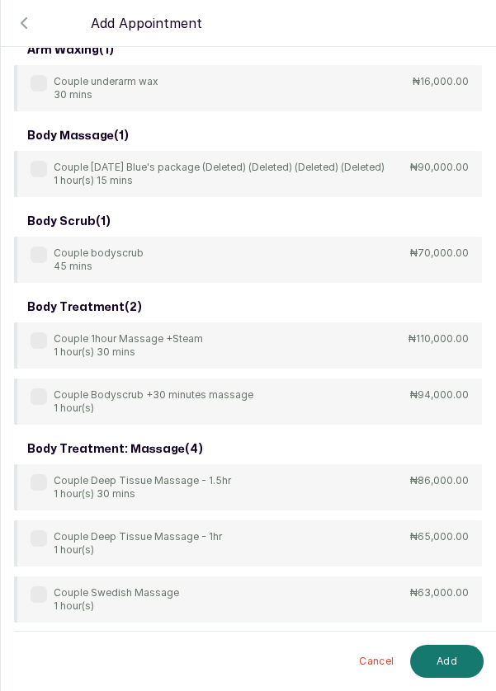
click at [37, 526] on div "Couple Deep Tissue Massage - 1hr 1 hour(s) ₦65,000.00" at bounding box center [248, 543] width 468 height 46
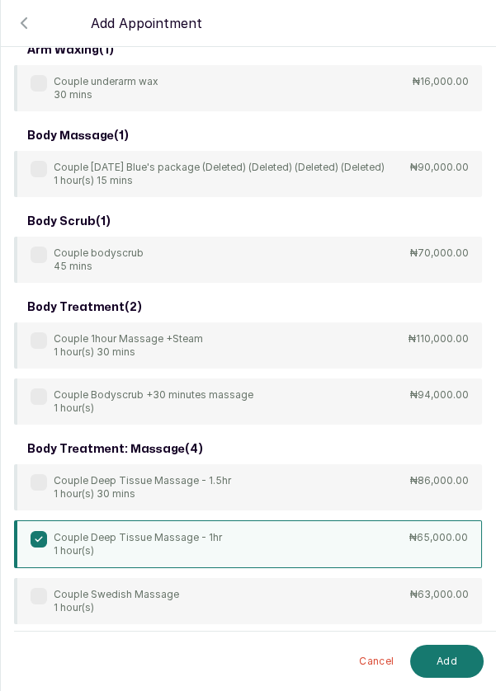
click at [461, 666] on button "Add" at bounding box center [446, 661] width 73 height 33
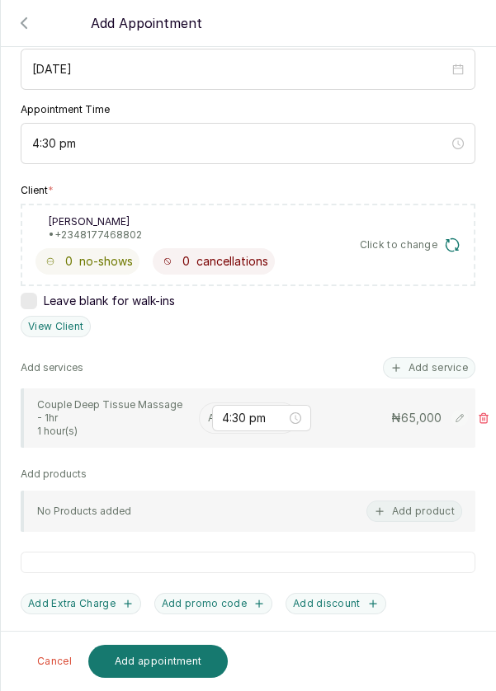
scroll to position [186, 0]
click at [208, 412] on input "text" at bounding box center [209, 418] width 2 height 12
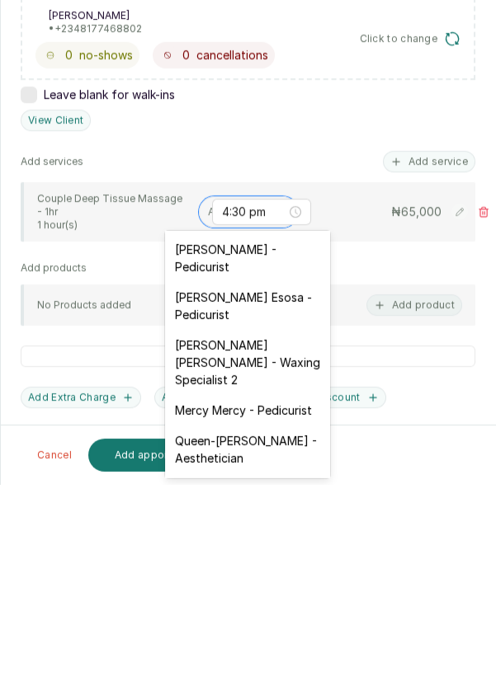
scroll to position [202, 0]
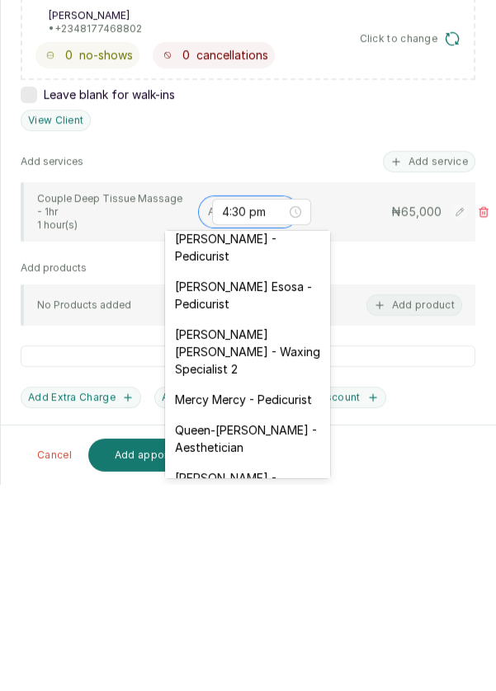
click at [298, 548] on div "Mary Archibong Edet - Waxing Specialist 2" at bounding box center [247, 557] width 165 height 65
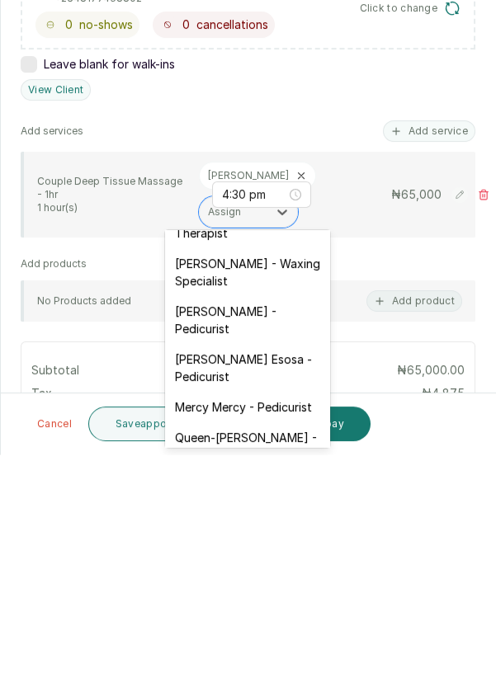
scroll to position [131, 0]
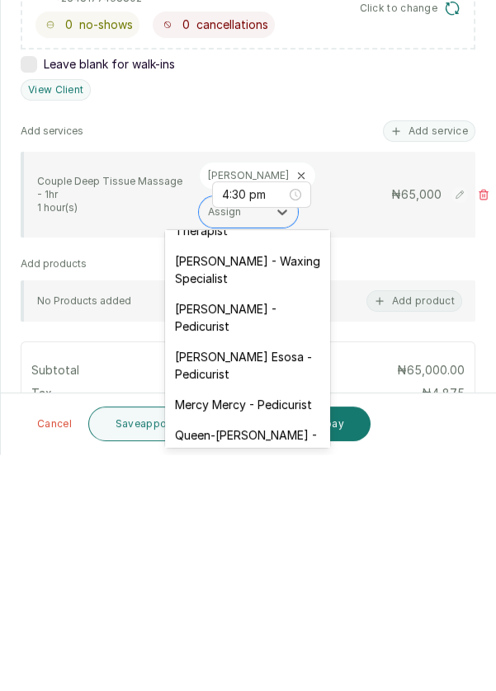
click at [286, 545] on div "JOY Asabia Oluwapelumi - Pedicurist" at bounding box center [247, 554] width 165 height 48
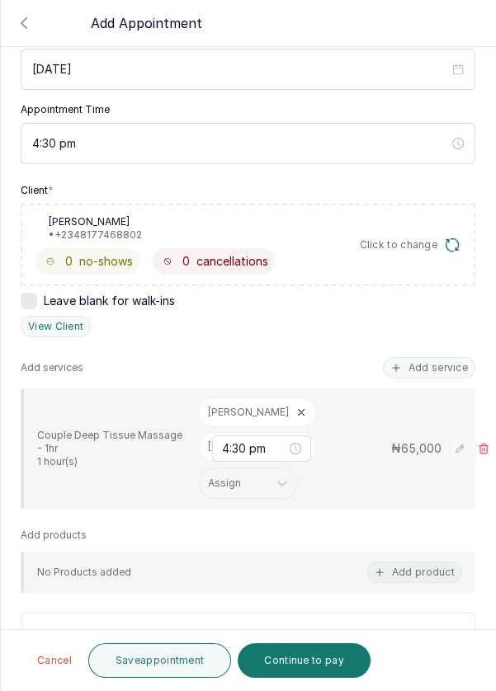
click at [163, 661] on button "Save appointment" at bounding box center [160, 660] width 144 height 35
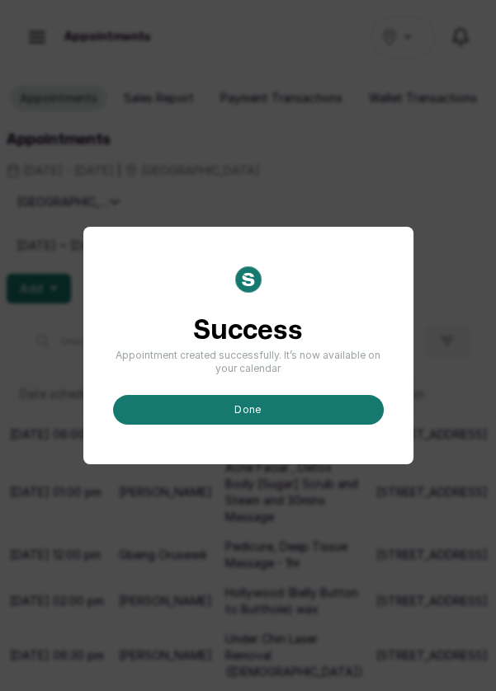
click at [306, 425] on button "done" at bounding box center [248, 410] width 271 height 30
